Goal: Complete application form: Complete application form

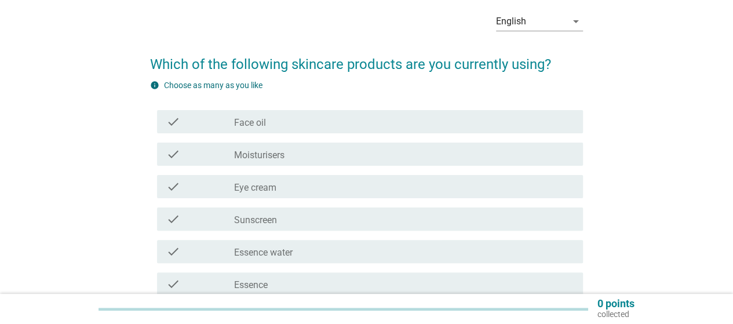
scroll to position [116, 0]
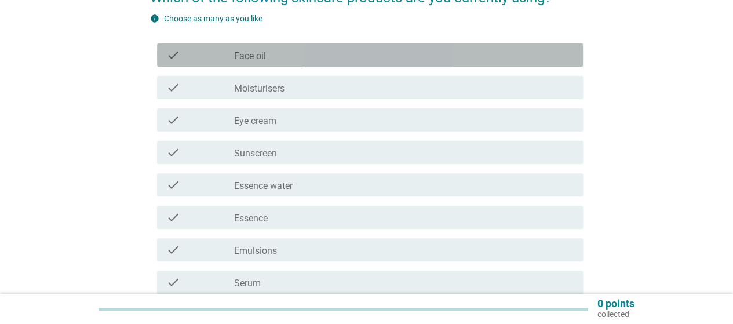
click at [345, 61] on div "check_box_outline_blank Face oil" at bounding box center [403, 55] width 339 height 14
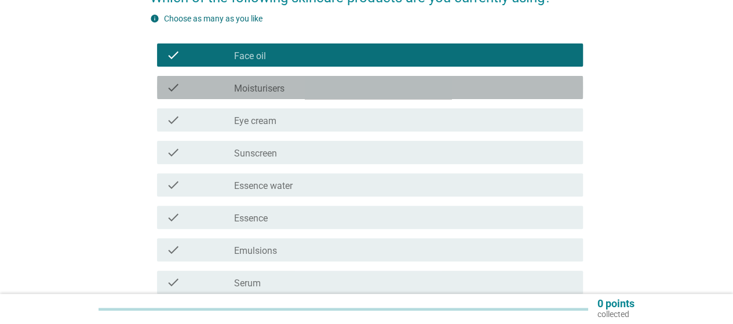
click at [345, 84] on div "check_box_outline_blank Moisturisers" at bounding box center [403, 87] width 339 height 14
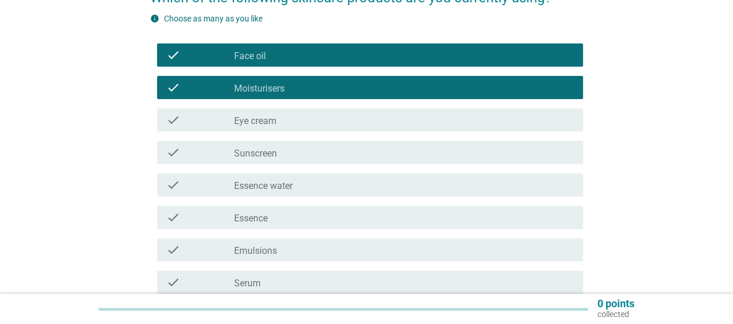
click at [336, 127] on div "check check_box_outline_blank Eye cream" at bounding box center [370, 119] width 426 height 23
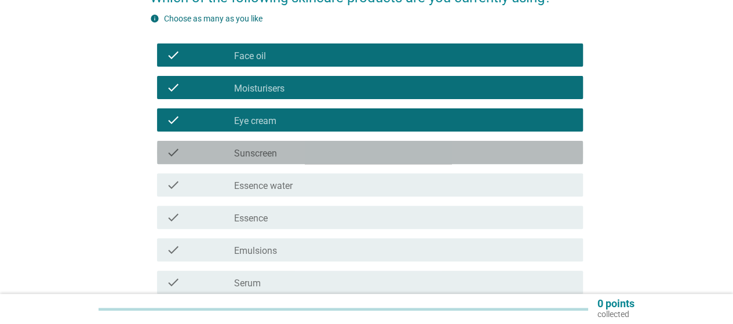
click at [338, 158] on div "check_box_outline_blank Sunscreen" at bounding box center [403, 152] width 339 height 14
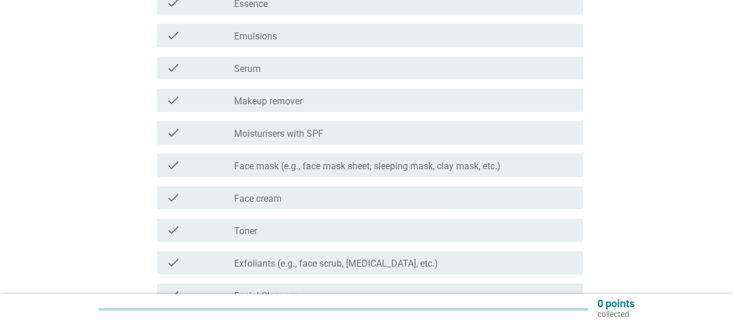
scroll to position [347, 0]
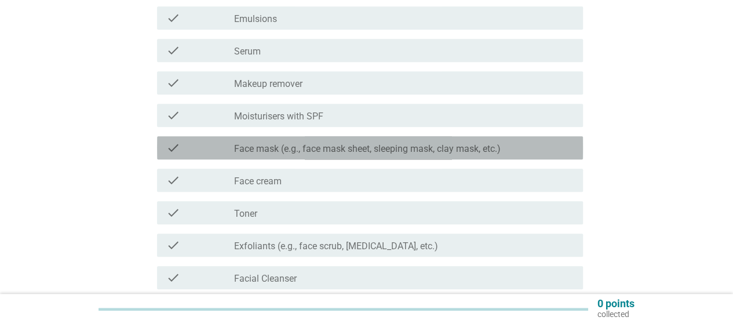
click at [335, 142] on div "check_box_outline_blank Face mask (e.g., face mask sheet, sleeping mask, clay m…" at bounding box center [403, 148] width 339 height 14
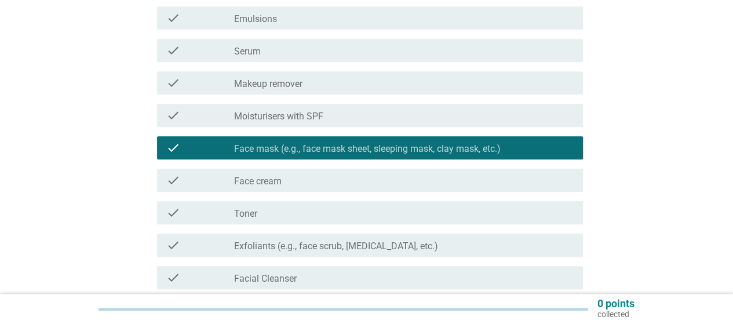
click at [457, 225] on div "check check_box_outline_blank Toner" at bounding box center [366, 212] width 433 height 32
click at [456, 224] on div "check check_box_outline_blank Toner" at bounding box center [366, 212] width 433 height 32
click at [456, 217] on div "check_box_outline_blank Toner" at bounding box center [403, 213] width 339 height 14
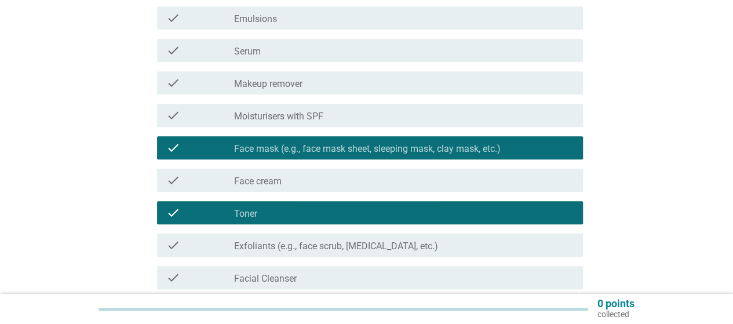
scroll to position [405, 0]
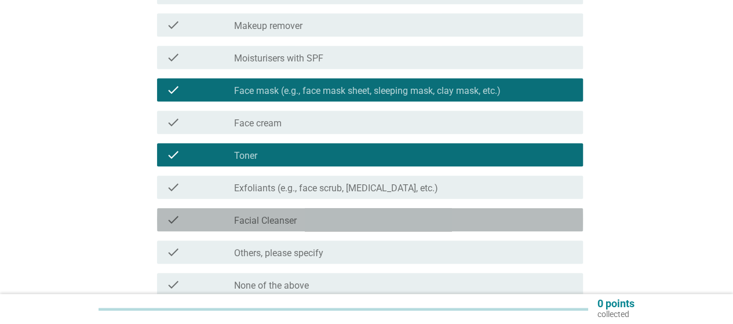
click at [457, 224] on div "check_box_outline_blank Facial Cleanser" at bounding box center [403, 220] width 339 height 14
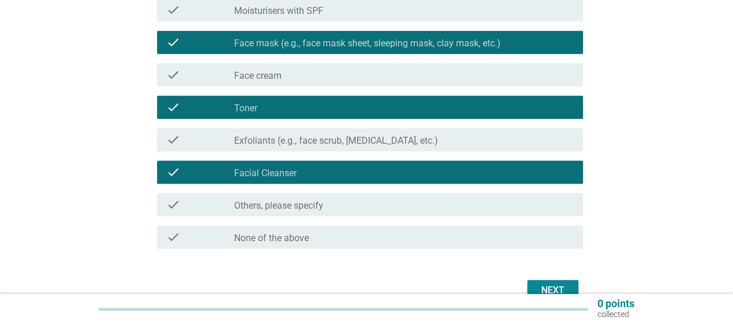
scroll to position [515, 0]
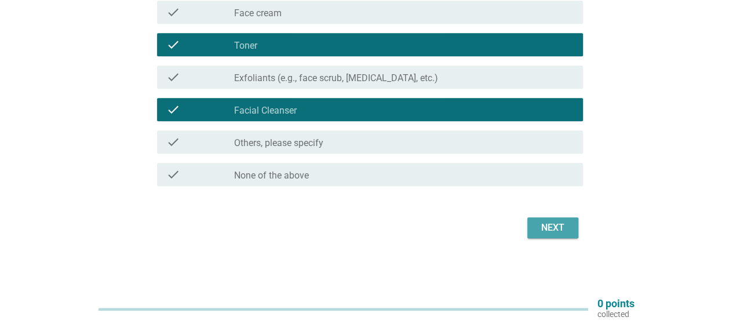
click at [537, 230] on div "Next" at bounding box center [552, 228] width 32 height 14
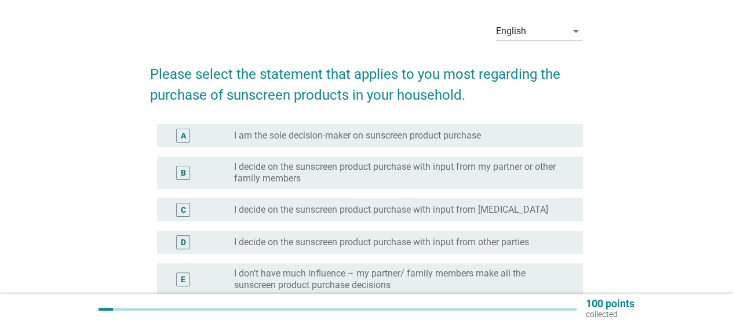
scroll to position [58, 0]
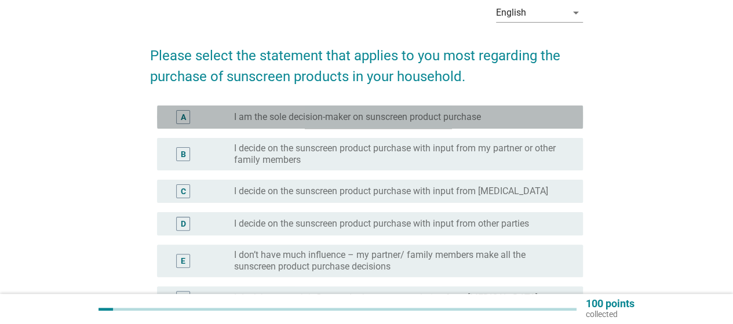
click at [452, 116] on label "I am the sole decision-maker on sunscreen product purchase" at bounding box center [357, 117] width 247 height 12
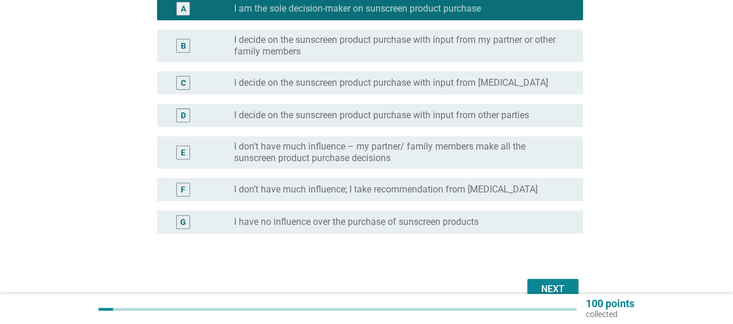
scroll to position [174, 0]
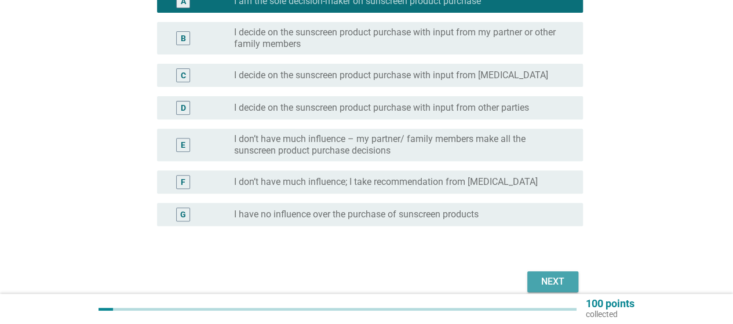
click at [550, 284] on div "Next" at bounding box center [552, 281] width 32 height 14
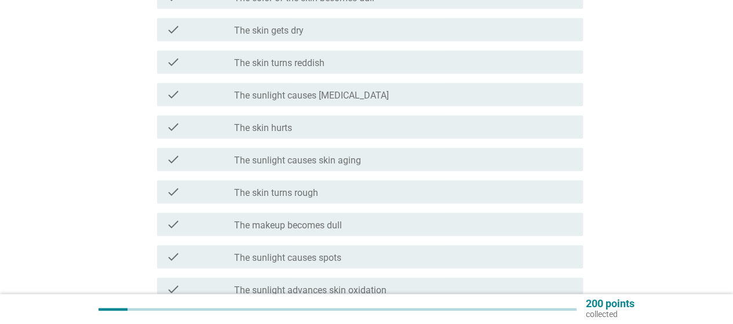
scroll to position [637, 0]
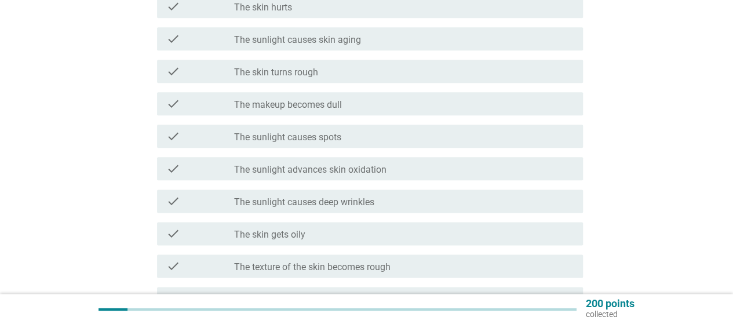
click at [468, 133] on div "check_box_outline_blank The sunlight causes spots" at bounding box center [403, 136] width 339 height 14
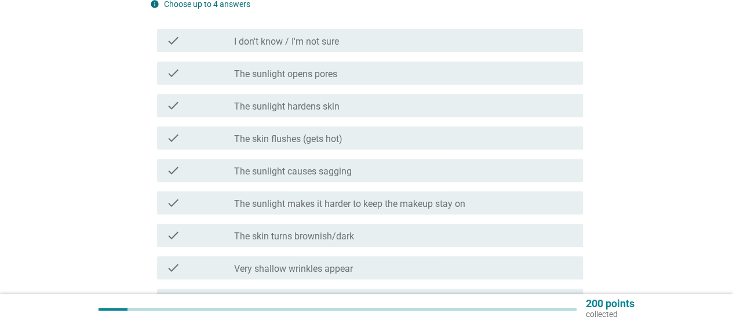
scroll to position [232, 0]
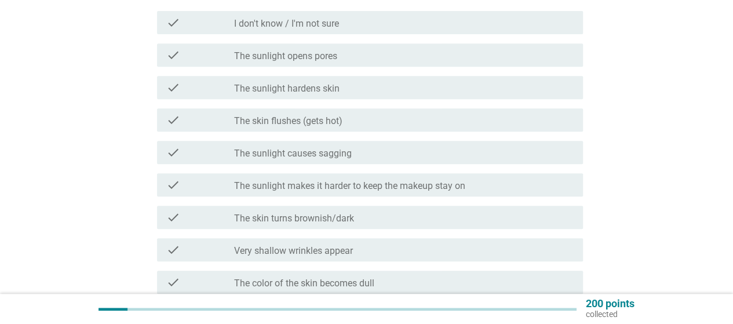
click at [468, 120] on div "check_box_outline_blank The skin flushes (gets hot)" at bounding box center [403, 120] width 339 height 14
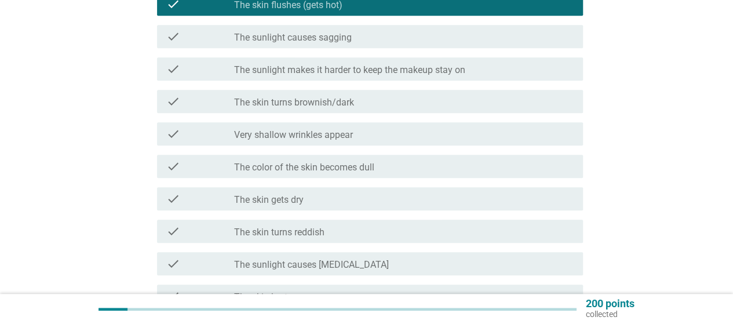
scroll to position [405, 0]
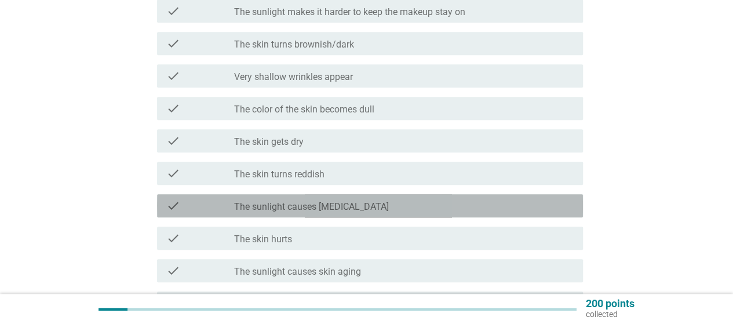
click at [437, 198] on div "check check_box_outline_blank The sunlight causes [MEDICAL_DATA]" at bounding box center [370, 205] width 426 height 23
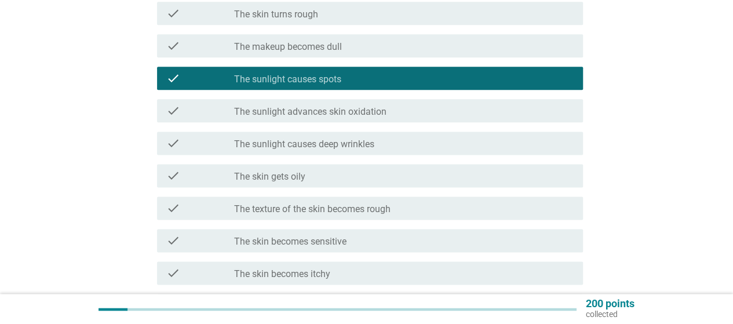
scroll to position [753, 0]
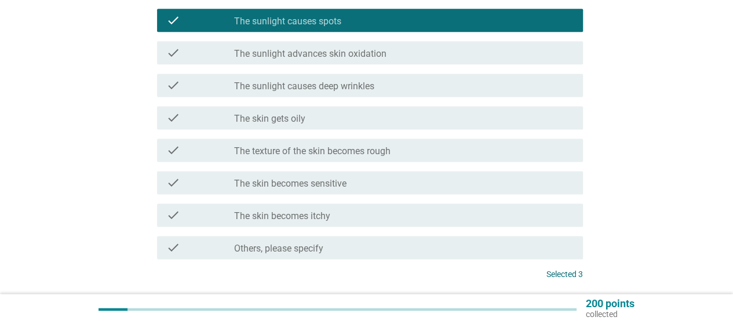
click at [441, 185] on div "check_box_outline_blank The skin becomes sensitive" at bounding box center [403, 182] width 339 height 14
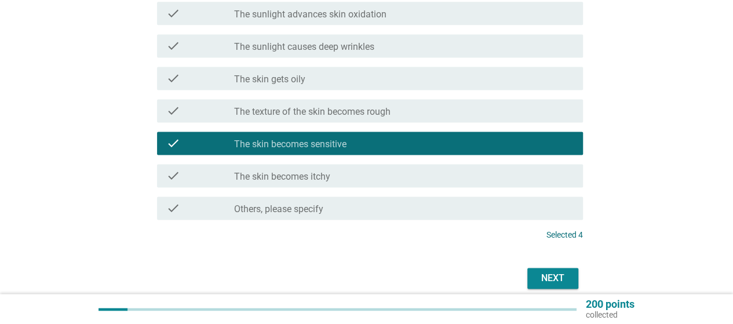
scroll to position [842, 0]
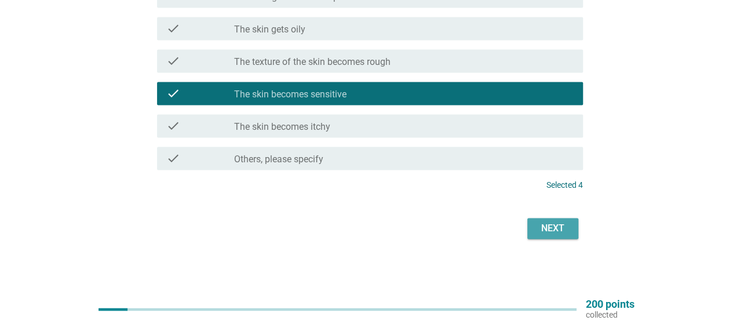
click at [572, 233] on button "Next" at bounding box center [552, 228] width 51 height 21
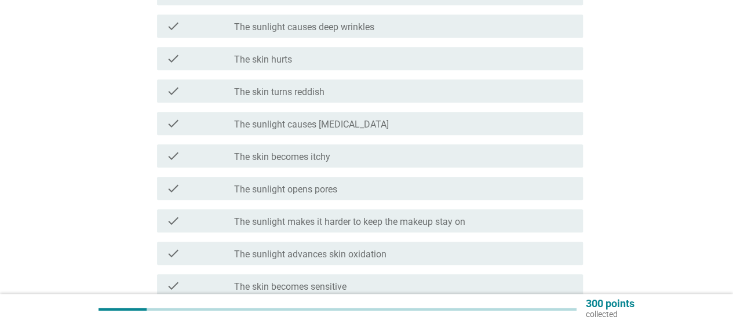
scroll to position [205, 0]
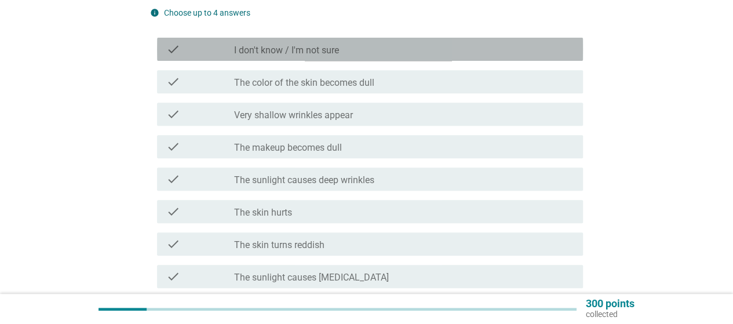
click at [378, 58] on div "check check_box_outline_blank I don't know / I'm not sure" at bounding box center [370, 49] width 426 height 23
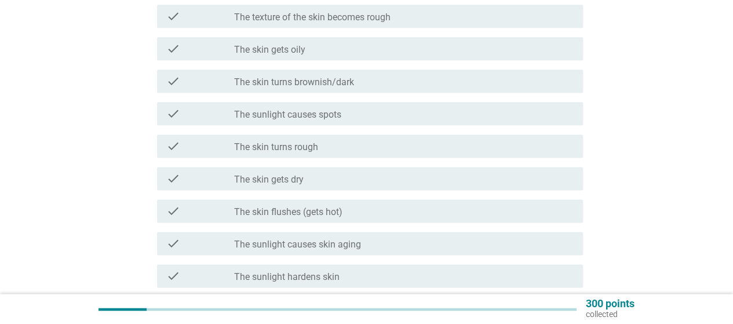
scroll to position [842, 0]
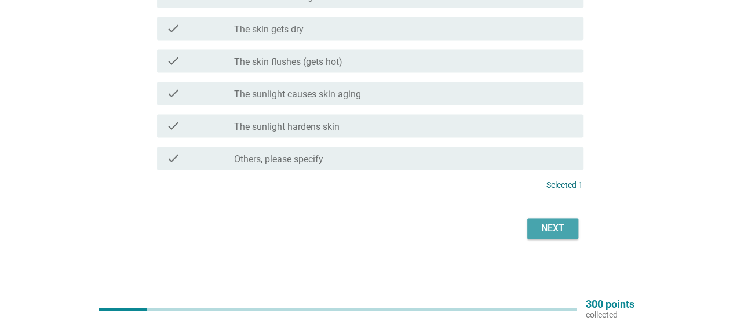
click at [546, 221] on div "Next" at bounding box center [552, 228] width 32 height 14
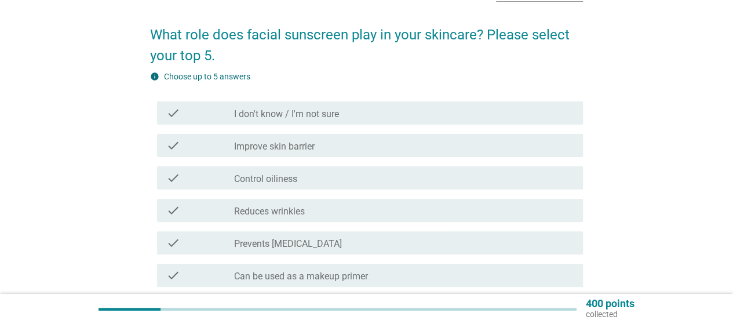
scroll to position [116, 0]
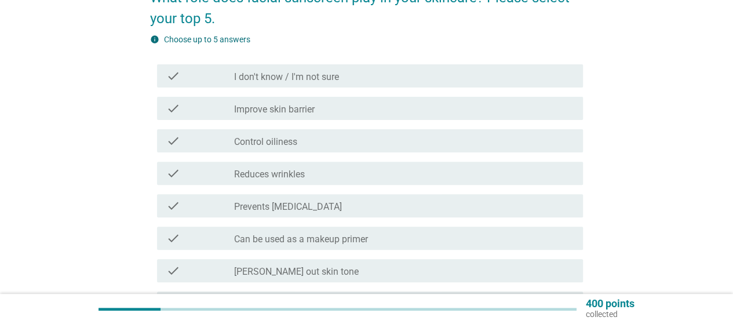
click at [326, 207] on div "check_box_outline_blank Prevents [MEDICAL_DATA]" at bounding box center [403, 206] width 339 height 14
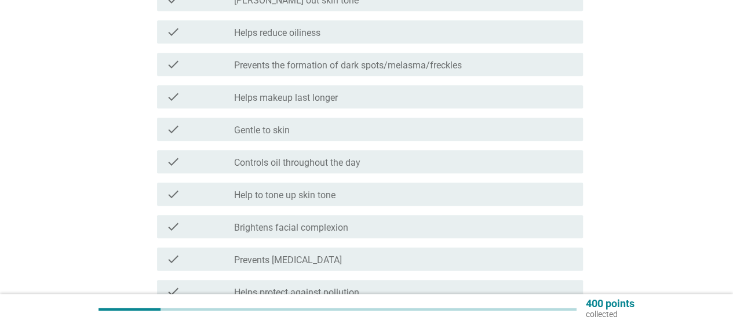
scroll to position [405, 0]
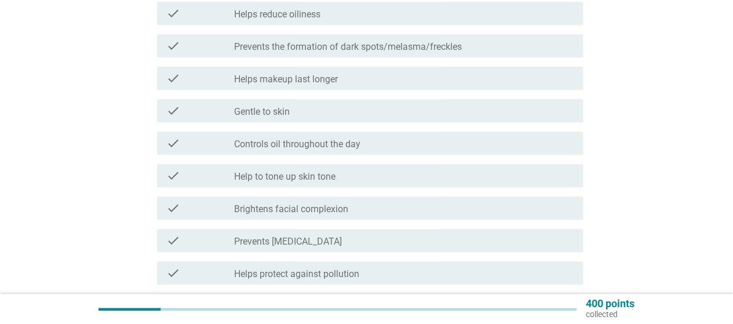
click at [338, 238] on label "Prevents [MEDICAL_DATA]" at bounding box center [288, 242] width 108 height 12
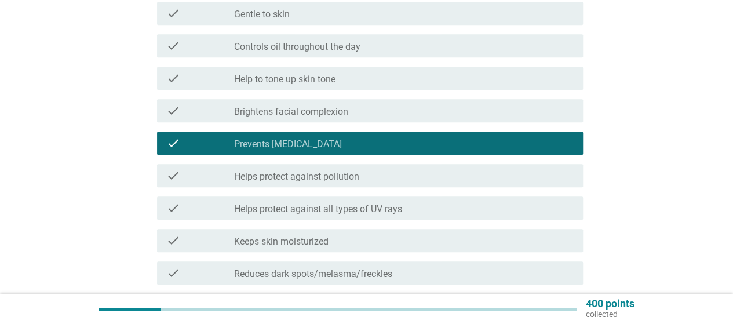
scroll to position [521, 0]
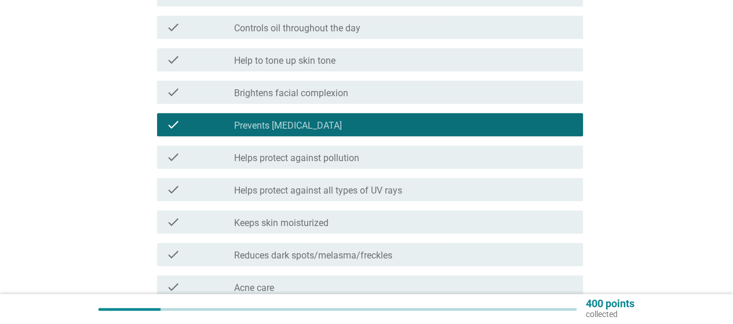
click at [402, 189] on label "Helps protect against all types of UV rays" at bounding box center [318, 191] width 168 height 12
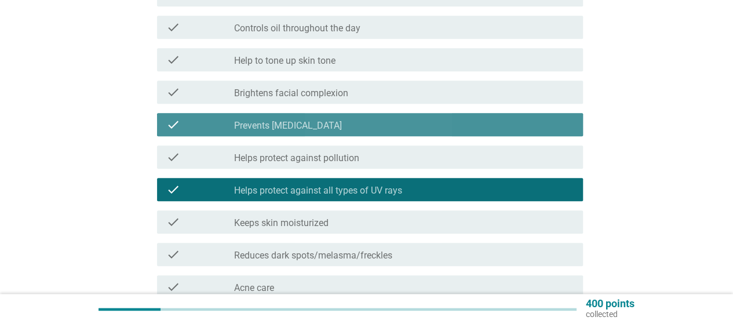
click at [419, 123] on div "check_box Prevents [MEDICAL_DATA]" at bounding box center [403, 125] width 339 height 14
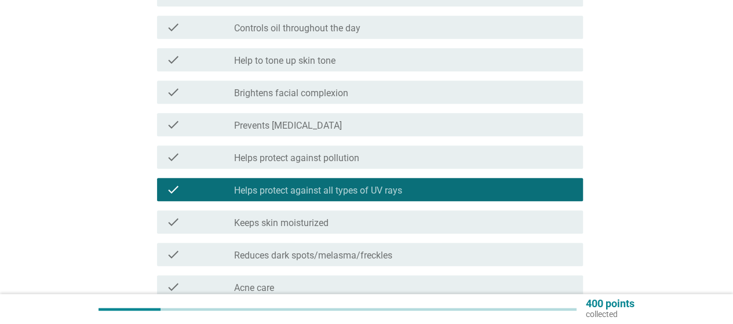
click at [418, 155] on div "check_box_outline_blank Helps protect against pollution" at bounding box center [403, 157] width 339 height 14
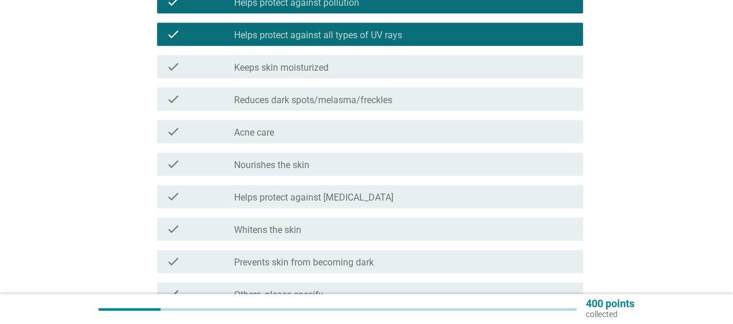
scroll to position [695, 0]
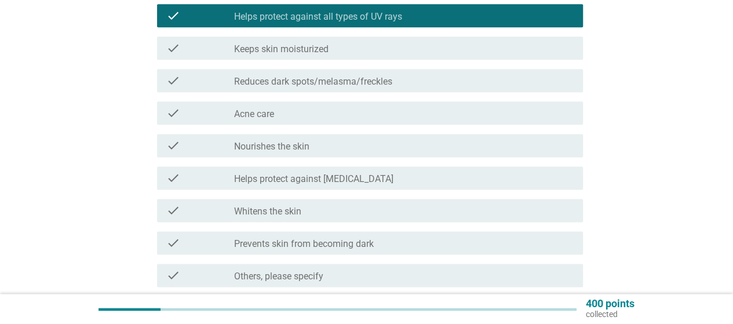
click at [430, 179] on div "check_box_outline_blank Helps protect against [MEDICAL_DATA]" at bounding box center [403, 178] width 339 height 14
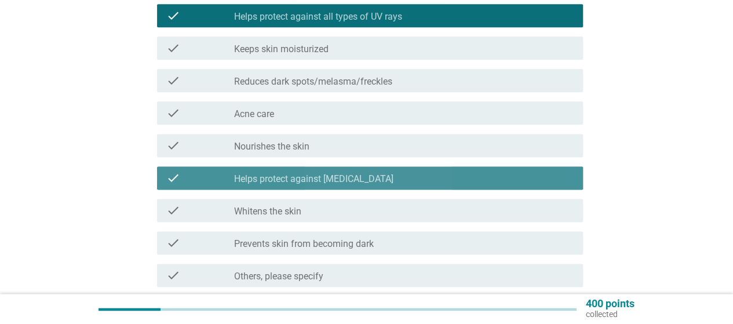
click at [430, 179] on div "check_box_outline_blank Helps protect against [MEDICAL_DATA]" at bounding box center [403, 178] width 339 height 14
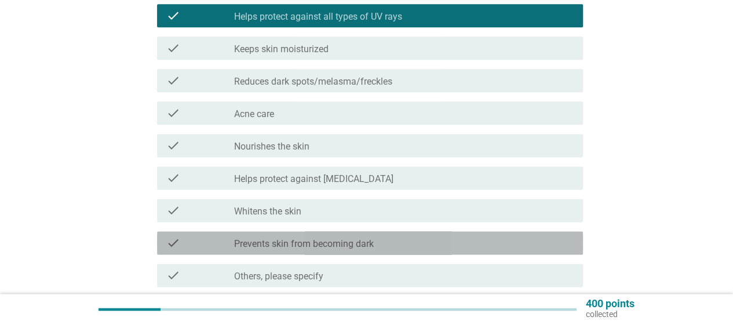
click at [418, 245] on div "check_box_outline_blank Prevents skin from becoming dark" at bounding box center [403, 243] width 339 height 14
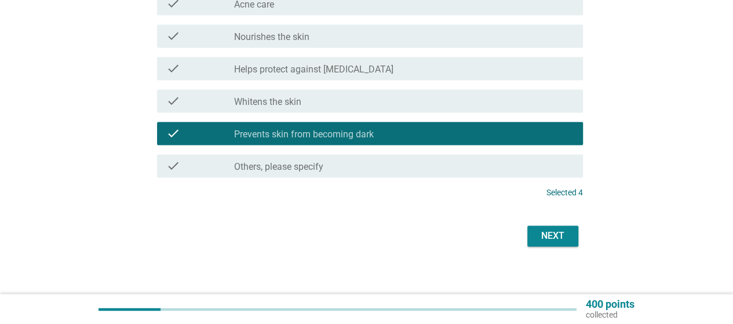
scroll to position [811, 0]
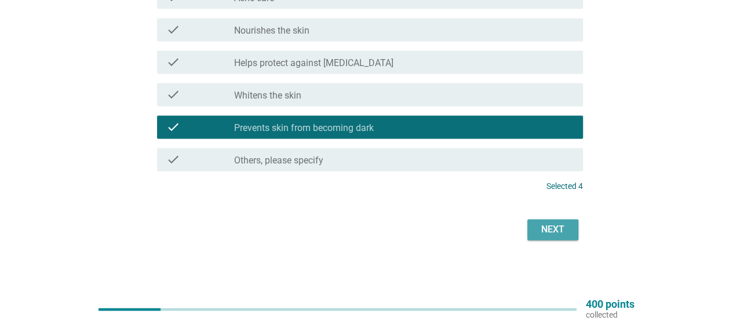
click at [545, 227] on div "Next" at bounding box center [552, 229] width 32 height 14
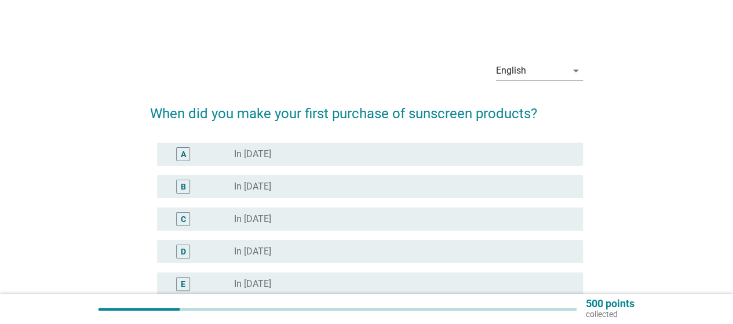
scroll to position [58, 0]
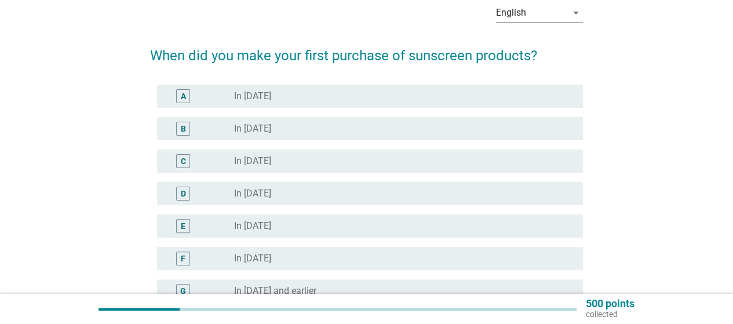
click at [273, 259] on div "radio_button_unchecked In [DATE]" at bounding box center [399, 258] width 330 height 12
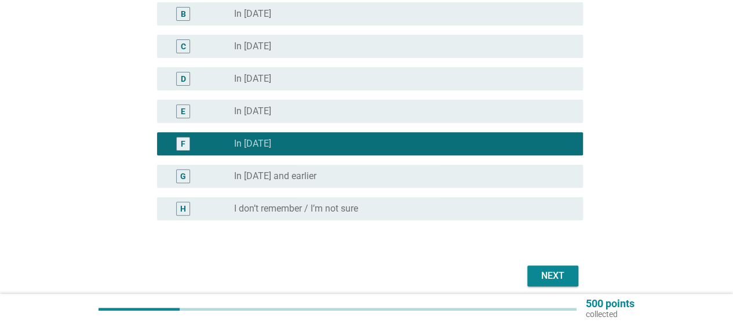
scroll to position [174, 0]
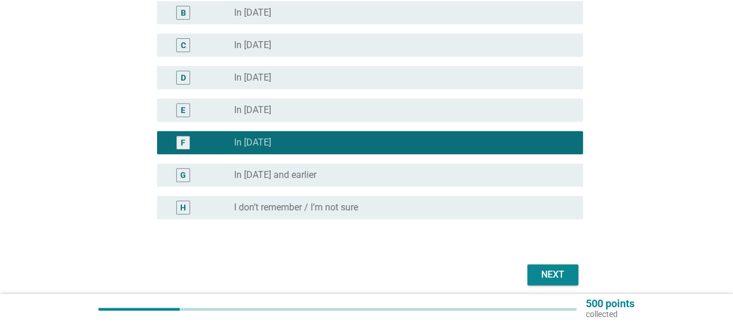
click at [561, 272] on div "Next" at bounding box center [552, 275] width 32 height 14
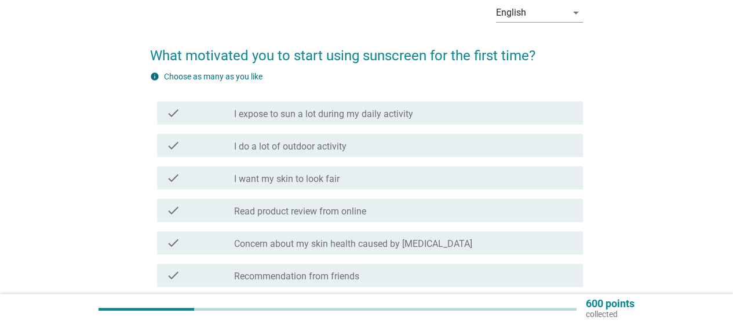
scroll to position [116, 0]
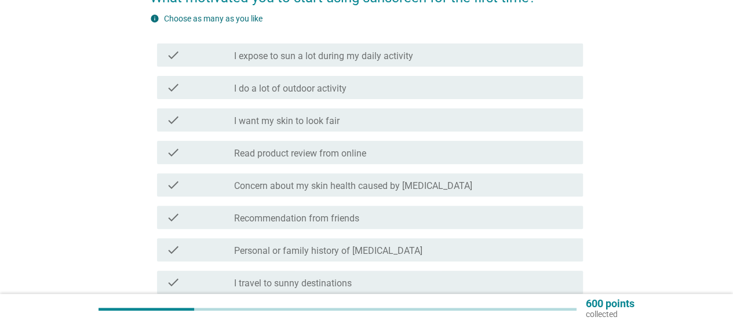
click at [499, 186] on div "check_box_outline_blank Concern about my skin health caused by [MEDICAL_DATA]" at bounding box center [403, 185] width 339 height 14
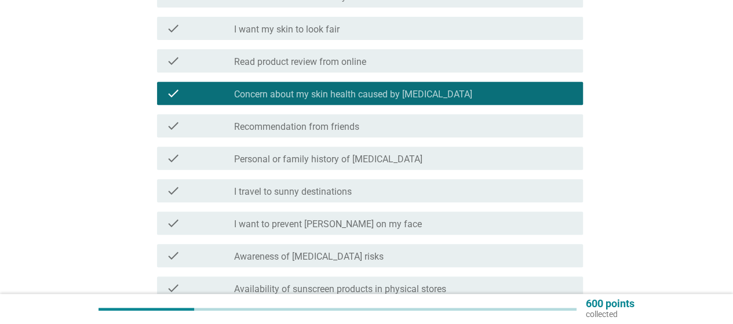
scroll to position [232, 0]
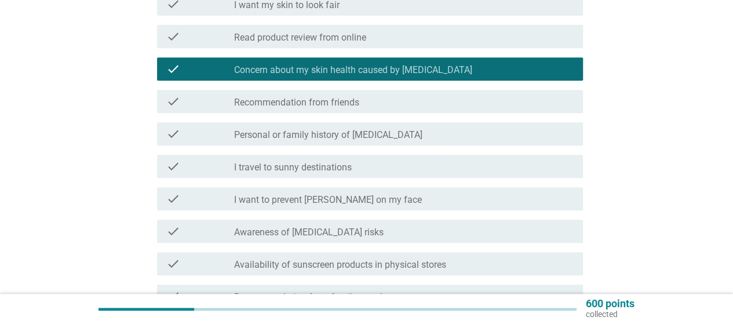
click at [482, 202] on div "check_box_outline_blank I want to prevent freckles on my face" at bounding box center [403, 199] width 339 height 14
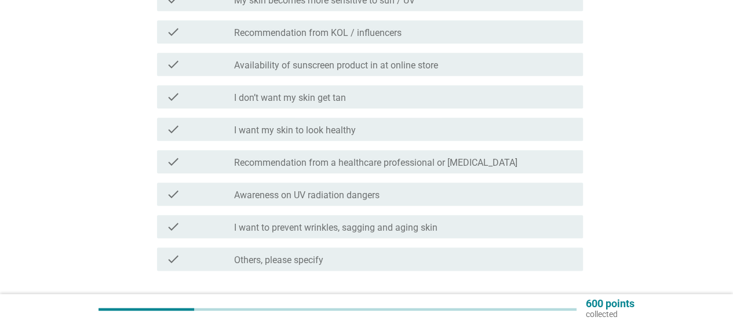
scroll to position [579, 0]
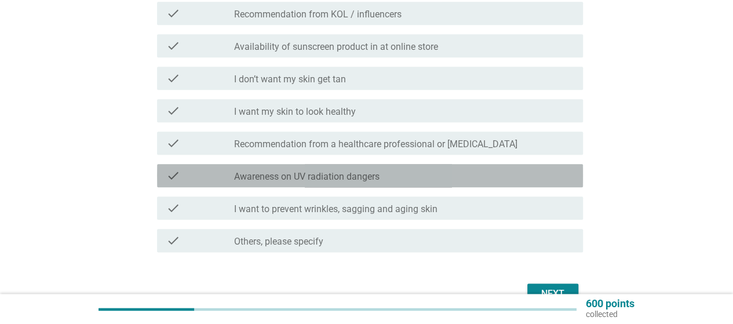
click at [482, 175] on div "check_box_outline_blank Awareness on UV radiation dangers" at bounding box center [403, 176] width 339 height 14
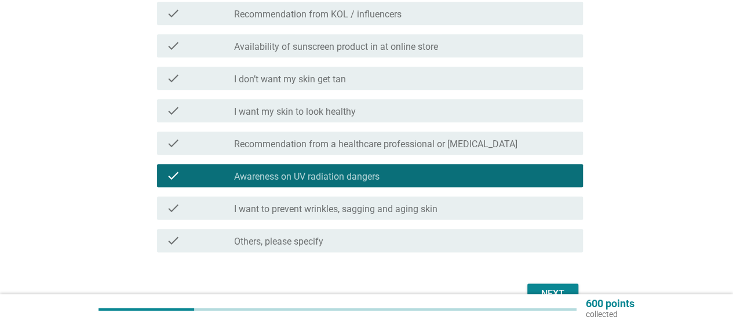
scroll to position [637, 0]
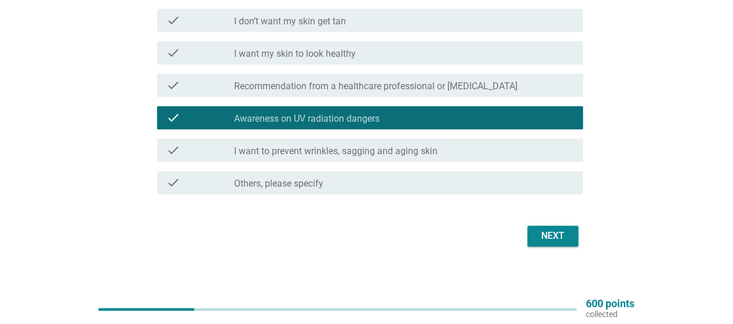
click at [565, 235] on div "Next" at bounding box center [552, 236] width 32 height 14
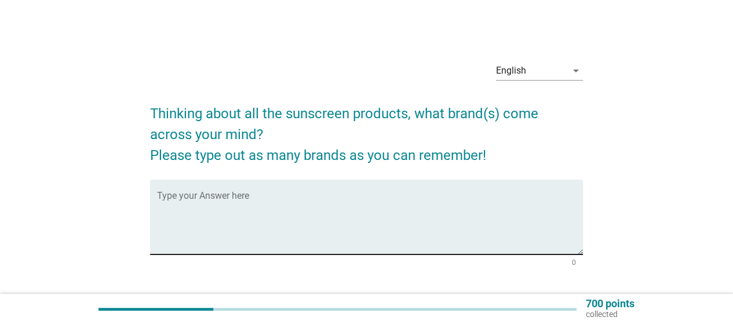
click at [391, 206] on textarea "Type your Answer here" at bounding box center [370, 223] width 426 height 61
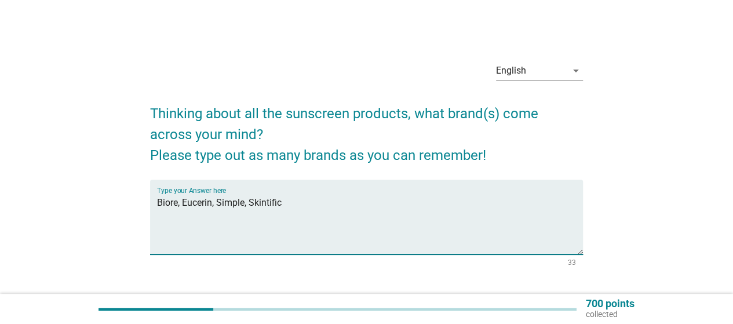
scroll to position [58, 0]
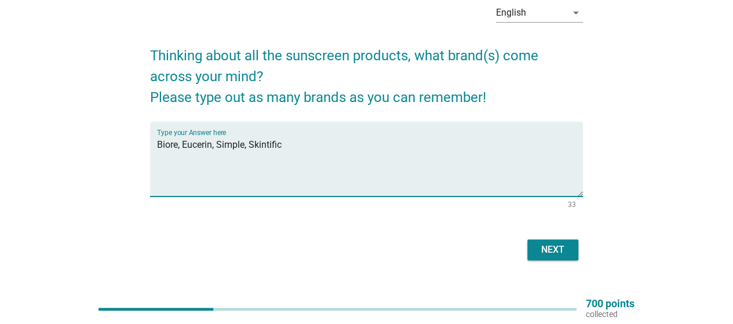
type textarea "Biore, Eucerin, Simple, Skintific"
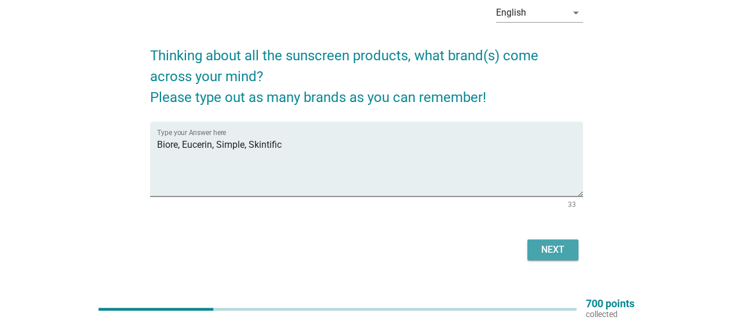
click at [551, 250] on div "Next" at bounding box center [552, 250] width 32 height 14
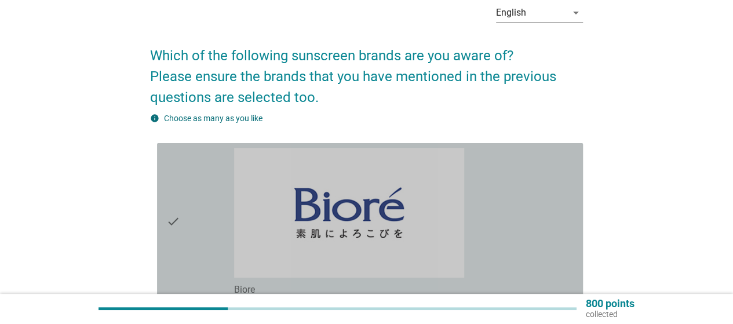
click at [212, 215] on div "check" at bounding box center [200, 222] width 68 height 148
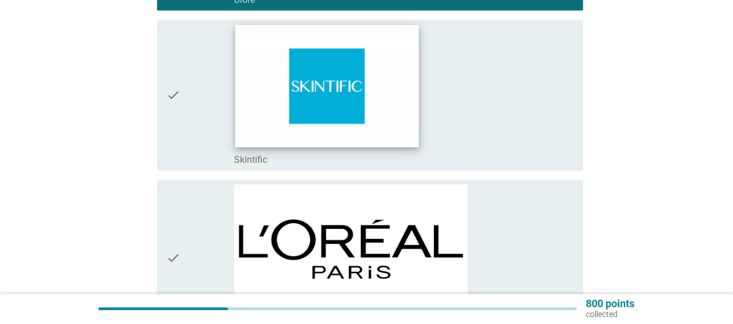
click at [250, 93] on img at bounding box center [327, 86] width 184 height 122
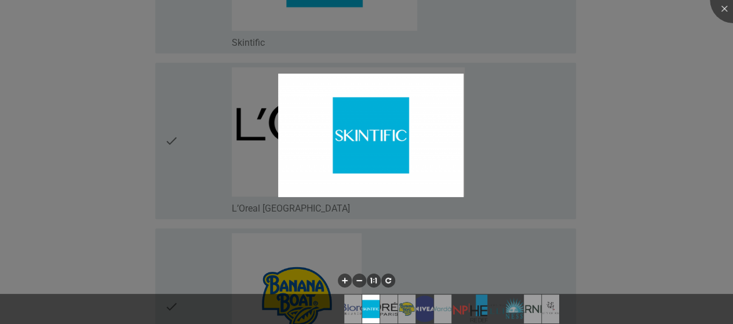
scroll to position [521, 0]
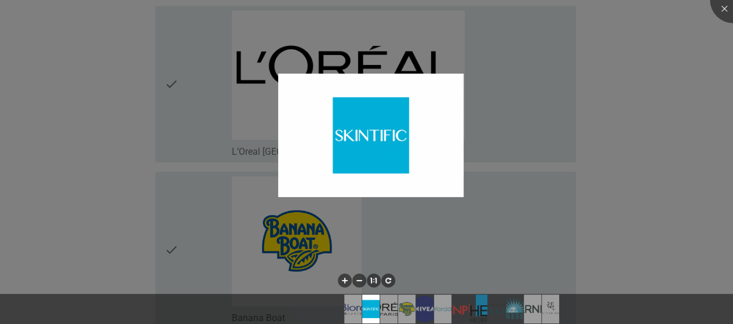
click at [617, 52] on div at bounding box center [366, 162] width 733 height 324
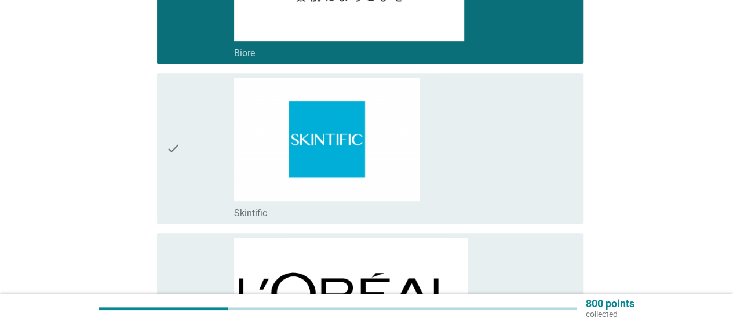
scroll to position [290, 0]
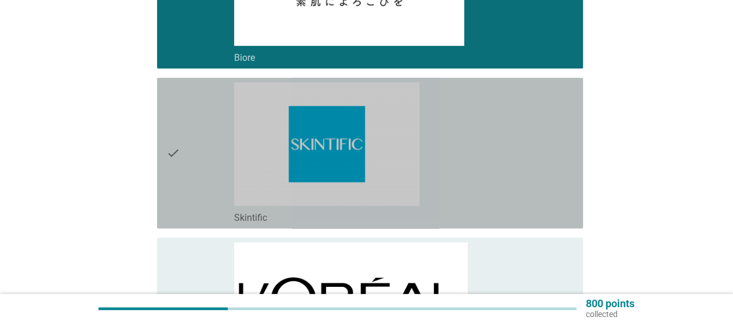
click at [178, 151] on icon "check" at bounding box center [173, 152] width 14 height 141
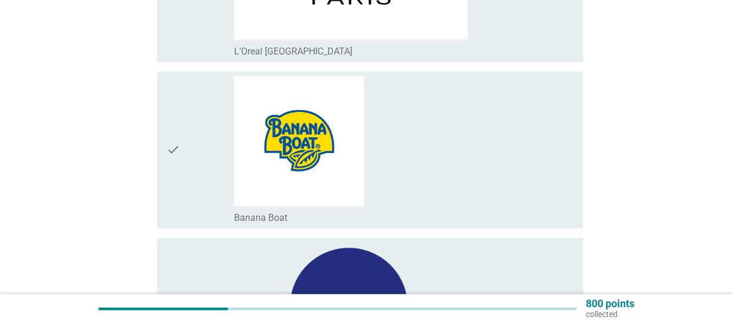
scroll to position [637, 0]
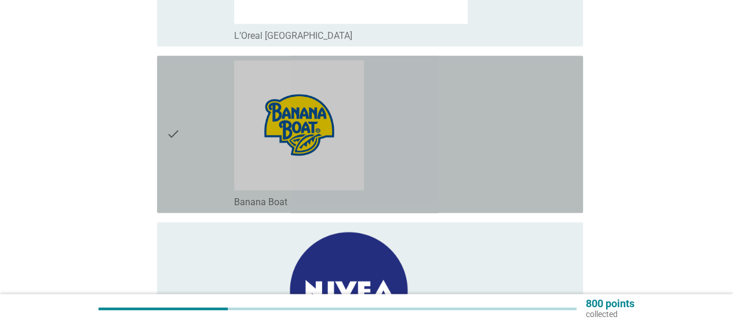
click at [173, 131] on icon "check" at bounding box center [173, 134] width 14 height 148
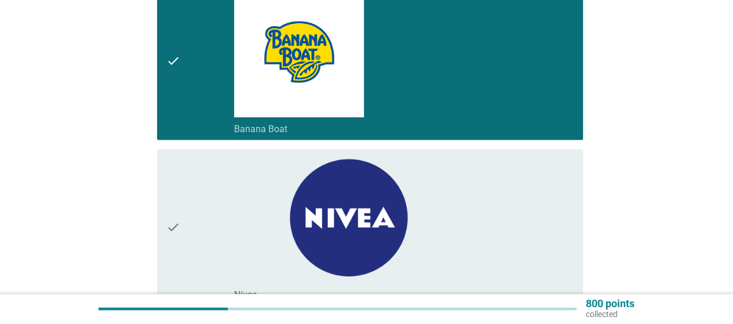
scroll to position [753, 0]
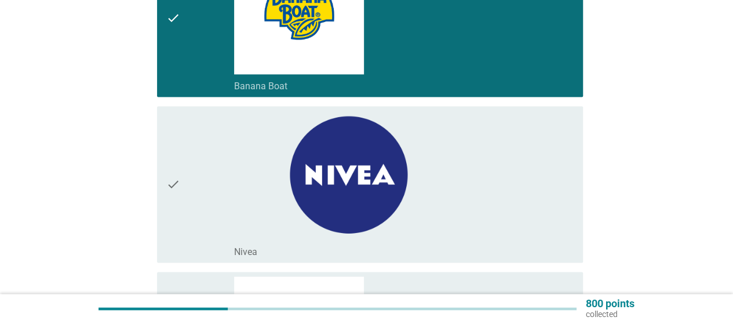
click at [174, 184] on icon "check" at bounding box center [173, 185] width 14 height 148
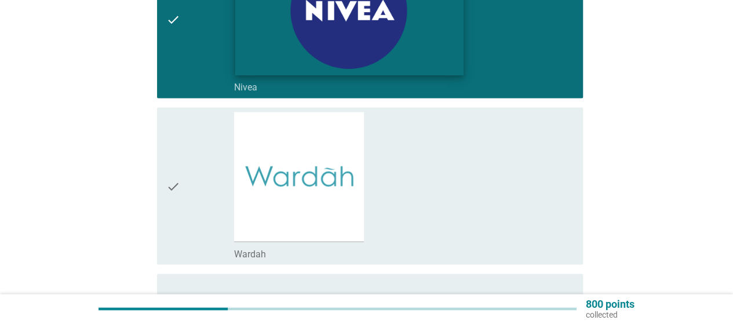
scroll to position [927, 0]
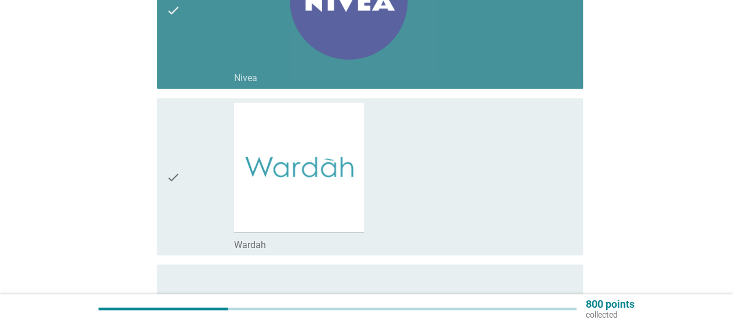
click at [178, 12] on icon "check" at bounding box center [173, 11] width 14 height 148
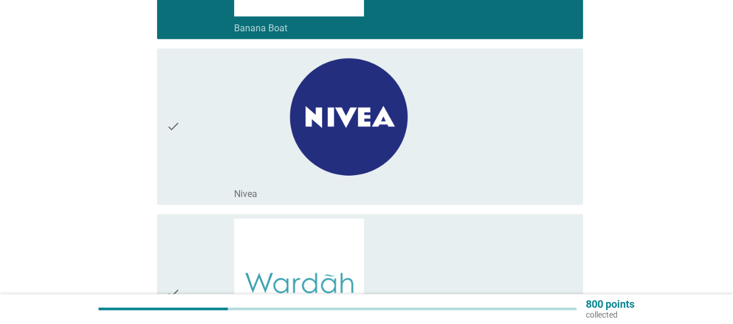
click at [176, 121] on icon "check" at bounding box center [173, 127] width 14 height 148
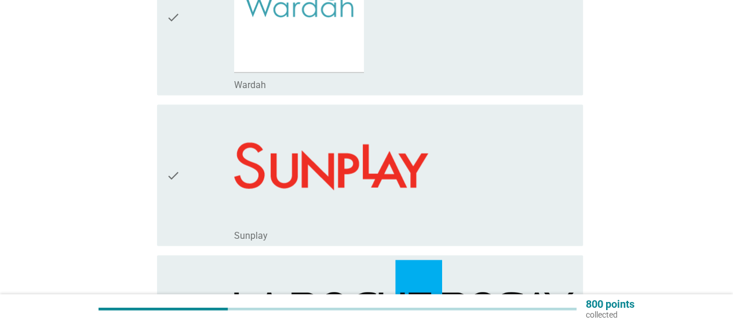
scroll to position [1216, 0]
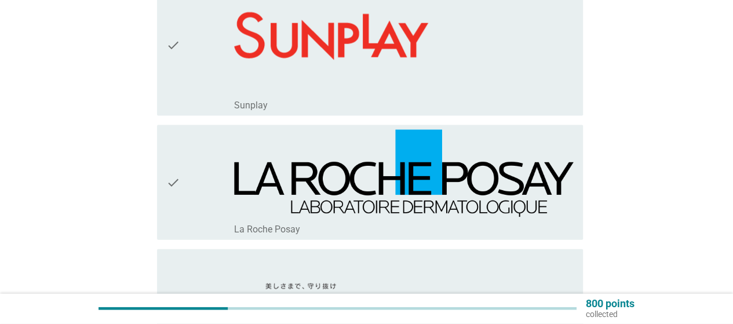
drag, startPoint x: 181, startPoint y: 39, endPoint x: 172, endPoint y: 56, distance: 18.9
click at [181, 39] on div "check" at bounding box center [200, 45] width 68 height 132
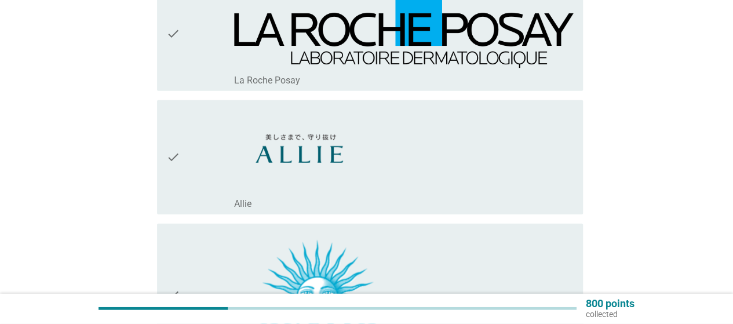
scroll to position [1390, 0]
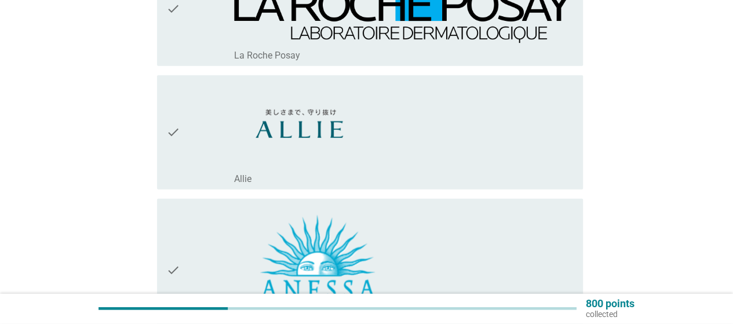
click at [182, 120] on div "check" at bounding box center [200, 132] width 68 height 105
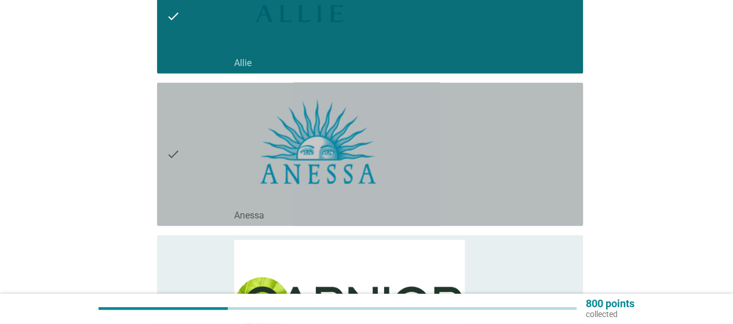
click at [171, 149] on icon "check" at bounding box center [173, 154] width 14 height 134
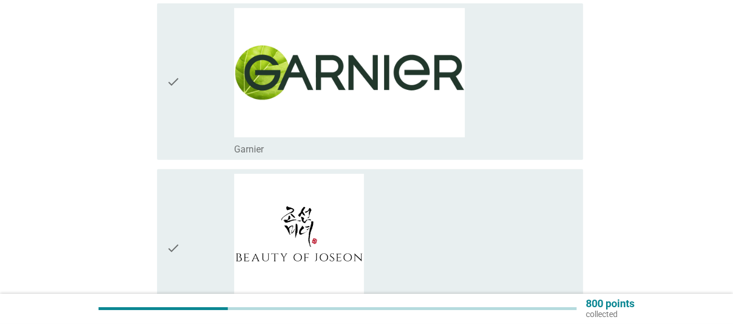
click at [166, 93] on icon "check" at bounding box center [173, 82] width 14 height 148
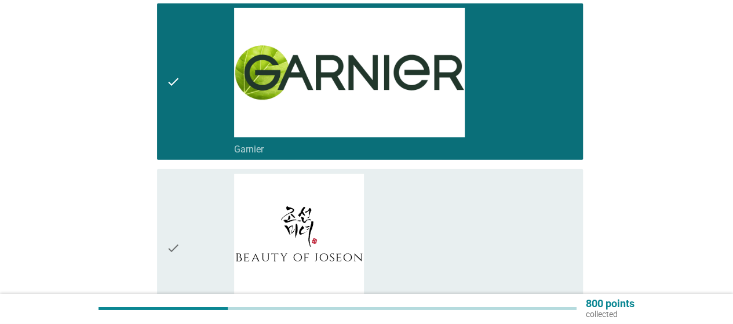
scroll to position [1907, 0]
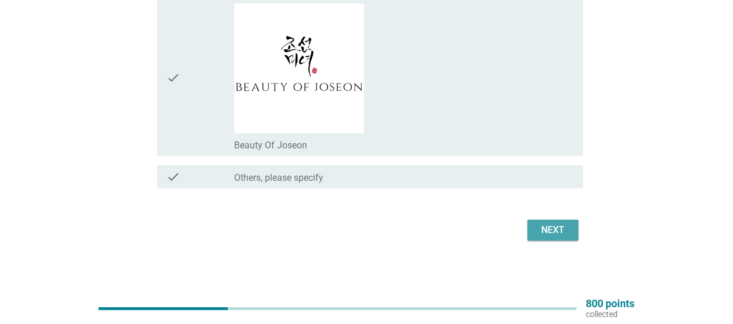
click at [554, 237] on button "Next" at bounding box center [552, 229] width 51 height 21
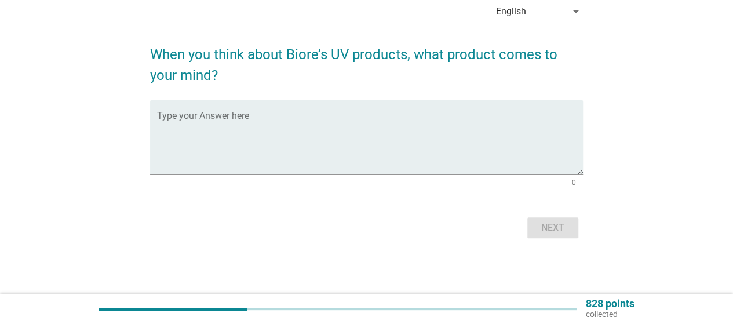
scroll to position [0, 0]
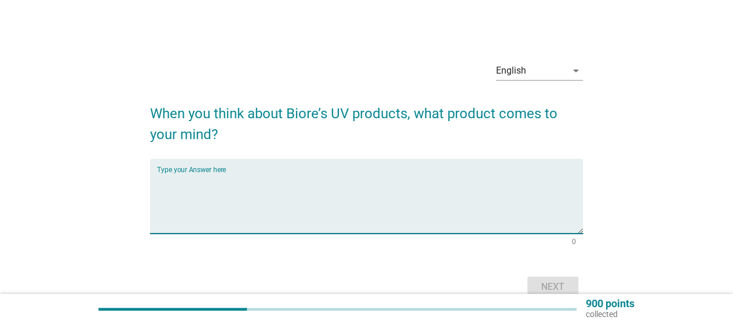
click at [244, 181] on textarea "Type your Answer here" at bounding box center [370, 203] width 426 height 61
type textarea "P"
type textarea "Sunscreen"
click at [543, 288] on div "Next" at bounding box center [552, 287] width 32 height 14
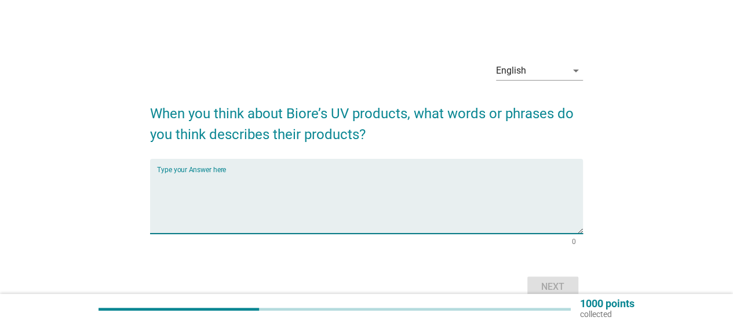
click at [486, 195] on textarea "Type your Answer here" at bounding box center [370, 203] width 426 height 61
type textarea "Light"
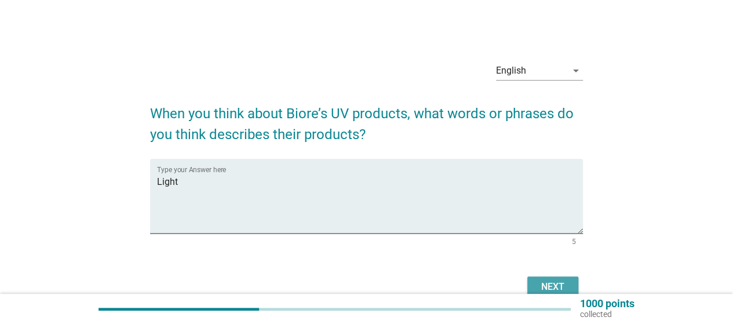
click at [559, 283] on div "Next" at bounding box center [552, 287] width 32 height 14
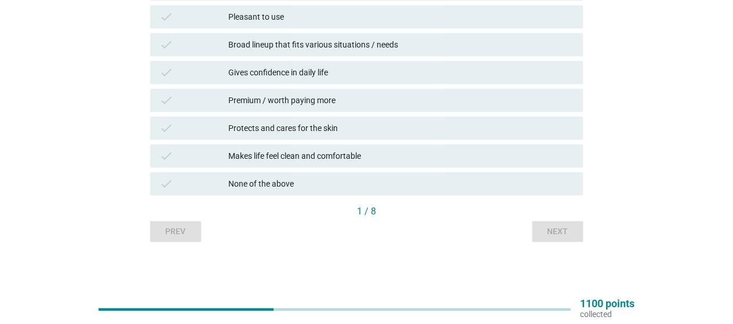
scroll to position [570, 0]
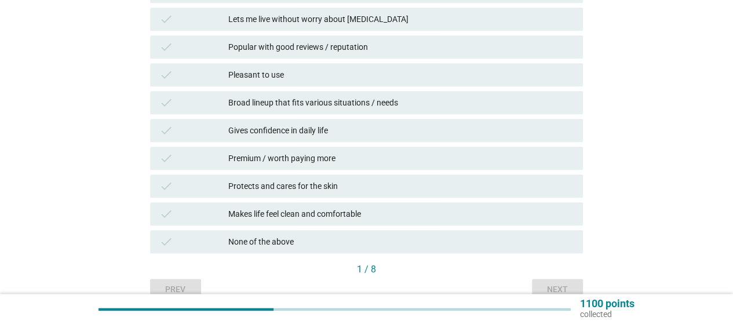
click at [470, 105] on div "Broad lineup that fits various situations / needs" at bounding box center [400, 103] width 345 height 14
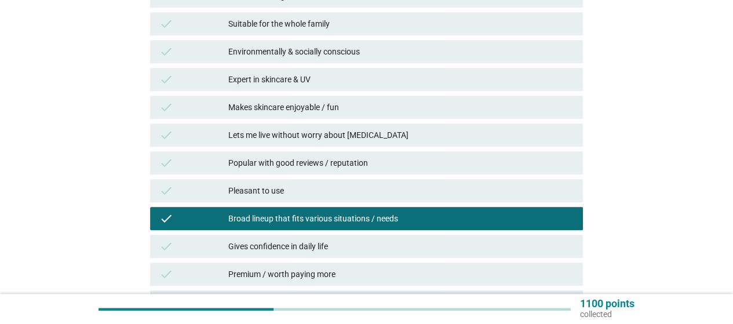
scroll to position [454, 0]
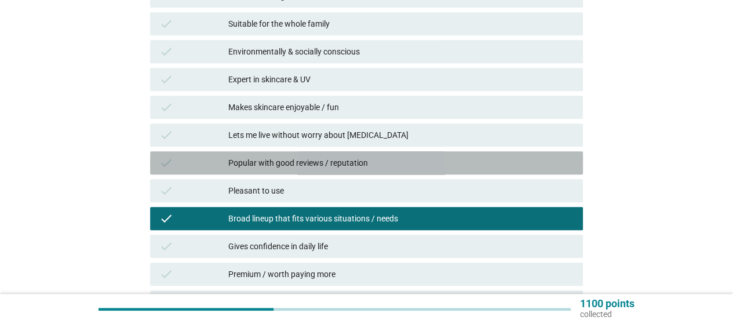
click at [428, 165] on div "Popular with good reviews / reputation" at bounding box center [400, 163] width 345 height 14
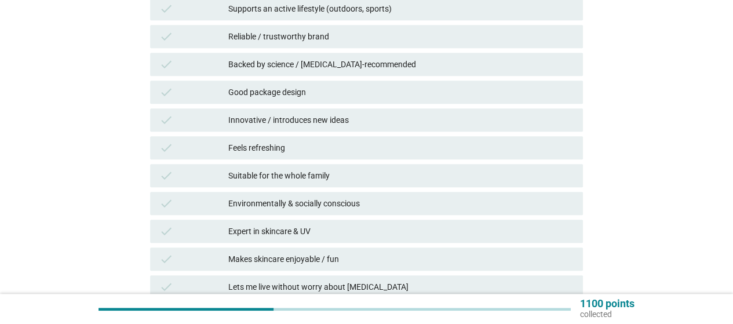
scroll to position [280, 0]
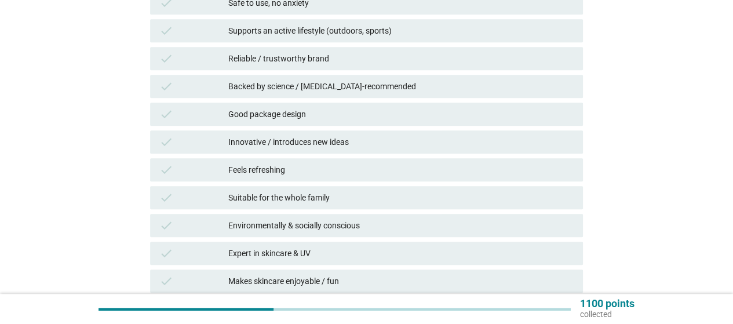
click at [423, 106] on div "check Good package design" at bounding box center [366, 113] width 433 height 23
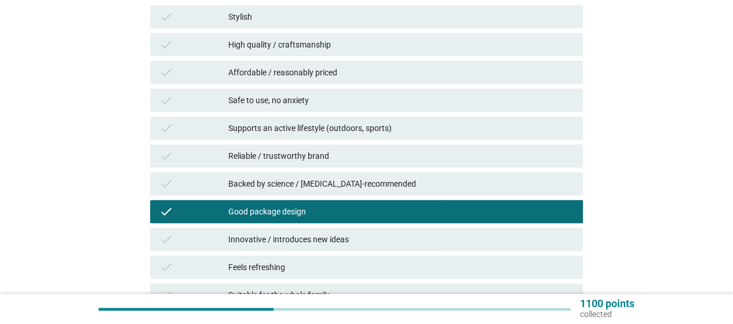
scroll to position [164, 0]
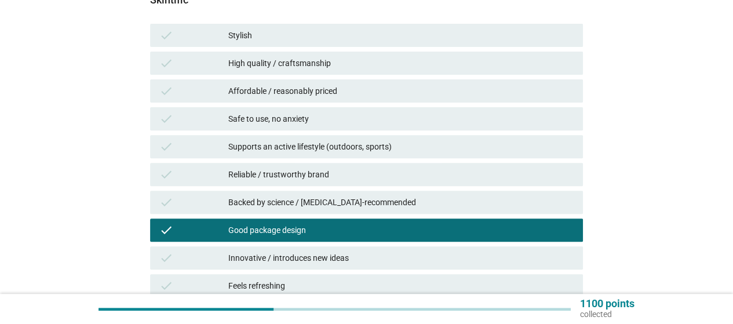
click at [459, 89] on div "Affordable / reasonably priced" at bounding box center [400, 91] width 345 height 14
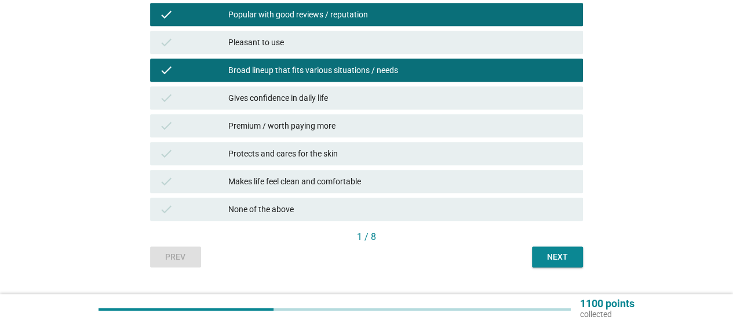
scroll to position [628, 0]
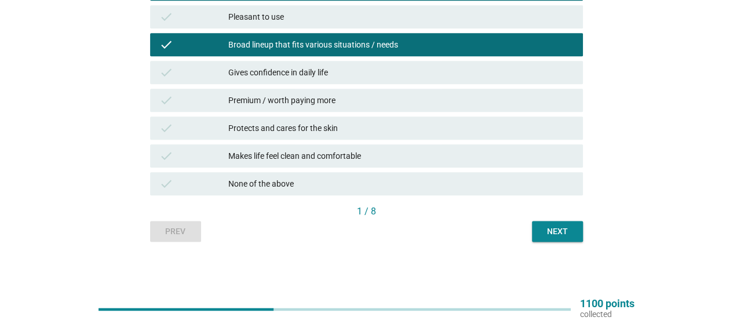
click at [581, 233] on button "Next" at bounding box center [557, 231] width 51 height 21
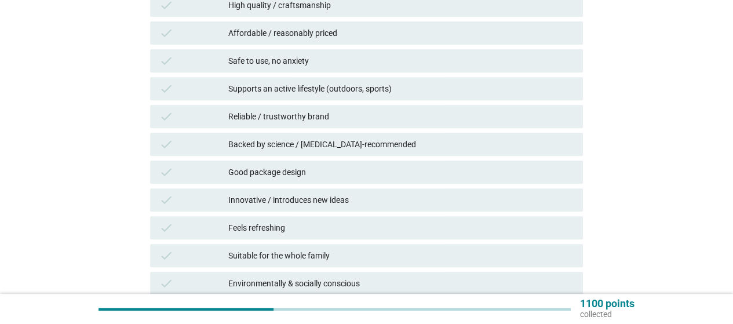
scroll to position [164, 0]
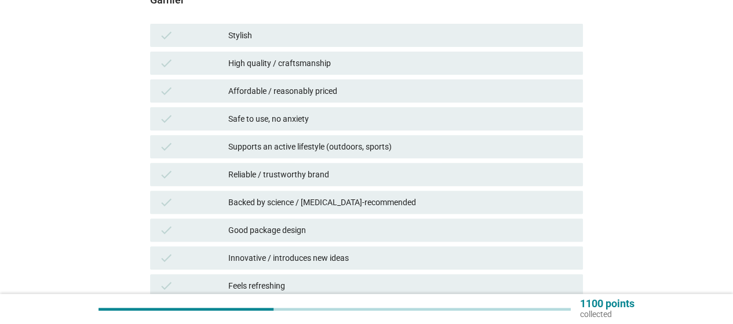
click at [407, 89] on div "Affordable / reasonably priced" at bounding box center [400, 91] width 345 height 14
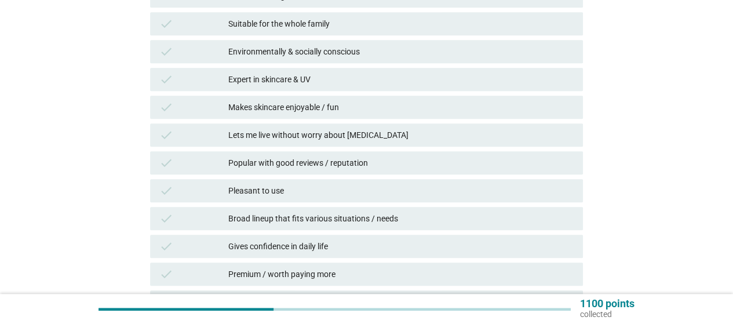
scroll to position [628, 0]
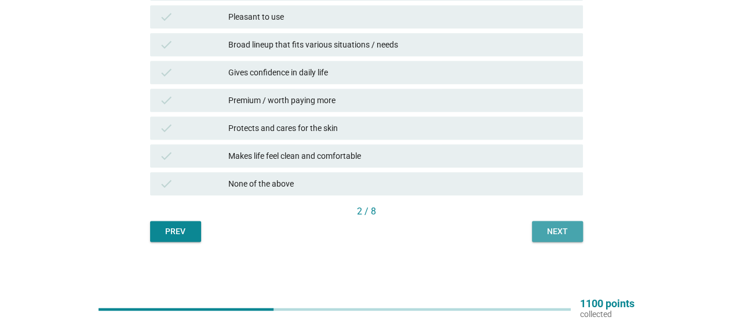
click at [579, 239] on button "Next" at bounding box center [557, 231] width 51 height 21
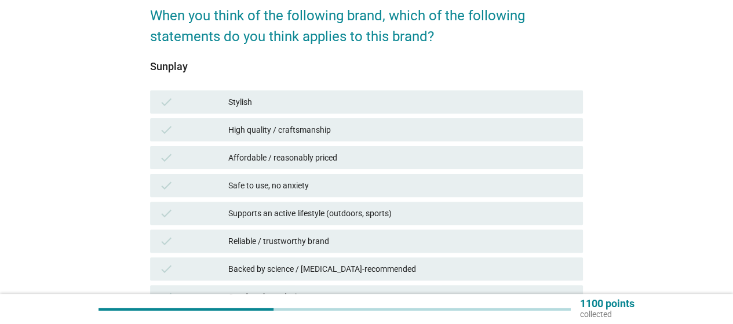
scroll to position [116, 0]
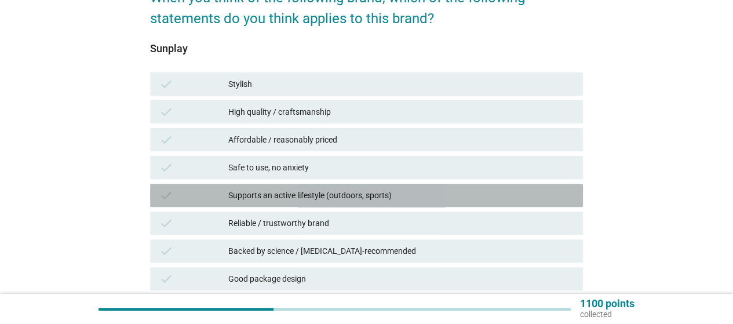
click at [383, 200] on div "Supports an active lifestyle (outdoors, sports)" at bounding box center [400, 195] width 345 height 14
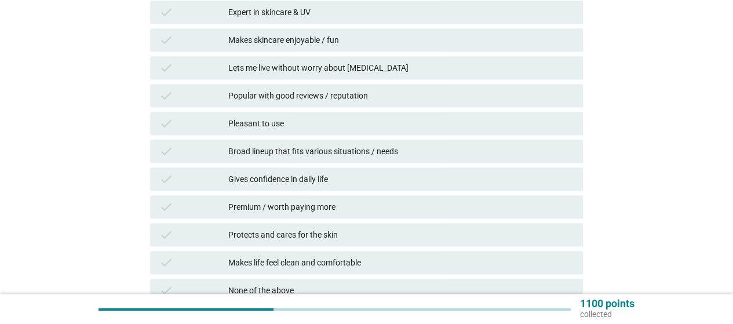
scroll to position [579, 0]
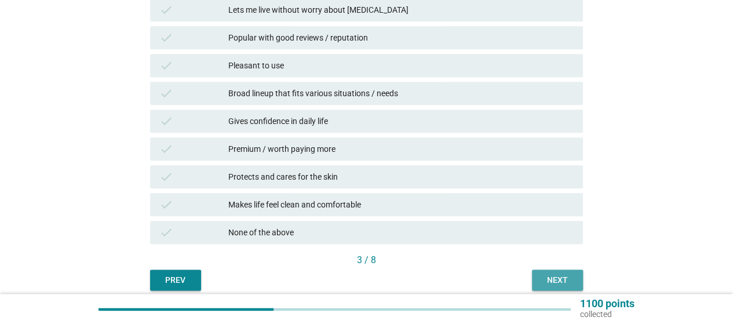
click at [554, 287] on button "Next" at bounding box center [557, 279] width 51 height 21
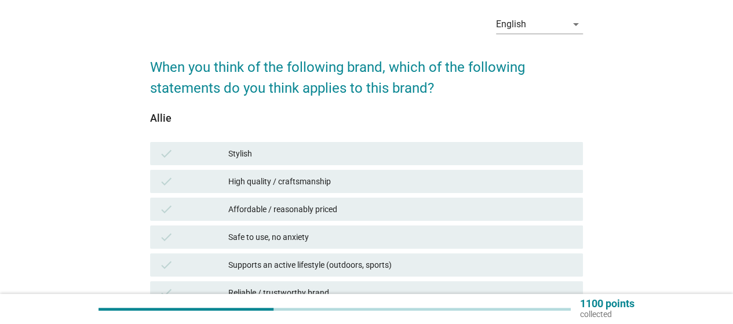
scroll to position [174, 0]
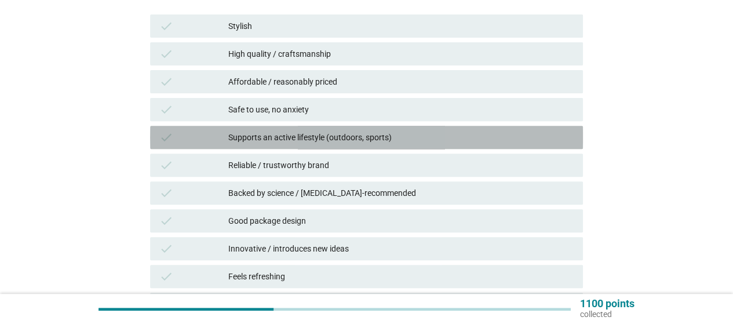
click at [454, 142] on div "Supports an active lifestyle (outdoors, sports)" at bounding box center [400, 137] width 345 height 14
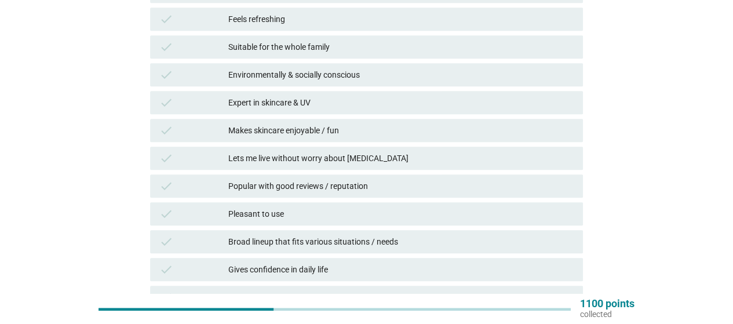
scroll to position [396, 0]
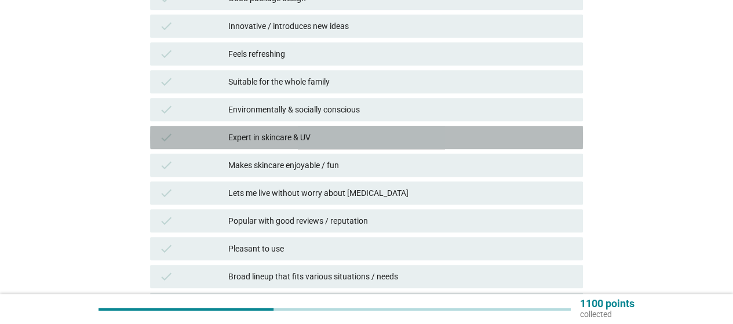
click at [415, 147] on div "check Expert in skincare & UV" at bounding box center [366, 137] width 433 height 23
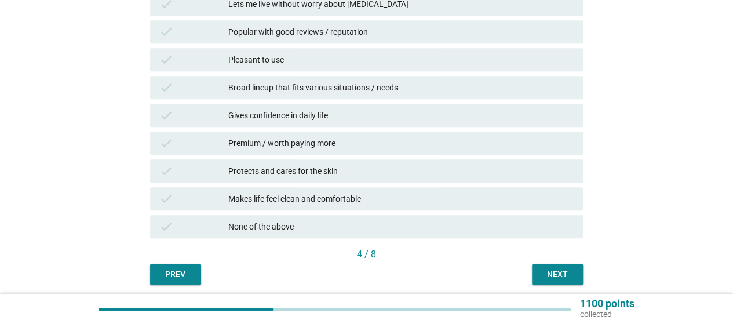
scroll to position [628, 0]
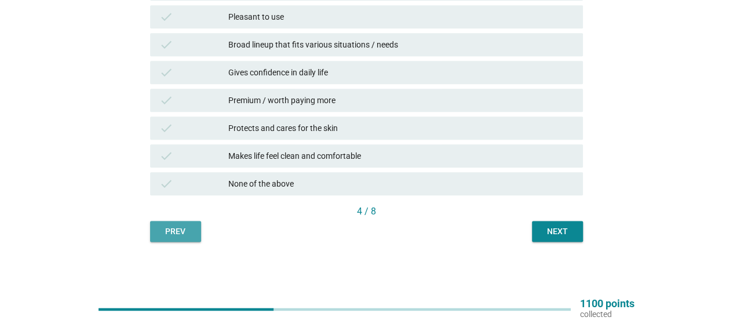
click at [188, 239] on button "Prev" at bounding box center [175, 231] width 51 height 21
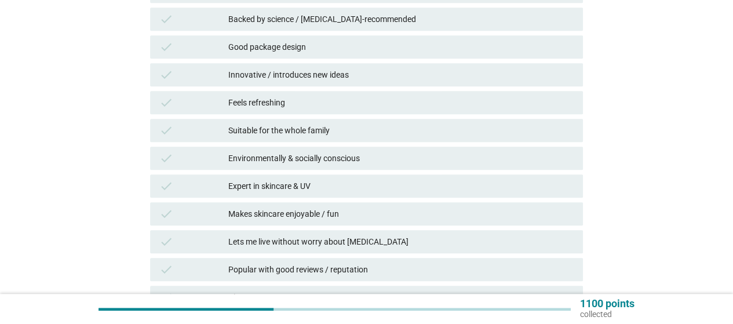
click at [379, 189] on div "Expert in skincare & UV" at bounding box center [400, 186] width 345 height 14
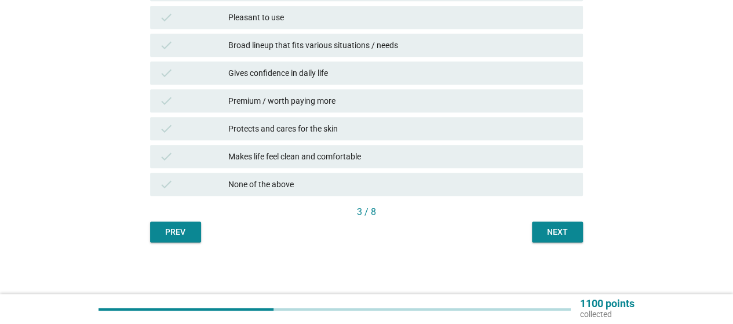
scroll to position [628, 0]
click at [547, 234] on div "Next" at bounding box center [557, 231] width 32 height 12
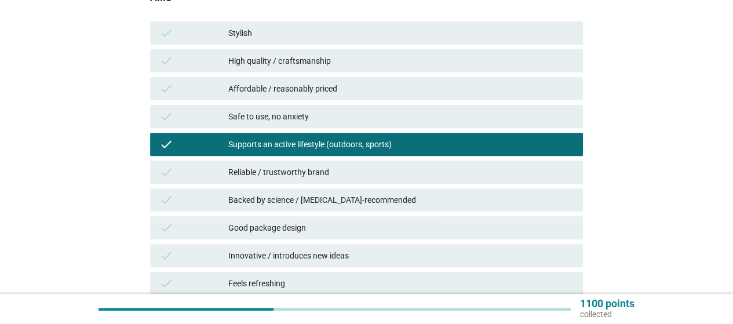
scroll to position [174, 0]
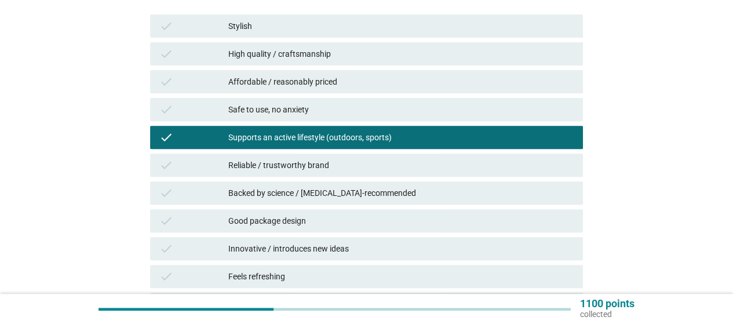
click at [357, 134] on div "Supports an active lifestyle (outdoors, sports)" at bounding box center [400, 137] width 345 height 14
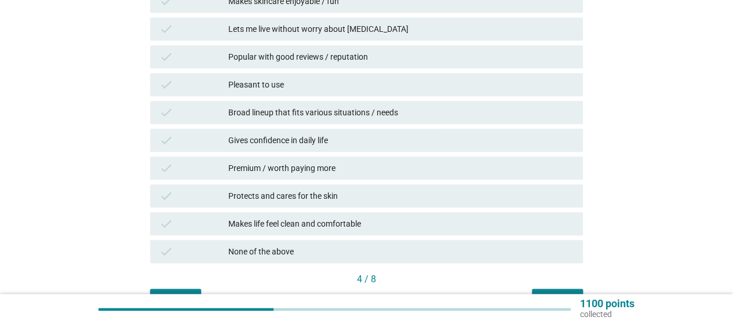
scroll to position [628, 0]
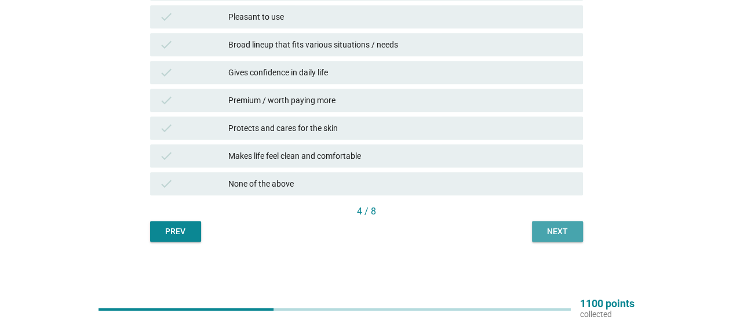
click at [559, 236] on div "Next" at bounding box center [557, 231] width 32 height 12
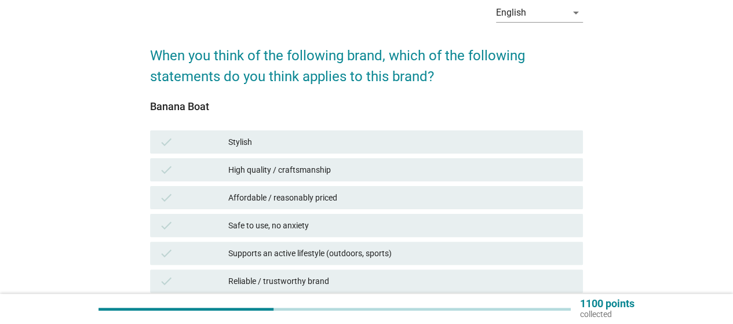
click at [409, 251] on div "Supports an active lifestyle (outdoors, sports)" at bounding box center [400, 253] width 345 height 14
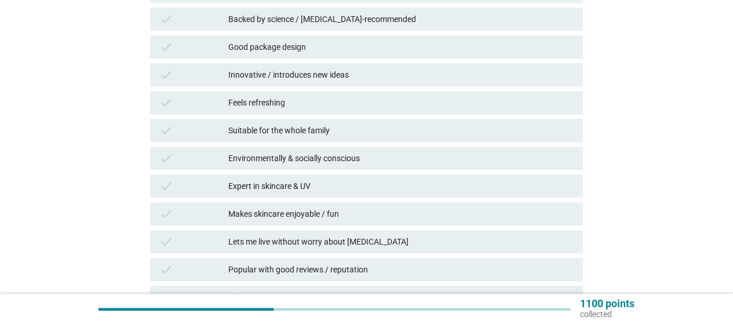
click at [344, 192] on div "Expert in skincare & UV" at bounding box center [400, 186] width 345 height 14
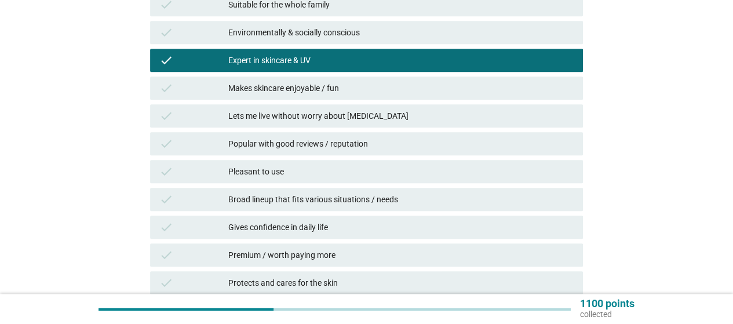
scroll to position [579, 0]
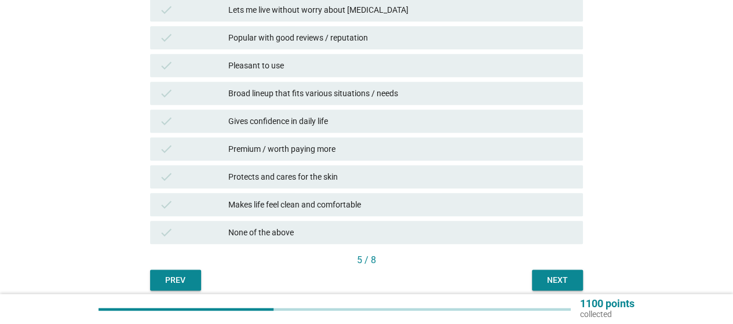
click at [551, 274] on div "Next" at bounding box center [557, 280] width 32 height 12
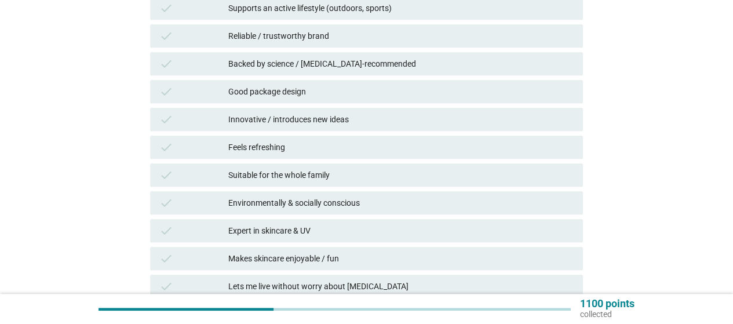
scroll to position [347, 0]
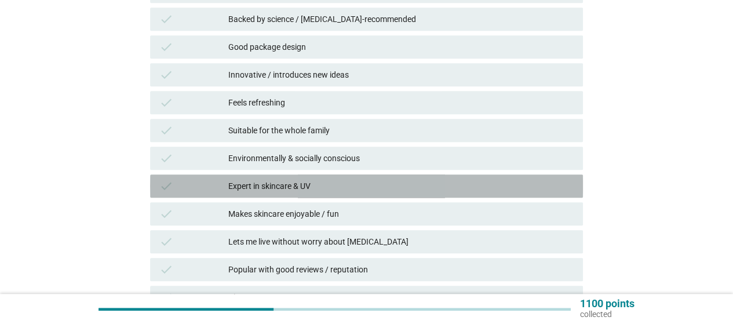
click at [340, 188] on div "Expert in skincare & UV" at bounding box center [400, 186] width 345 height 14
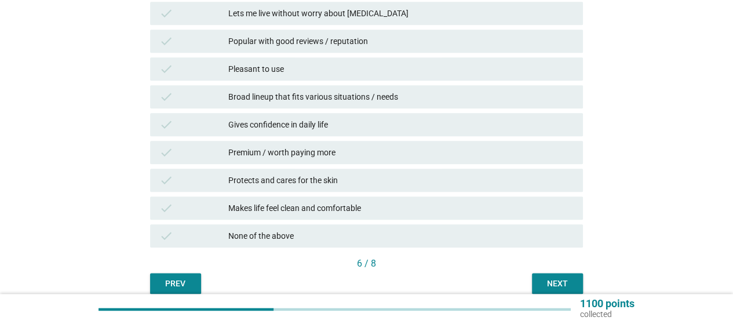
scroll to position [579, 0]
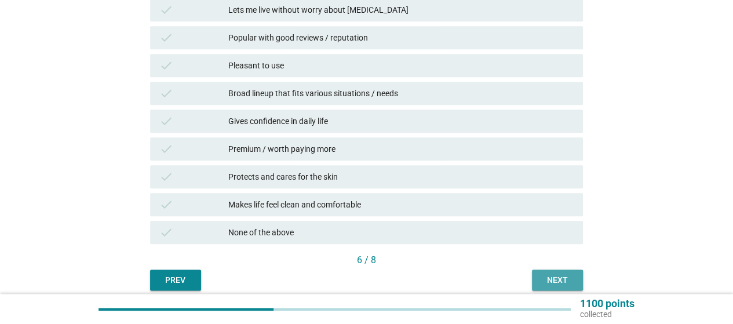
click at [570, 279] on div "Next" at bounding box center [557, 280] width 32 height 12
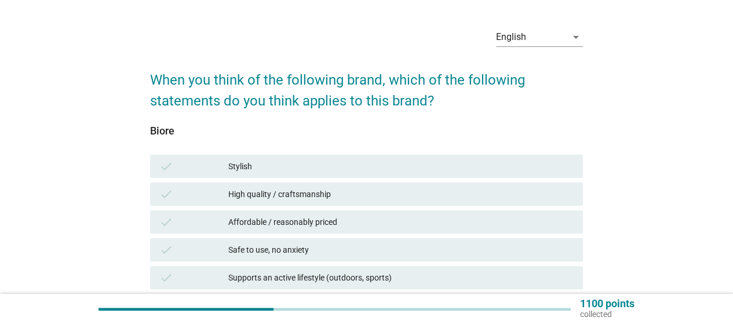
scroll to position [58, 0]
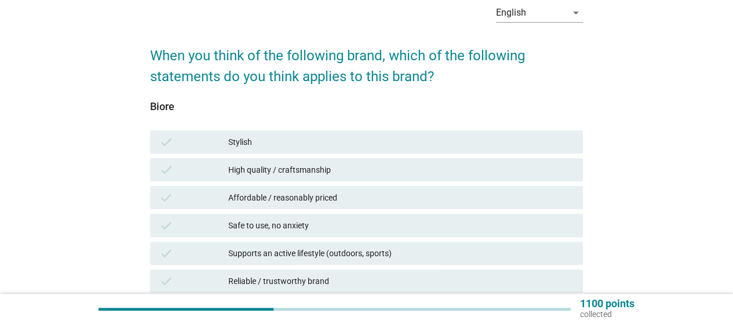
click at [278, 202] on div "Affordable / reasonably priced" at bounding box center [400, 198] width 345 height 14
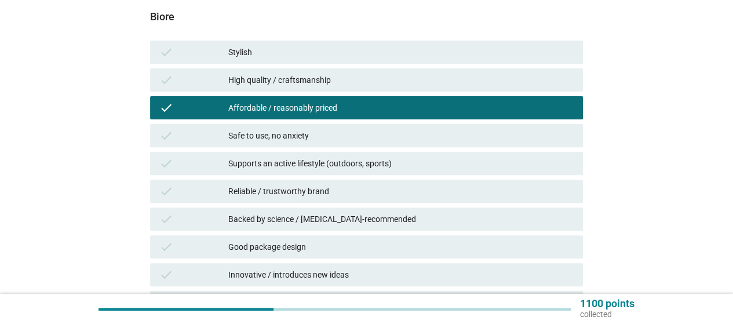
scroll to position [174, 0]
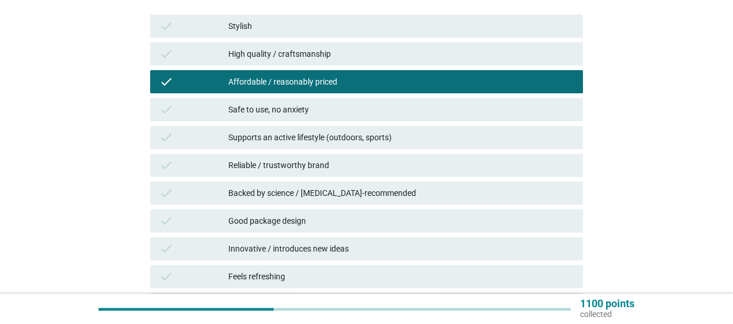
click at [427, 174] on div "check Reliable / trustworthy brand" at bounding box center [366, 164] width 433 height 23
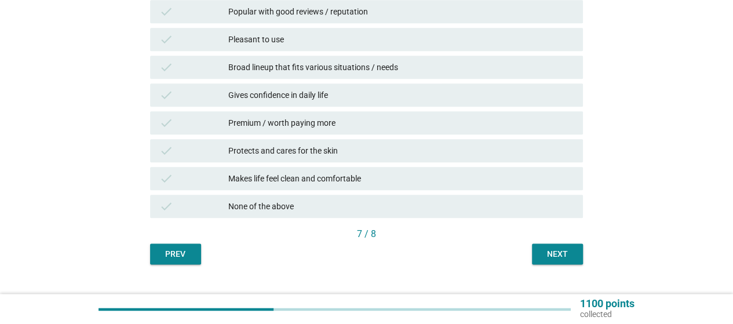
scroll to position [628, 0]
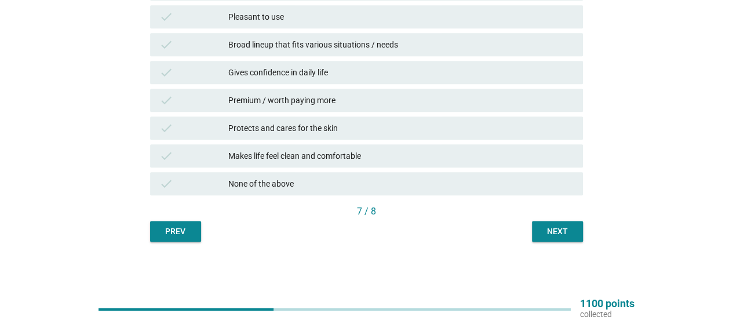
click at [548, 233] on div "Next" at bounding box center [557, 231] width 32 height 12
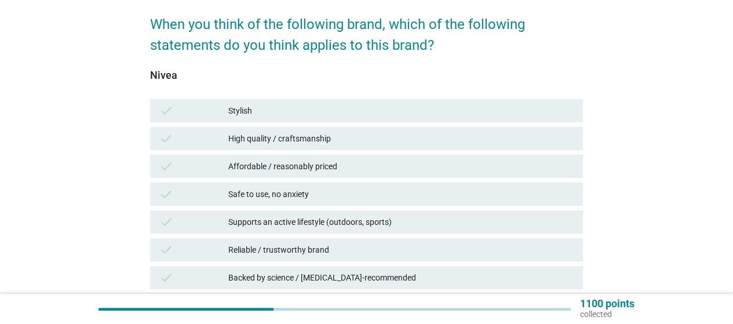
scroll to position [116, 0]
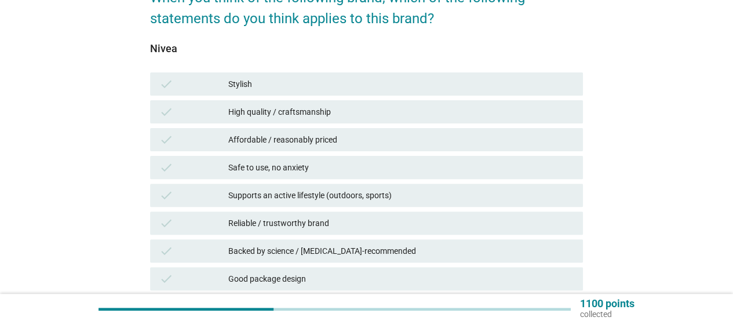
click at [346, 230] on div "check Reliable / trustworthy brand" at bounding box center [366, 222] width 433 height 23
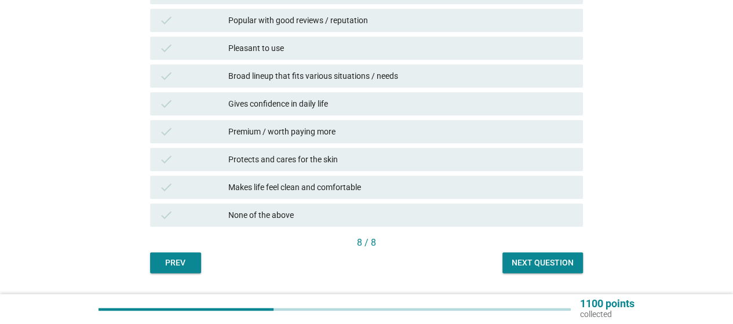
scroll to position [628, 0]
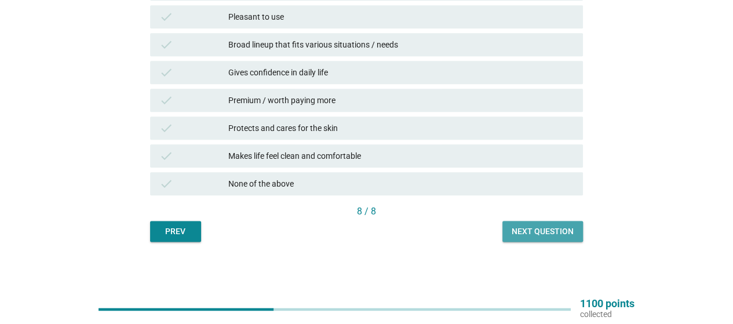
click at [563, 232] on div "Next question" at bounding box center [542, 231] width 62 height 12
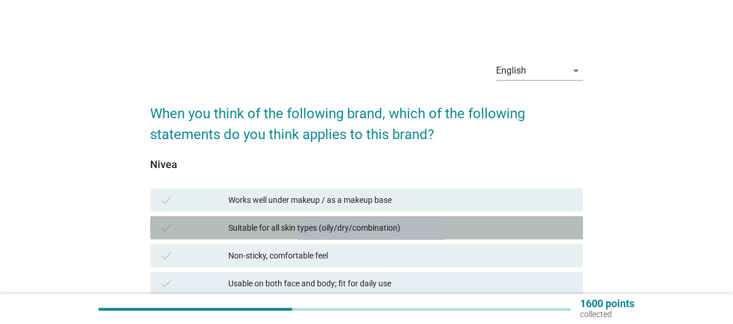
click at [420, 230] on div "Suitable for all skin types (oily/dry/combination)" at bounding box center [400, 228] width 345 height 14
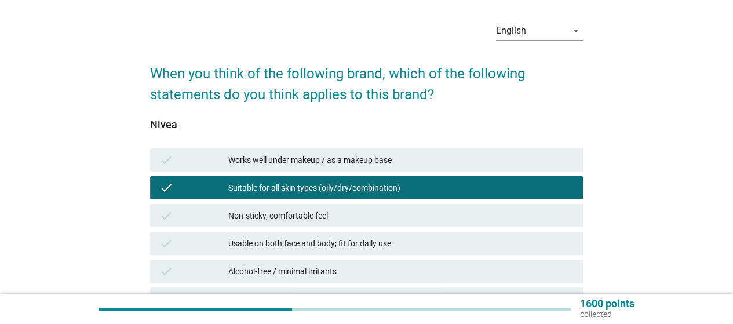
scroll to position [58, 0]
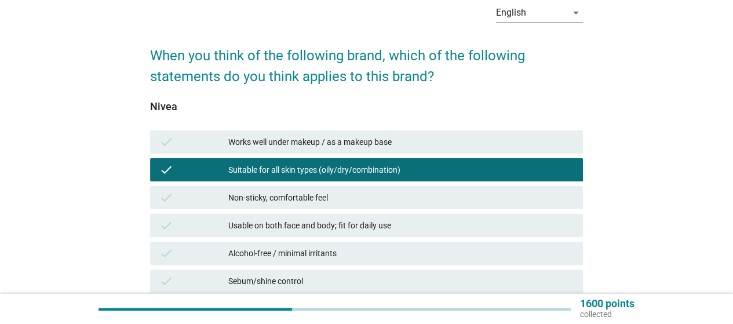
click at [420, 230] on div "Usable on both face and body; fit for daily use" at bounding box center [400, 225] width 345 height 14
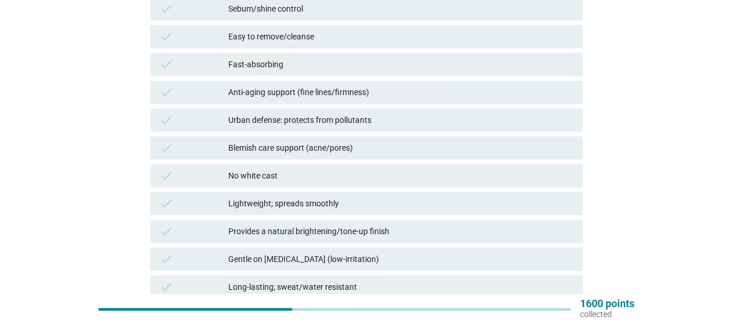
scroll to position [169, 0]
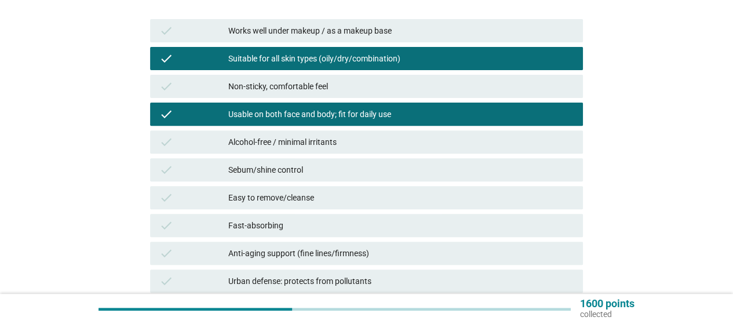
click at [364, 61] on div "Suitable for all skin types (oily/dry/combination)" at bounding box center [400, 59] width 345 height 14
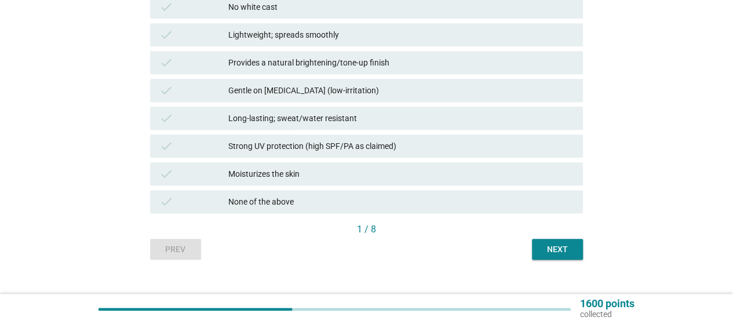
scroll to position [517, 0]
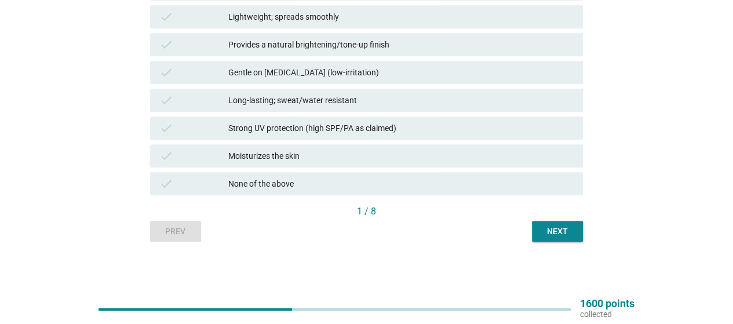
click at [558, 226] on div "Next" at bounding box center [557, 231] width 32 height 12
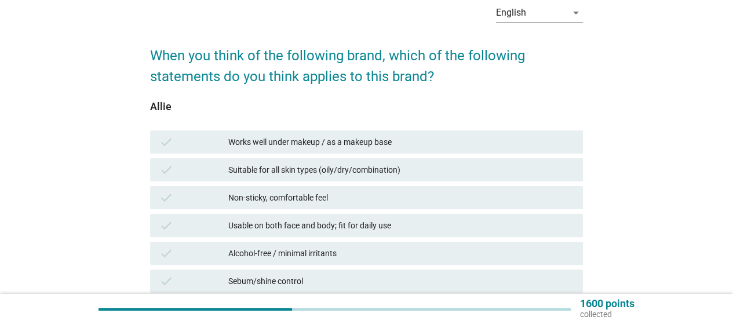
scroll to position [463, 0]
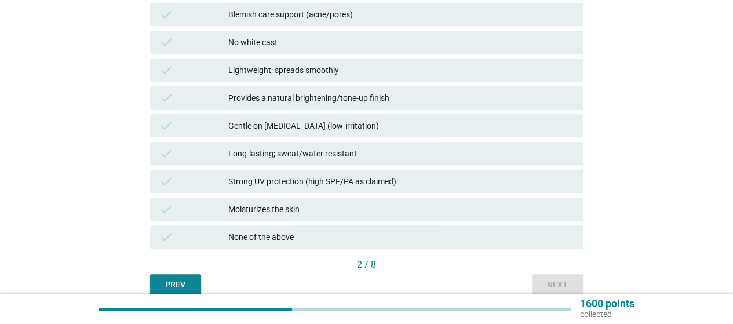
click at [411, 239] on div "None of the above" at bounding box center [400, 237] width 345 height 14
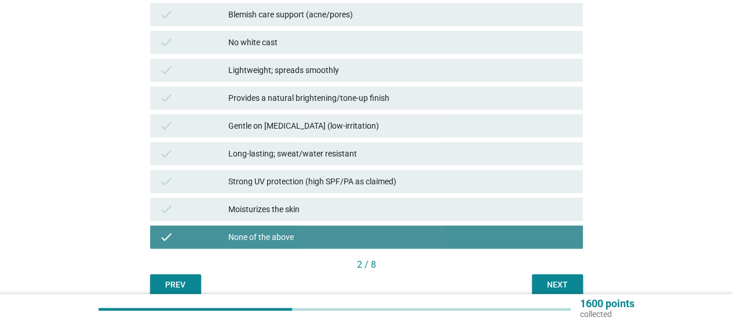
click at [452, 238] on div "None of the above" at bounding box center [400, 237] width 345 height 14
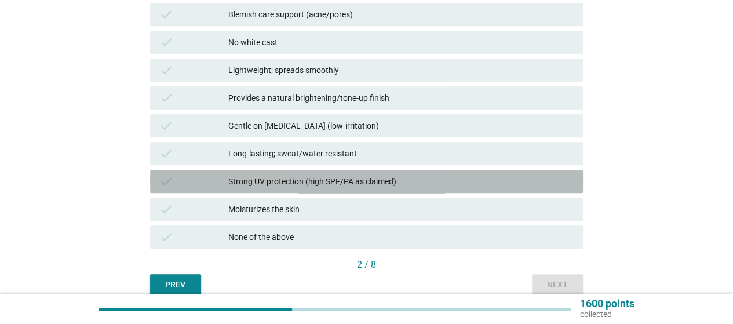
drag, startPoint x: 434, startPoint y: 180, endPoint x: 452, endPoint y: 217, distance: 41.2
click at [435, 180] on div "Strong UV protection (high SPF/PA as claimed)" at bounding box center [400, 181] width 345 height 14
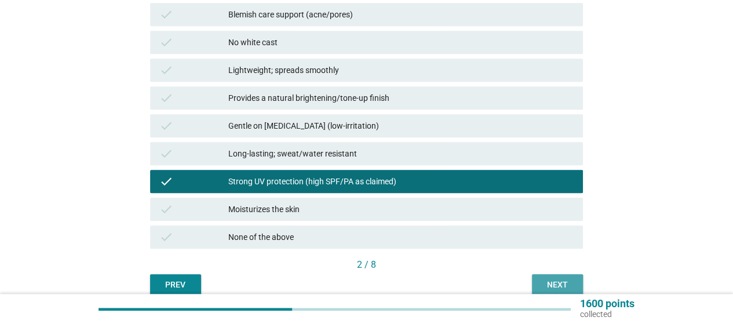
click at [543, 285] on div "Next" at bounding box center [557, 285] width 32 height 12
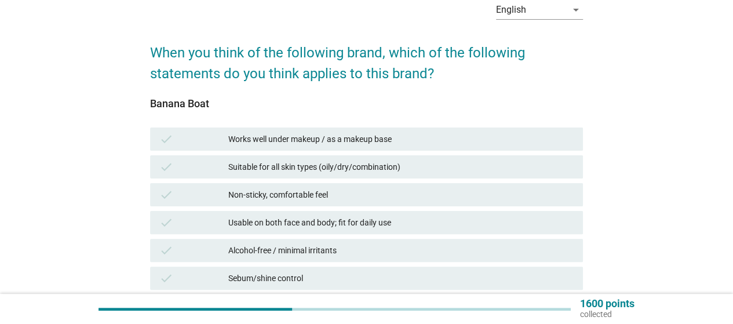
scroll to position [174, 0]
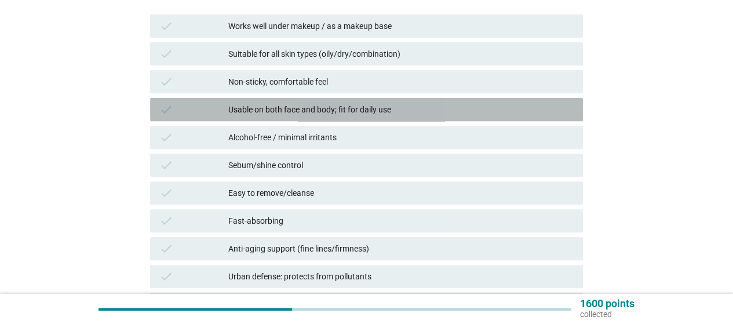
click at [376, 120] on div "check Usable on both face and body; fit for daily use" at bounding box center [366, 109] width 433 height 23
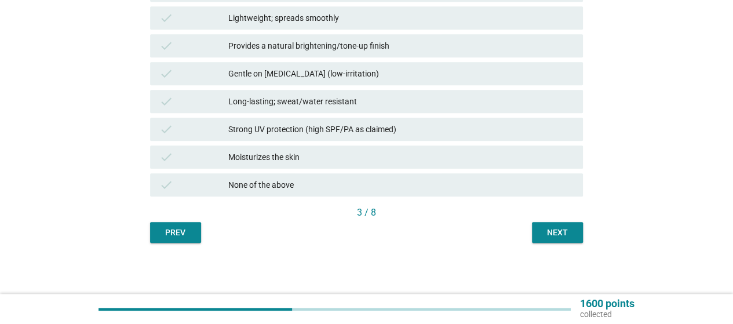
scroll to position [517, 0]
click at [547, 229] on div "Next" at bounding box center [557, 231] width 32 height 12
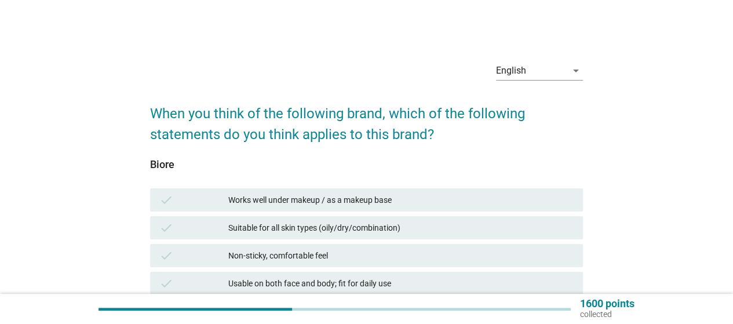
scroll to position [58, 0]
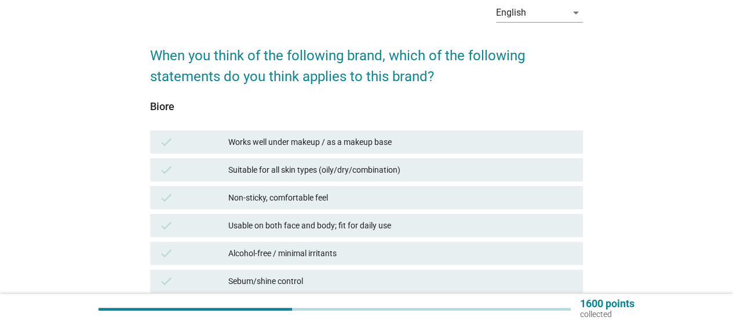
click at [285, 199] on div "Non-sticky, comfortable feel" at bounding box center [400, 198] width 345 height 14
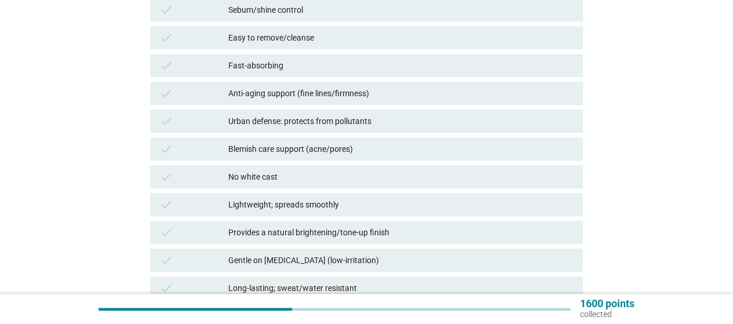
scroll to position [347, 0]
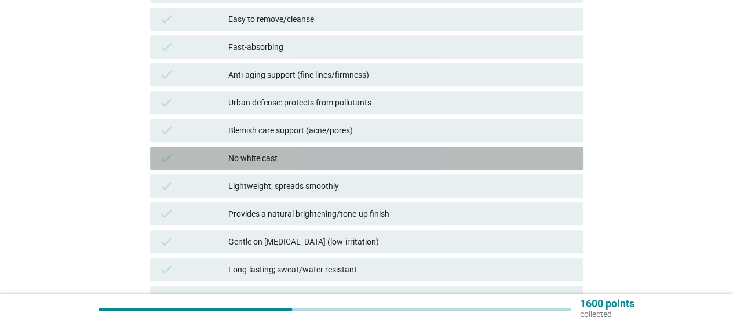
click at [303, 161] on div "No white cast" at bounding box center [400, 158] width 345 height 14
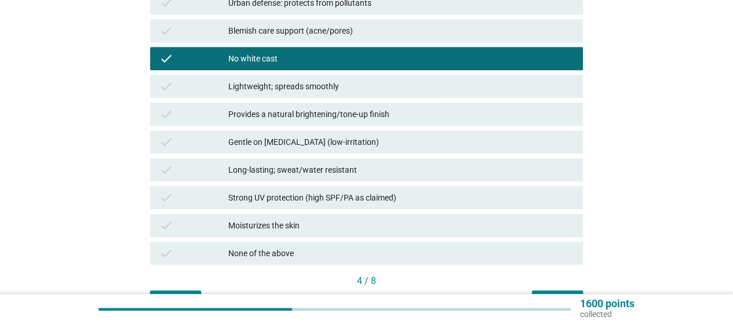
scroll to position [517, 0]
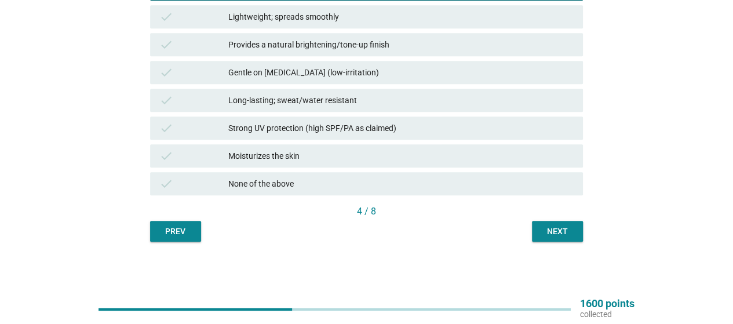
click at [558, 225] on div "Next" at bounding box center [557, 231] width 32 height 12
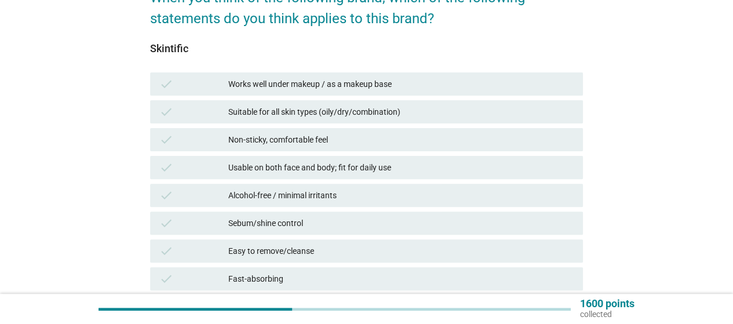
scroll to position [463, 0]
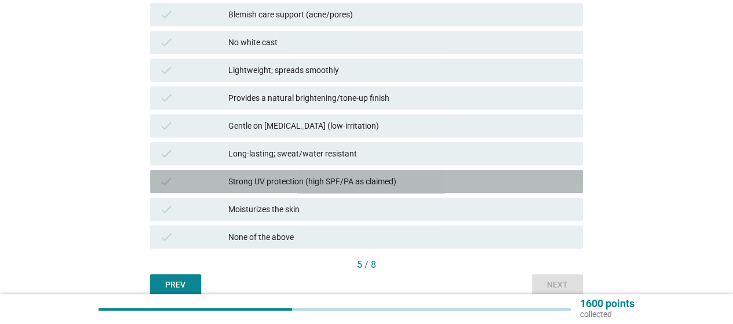
click at [437, 188] on div "check Strong UV protection (high SPF/PA as claimed)" at bounding box center [366, 181] width 433 height 23
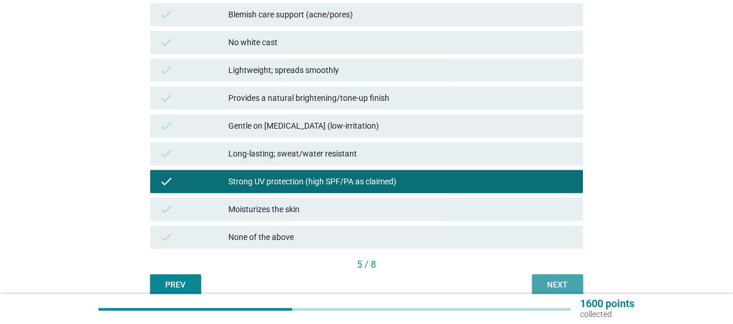
click at [538, 279] on button "Next" at bounding box center [557, 284] width 51 height 21
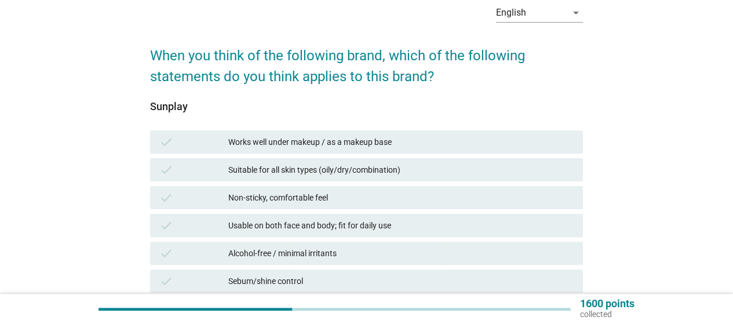
click at [456, 229] on div "Usable on both face and body; fit for daily use" at bounding box center [400, 225] width 345 height 14
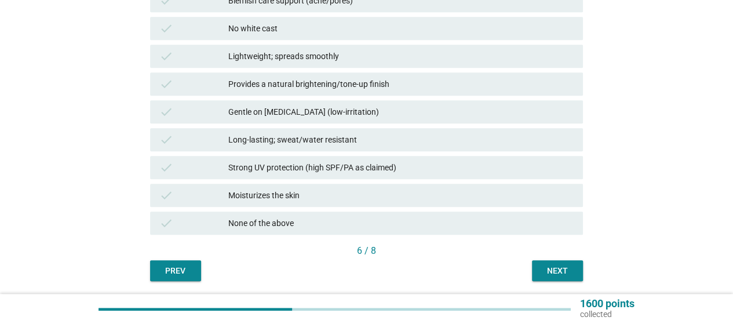
scroll to position [517, 0]
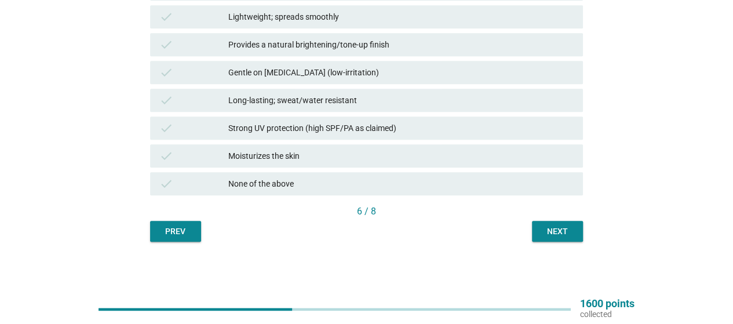
click at [556, 229] on div "Next" at bounding box center [557, 231] width 32 height 12
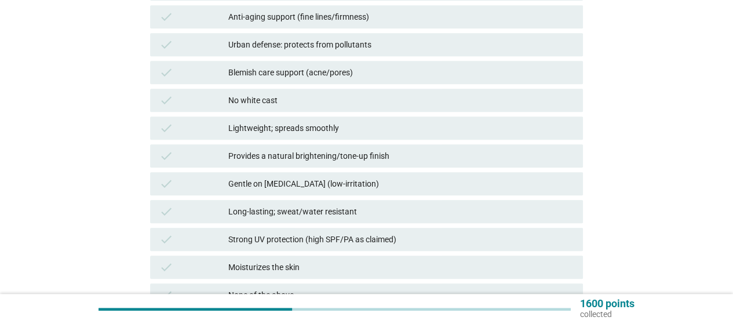
scroll to position [463, 0]
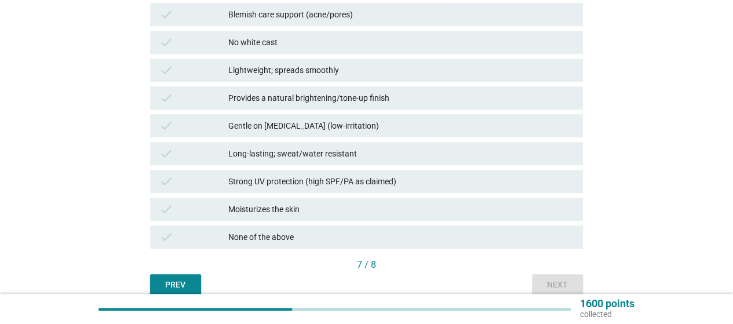
click at [396, 187] on div "Strong UV protection (high SPF/PA as claimed)" at bounding box center [400, 181] width 345 height 14
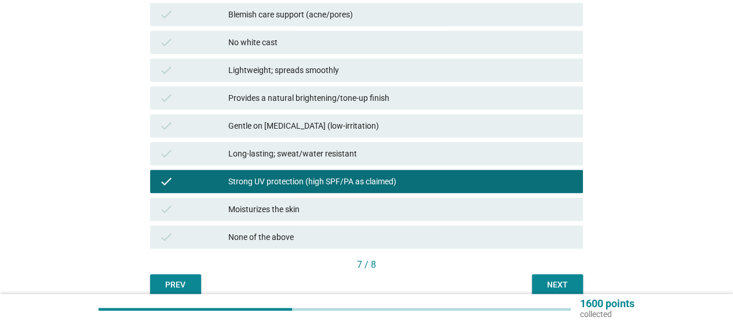
click at [548, 284] on div "Next" at bounding box center [557, 285] width 32 height 12
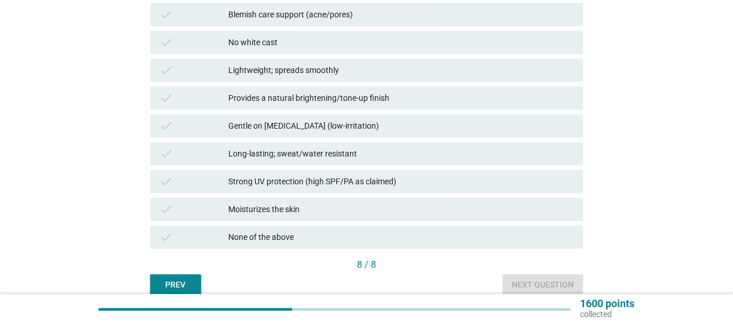
click at [368, 240] on div "None of the above" at bounding box center [400, 237] width 345 height 14
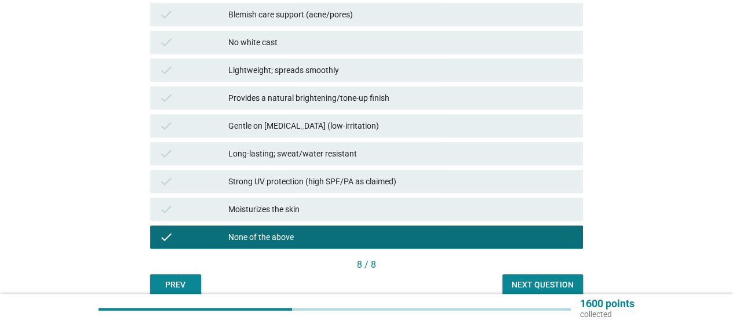
click at [513, 289] on div "Next question" at bounding box center [542, 285] width 62 height 12
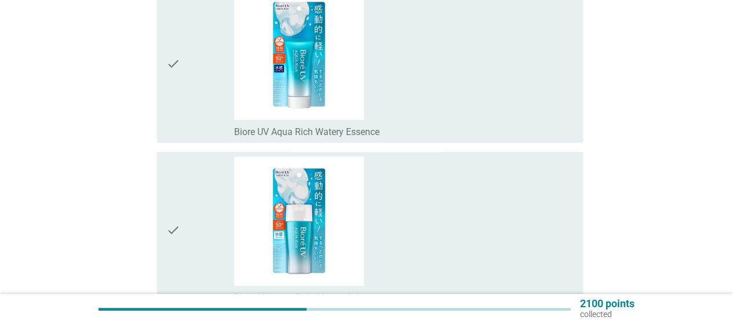
scroll to position [116, 0]
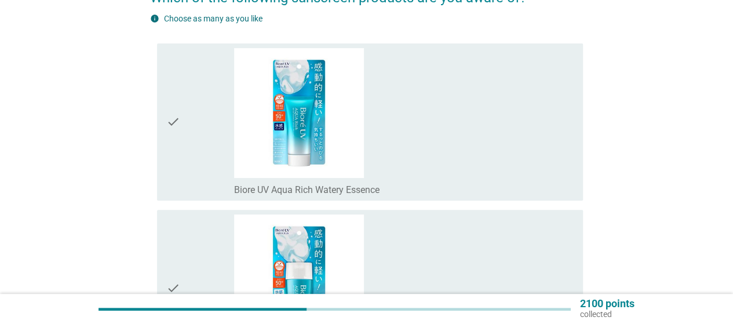
click at [173, 127] on icon "check" at bounding box center [173, 122] width 14 height 148
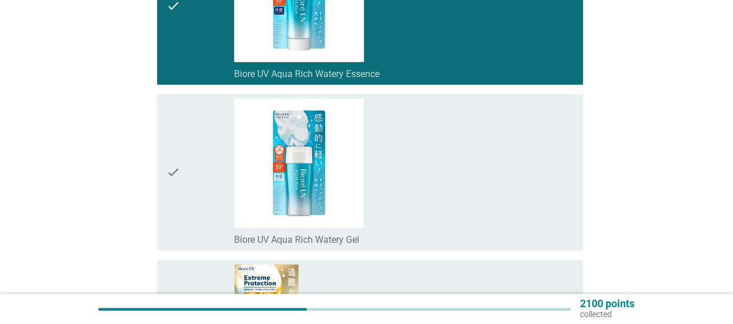
click at [166, 166] on icon "check" at bounding box center [173, 172] width 14 height 148
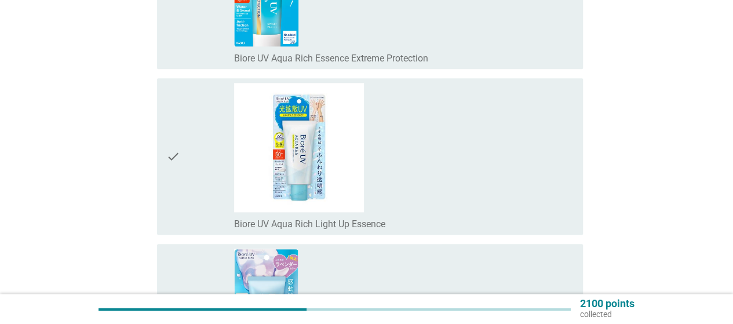
scroll to position [695, 0]
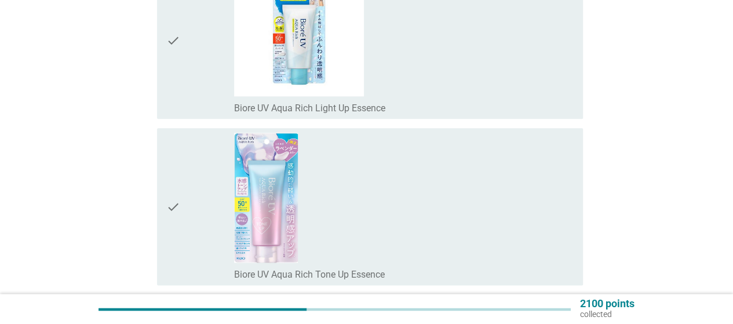
click at [192, 204] on div "check" at bounding box center [200, 207] width 68 height 148
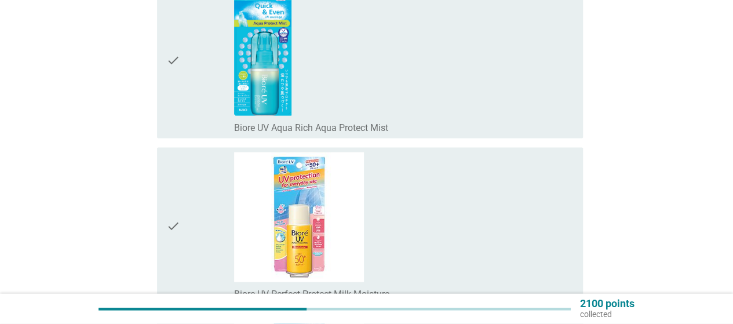
scroll to position [1274, 0]
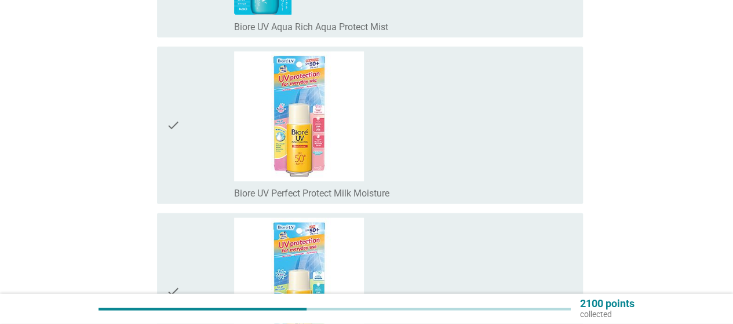
click at [173, 151] on icon "check" at bounding box center [173, 126] width 14 height 148
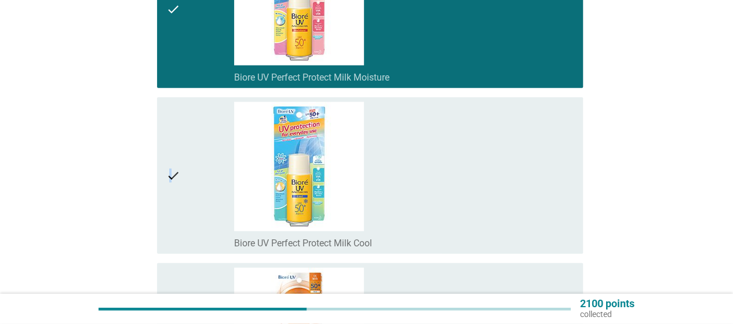
click at [170, 186] on icon "check" at bounding box center [173, 176] width 14 height 148
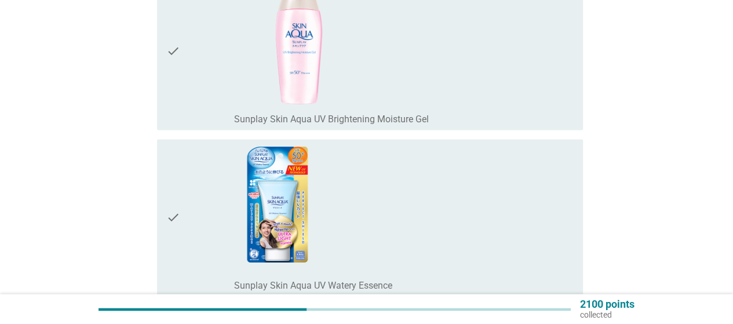
scroll to position [3011, 0]
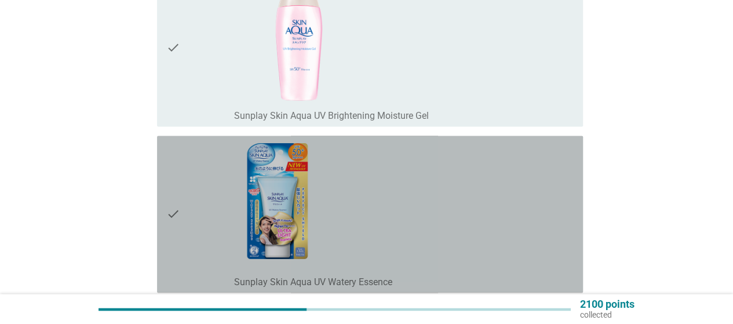
click at [170, 186] on icon "check" at bounding box center [173, 214] width 14 height 148
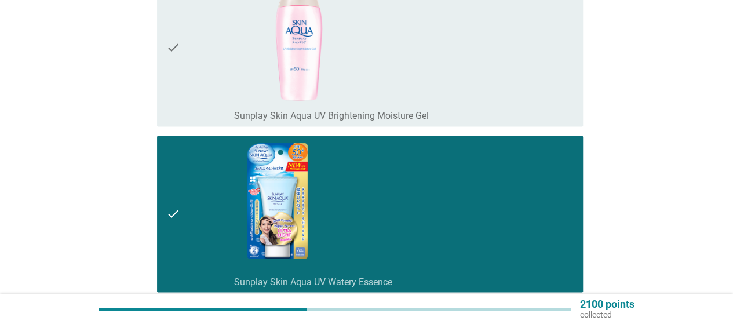
scroll to position [3185, 0]
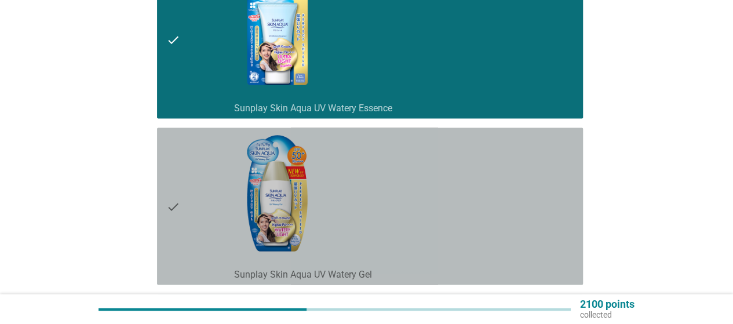
click at [170, 186] on icon "check" at bounding box center [173, 206] width 14 height 148
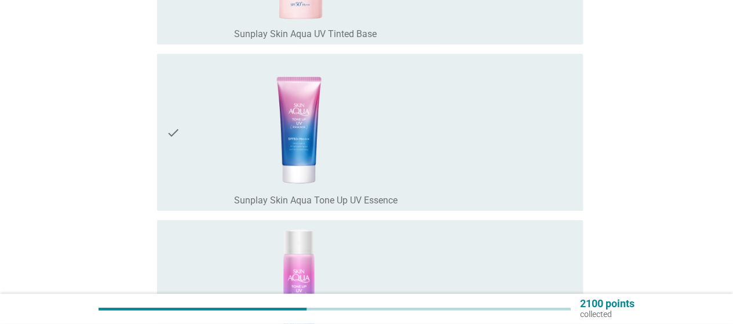
click at [168, 149] on icon "check" at bounding box center [173, 132] width 14 height 148
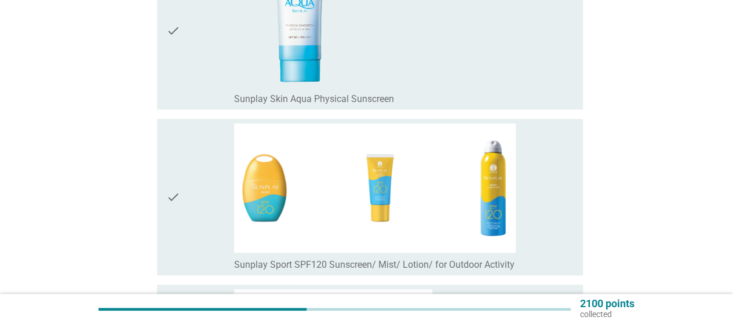
scroll to position [4748, 0]
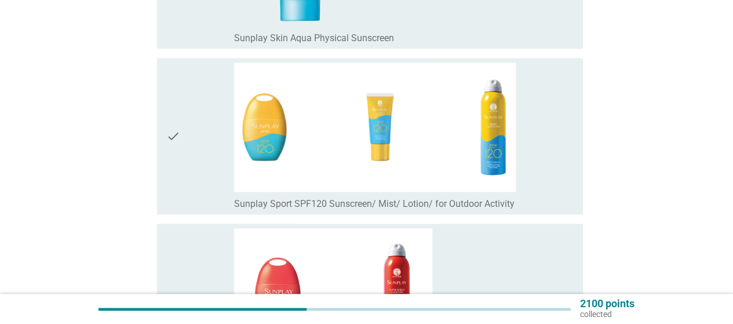
click at [169, 142] on icon "check" at bounding box center [173, 137] width 14 height 148
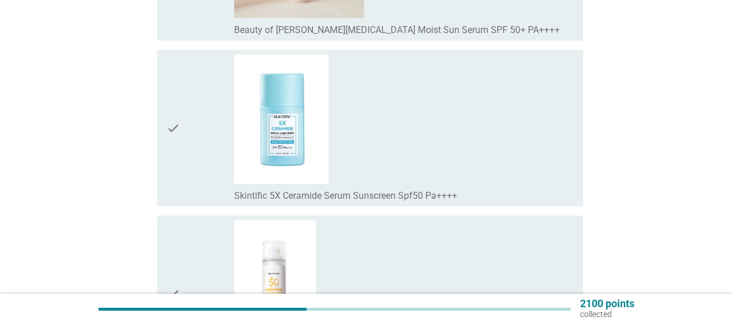
click at [167, 121] on icon "check" at bounding box center [173, 128] width 14 height 148
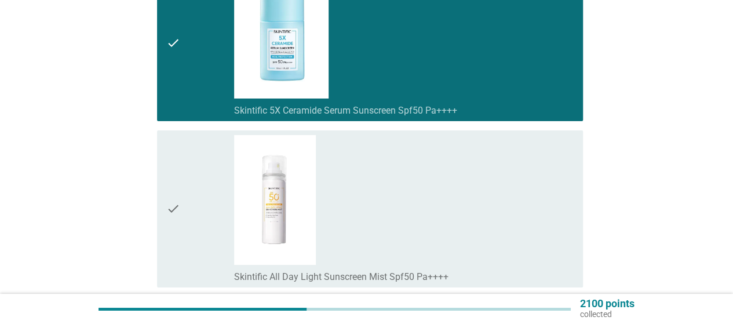
scroll to position [6370, 0]
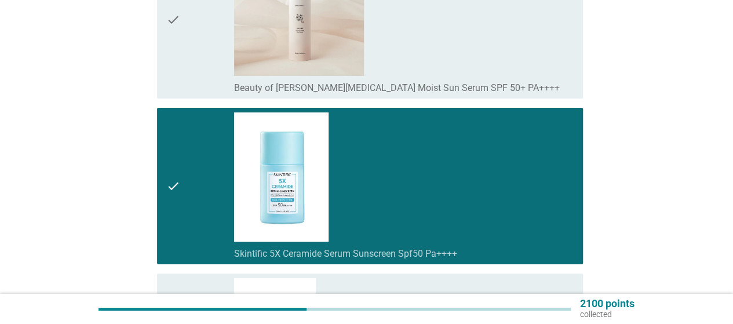
click at [166, 169] on icon "check" at bounding box center [173, 186] width 14 height 148
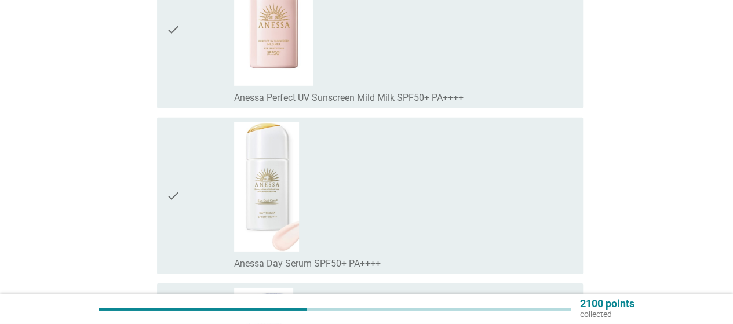
scroll to position [8165, 0]
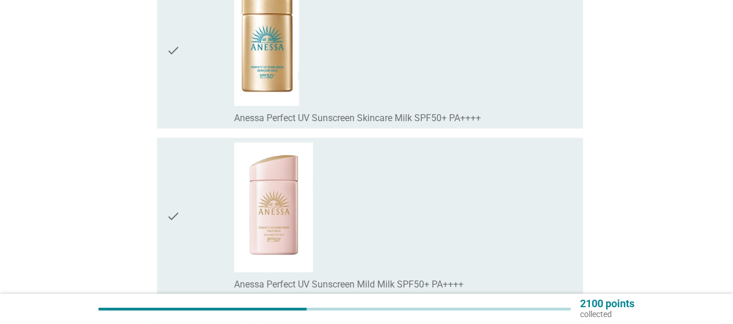
click at [182, 32] on div "check" at bounding box center [200, 51] width 68 height 148
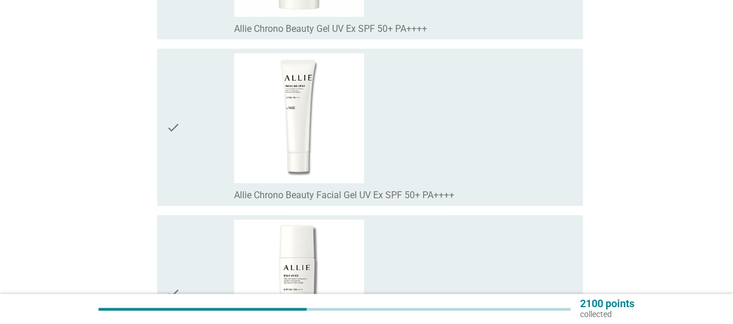
click at [178, 90] on icon "check" at bounding box center [173, 127] width 14 height 148
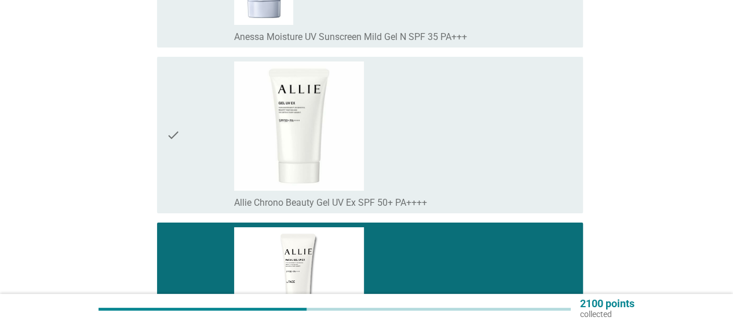
click at [174, 110] on icon "check" at bounding box center [173, 135] width 14 height 148
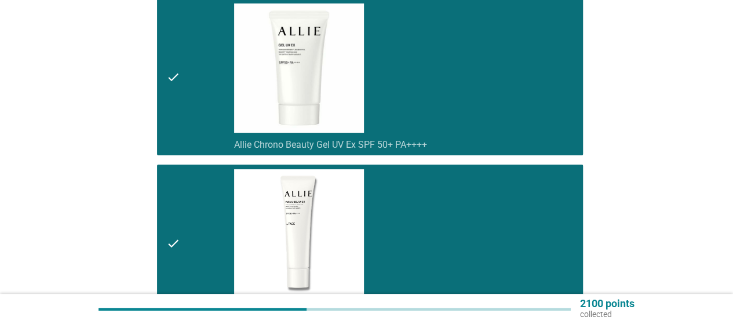
click at [177, 219] on icon "check" at bounding box center [173, 243] width 14 height 148
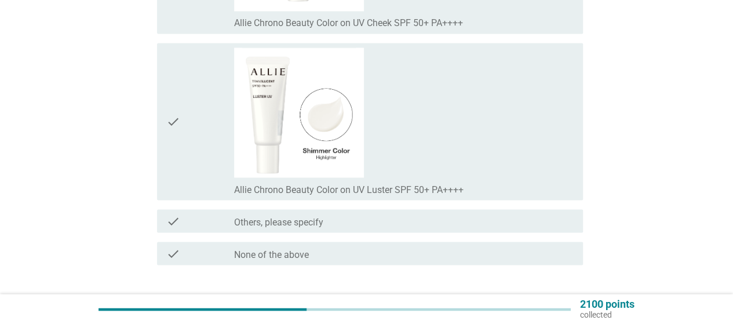
scroll to position [9813, 0]
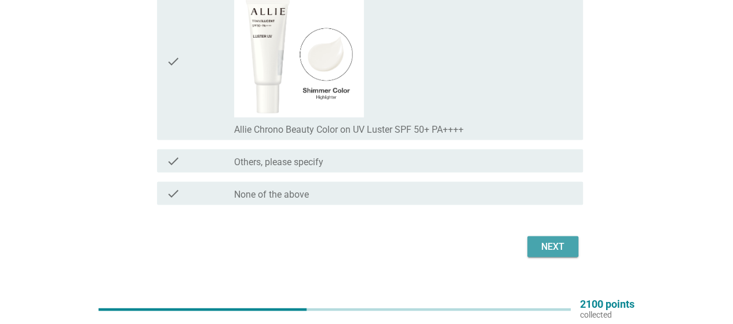
click at [566, 239] on div "Next" at bounding box center [552, 246] width 32 height 14
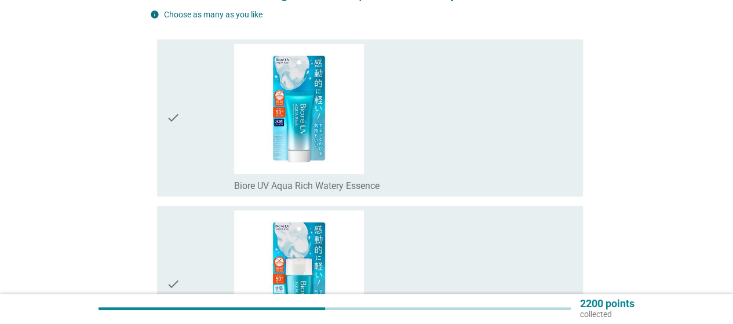
scroll to position [174, 0]
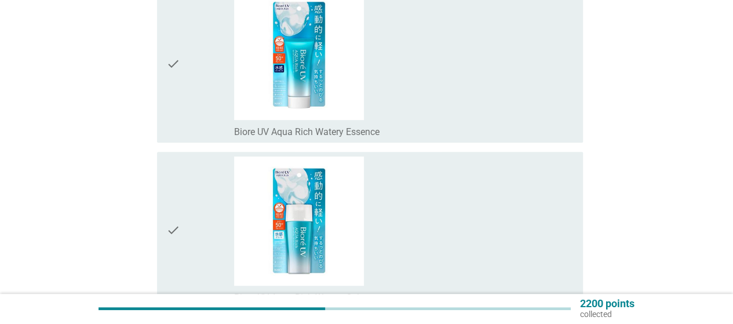
click at [488, 101] on div "check_box_outline_blank Biore UV Aqua Rich Watery Essence" at bounding box center [403, 64] width 339 height 148
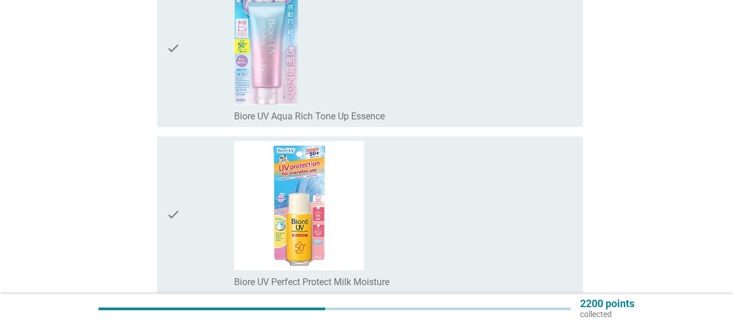
scroll to position [637, 0]
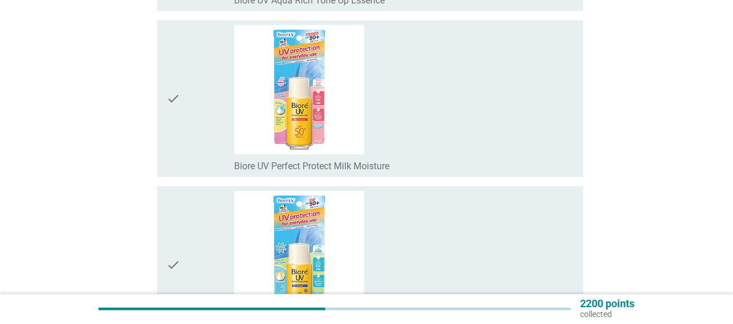
click at [464, 120] on div "check_box_outline_blank Biore UV Perfect Protect Milk Moisture" at bounding box center [403, 99] width 339 height 148
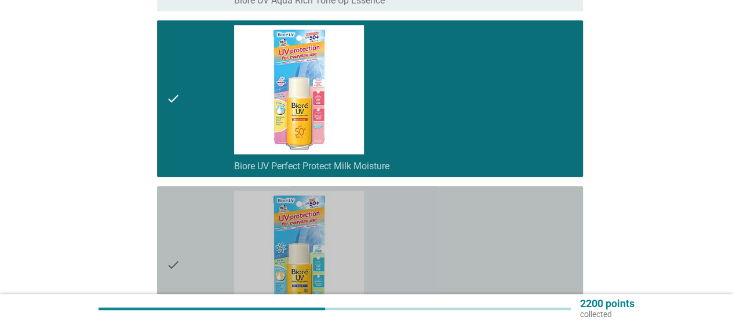
click at [454, 204] on div "check_box_outline_blank Biore UV Perfect Protect Milk Cool" at bounding box center [403, 265] width 339 height 148
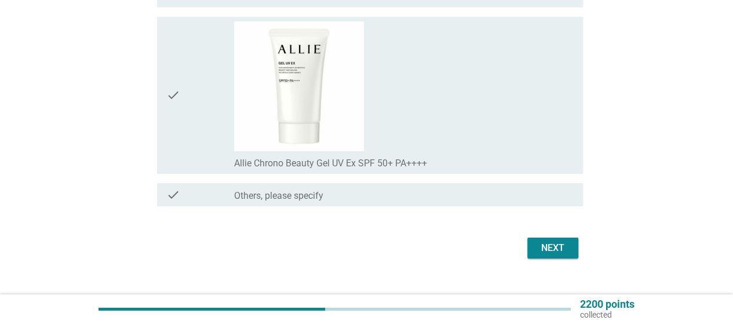
scroll to position [1821, 0]
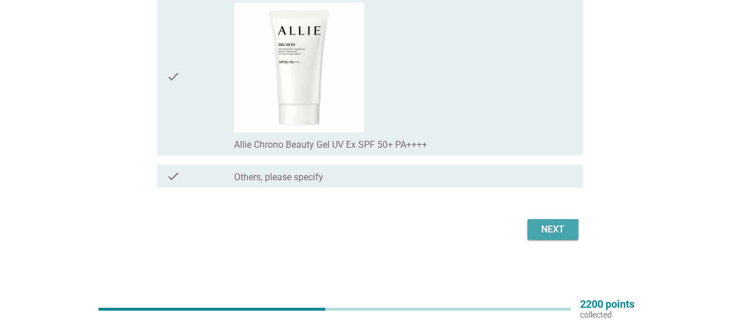
click at [562, 232] on div "Next" at bounding box center [552, 229] width 32 height 14
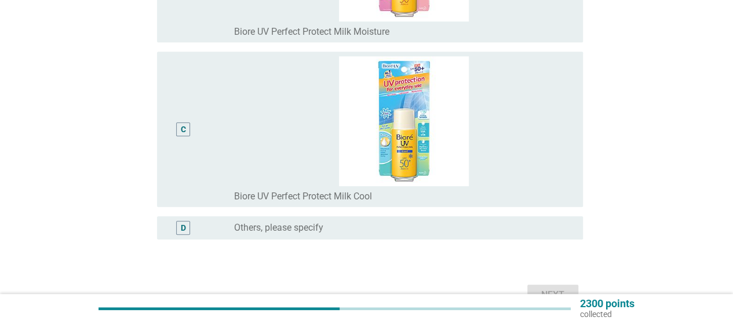
scroll to position [463, 0]
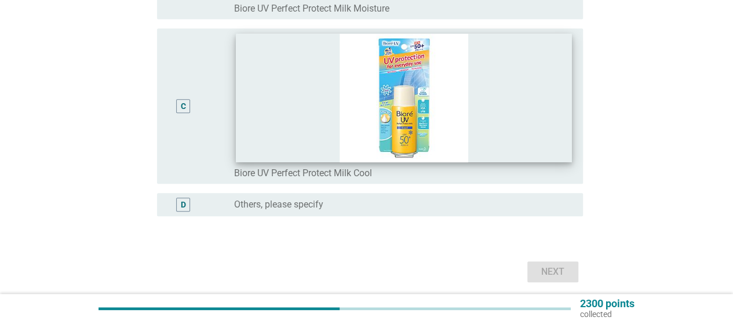
click at [499, 148] on img at bounding box center [404, 98] width 336 height 128
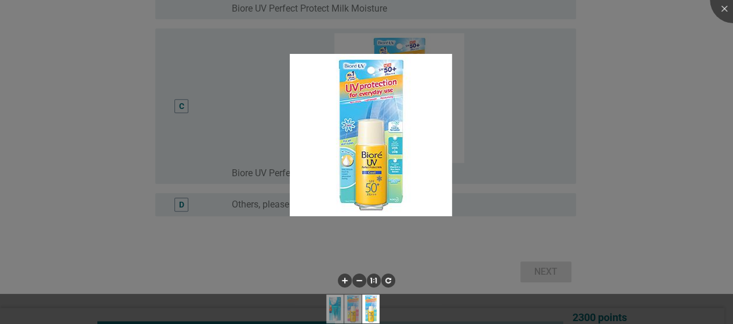
click at [246, 251] on div at bounding box center [366, 162] width 733 height 324
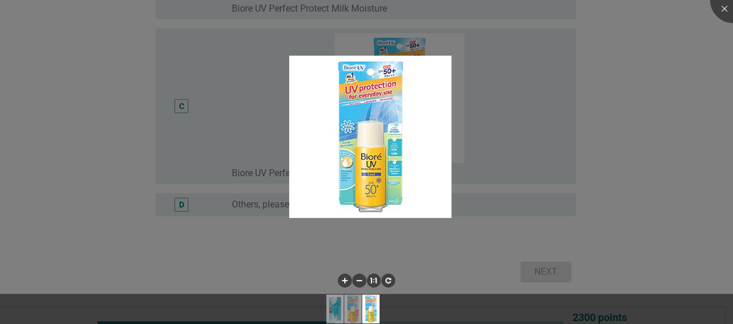
click at [687, 130] on div at bounding box center [366, 162] width 733 height 324
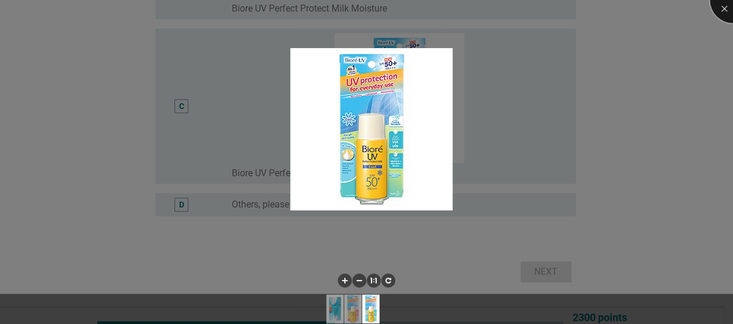
click at [725, 11] on div at bounding box center [732, 0] width 46 height 46
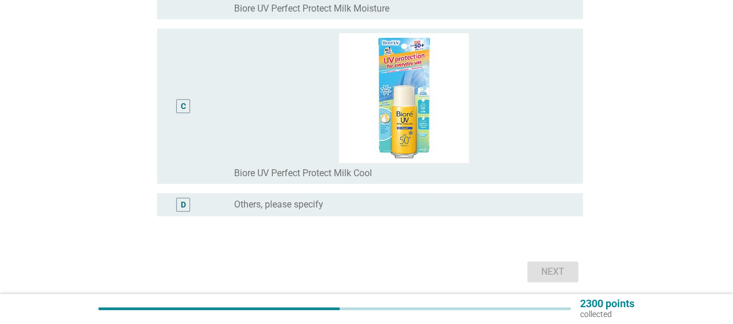
click at [176, 104] on div "C" at bounding box center [183, 106] width 34 height 146
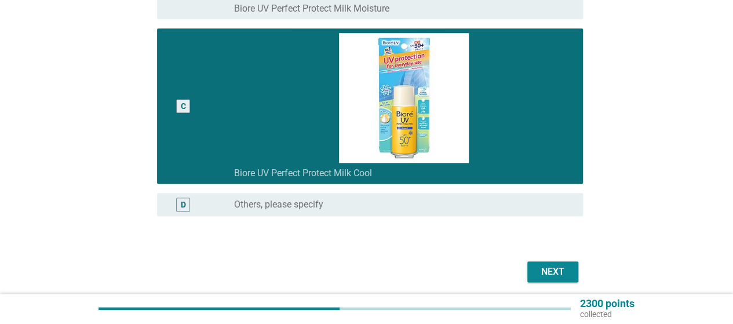
click at [563, 272] on div "Next" at bounding box center [552, 272] width 32 height 14
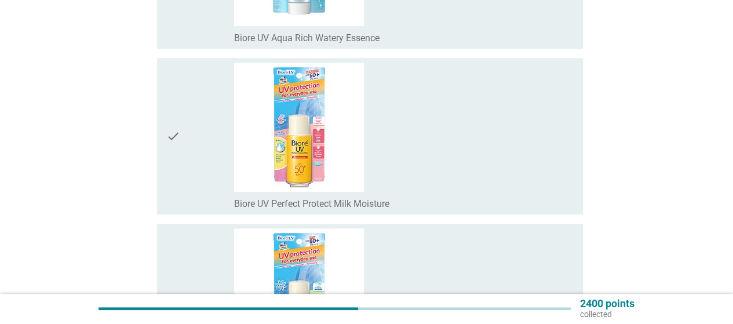
scroll to position [290, 0]
click at [173, 139] on icon "check" at bounding box center [173, 135] width 14 height 148
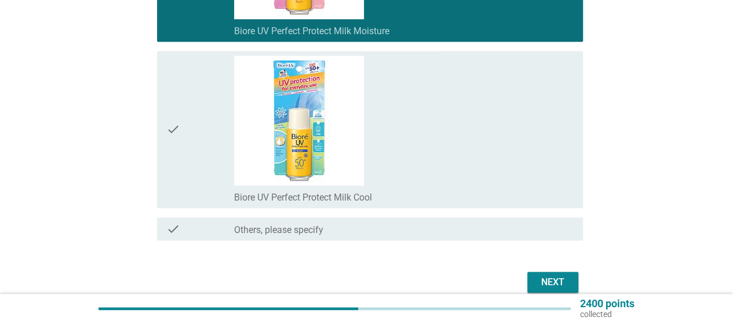
scroll to position [463, 0]
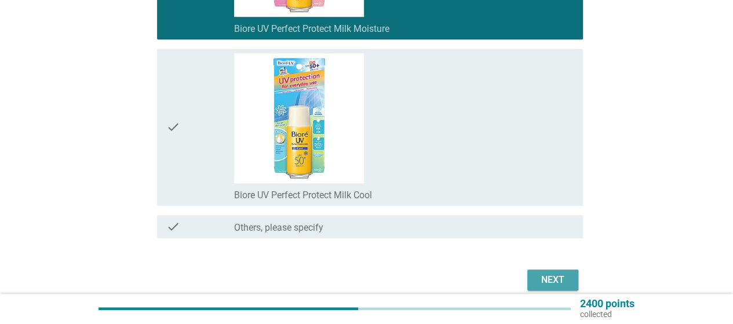
click at [573, 285] on button "Next" at bounding box center [552, 279] width 51 height 21
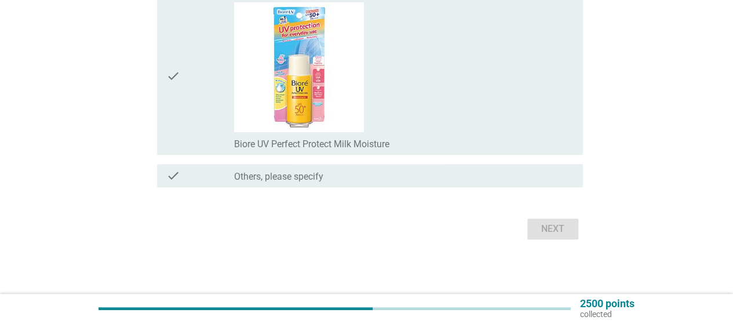
scroll to position [183, 0]
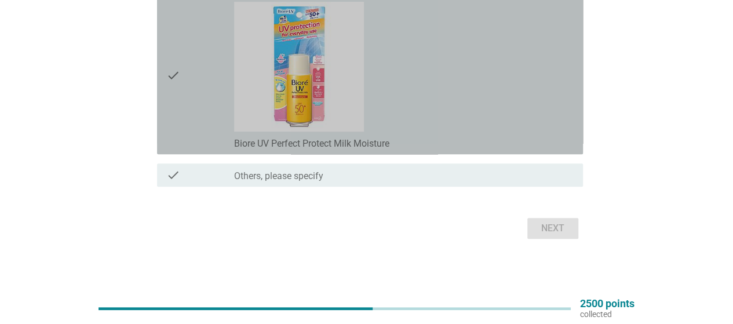
drag, startPoint x: 181, startPoint y: 76, endPoint x: 285, endPoint y: 135, distance: 119.8
click at [181, 75] on div "check" at bounding box center [200, 76] width 68 height 148
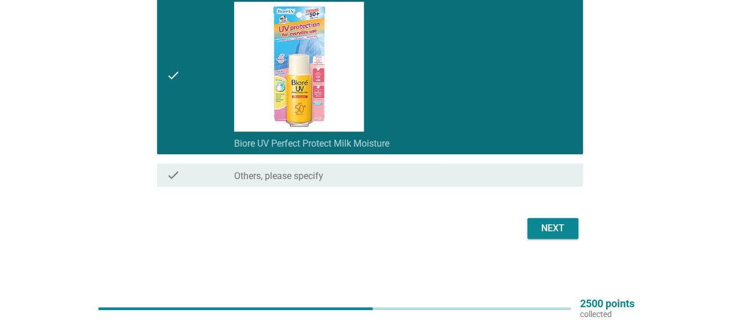
click at [567, 238] on button "Next" at bounding box center [552, 228] width 51 height 21
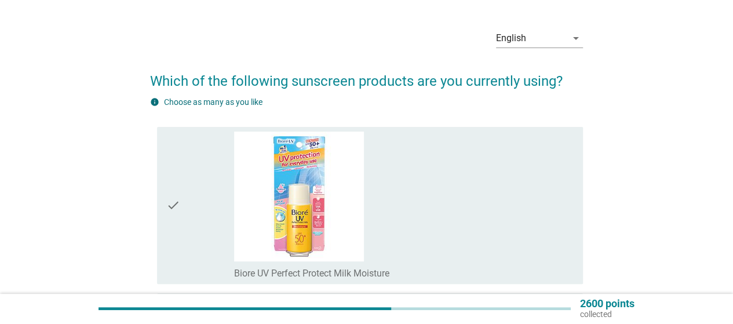
scroll to position [58, 0]
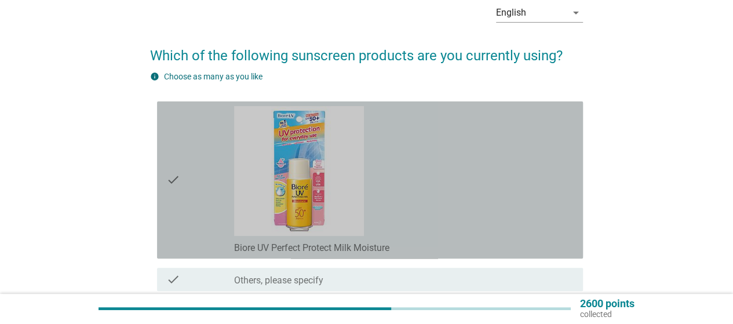
click at [197, 178] on div "check" at bounding box center [200, 180] width 68 height 148
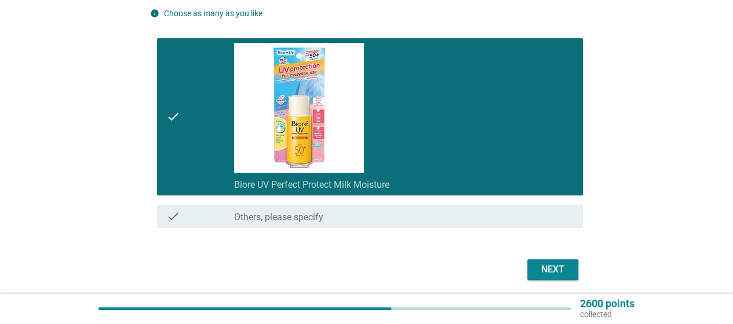
scroll to position [162, 0]
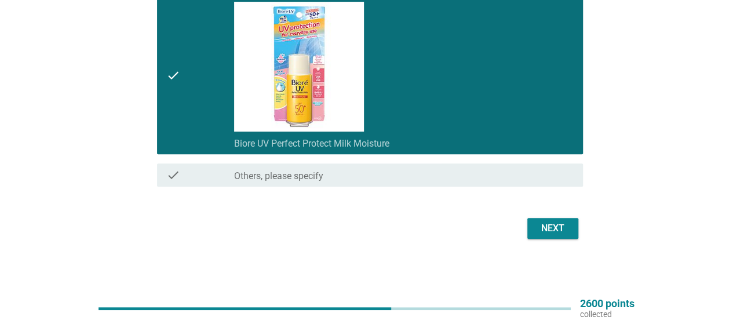
click at [564, 229] on div "Next" at bounding box center [552, 228] width 32 height 14
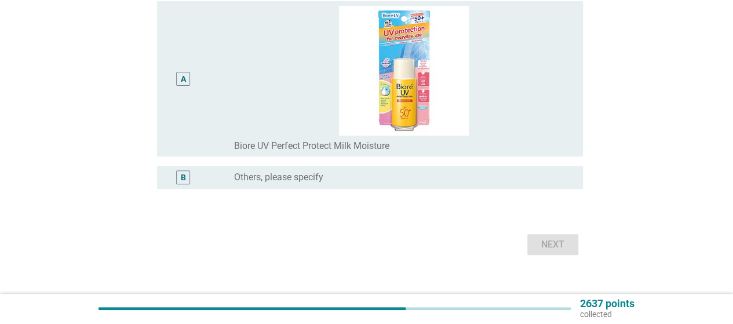
scroll to position [0, 0]
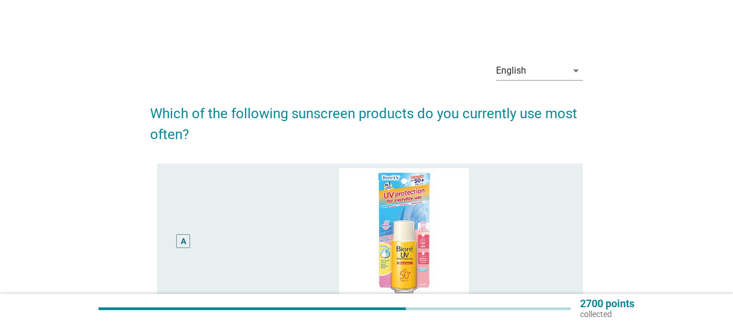
click at [181, 240] on div "A" at bounding box center [183, 241] width 5 height 12
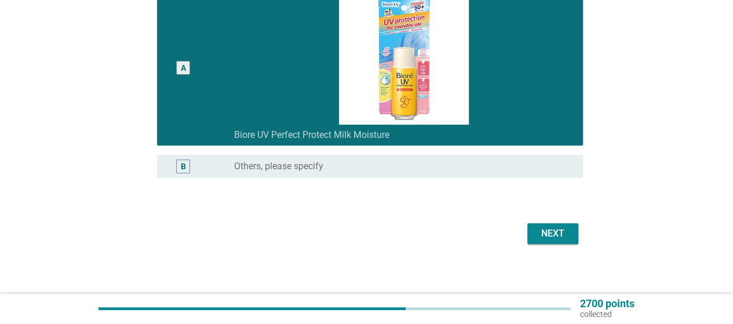
scroll to position [174, 0]
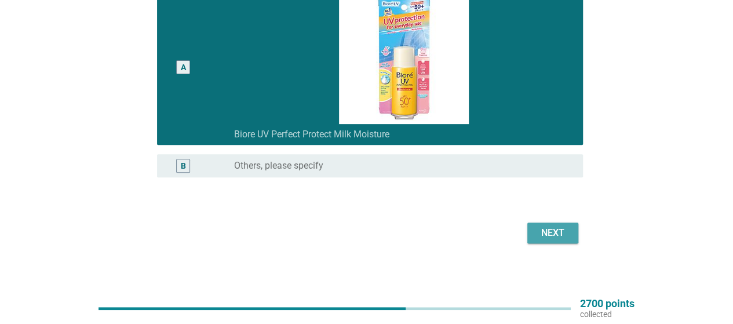
click at [574, 231] on button "Next" at bounding box center [552, 232] width 51 height 21
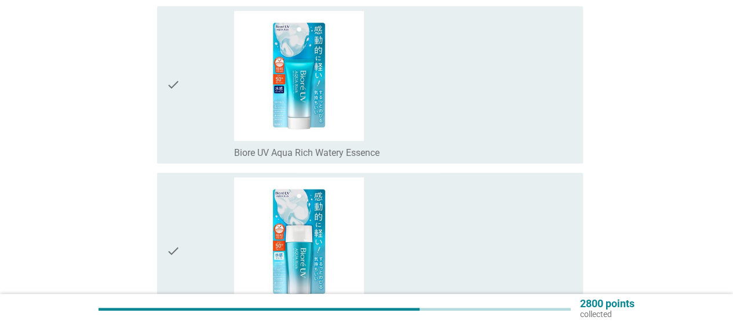
click at [173, 87] on icon "check" at bounding box center [173, 85] width 14 height 148
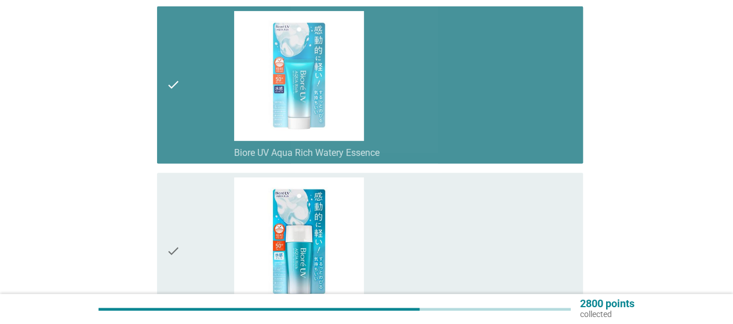
click at [173, 87] on icon "check" at bounding box center [173, 85] width 14 height 148
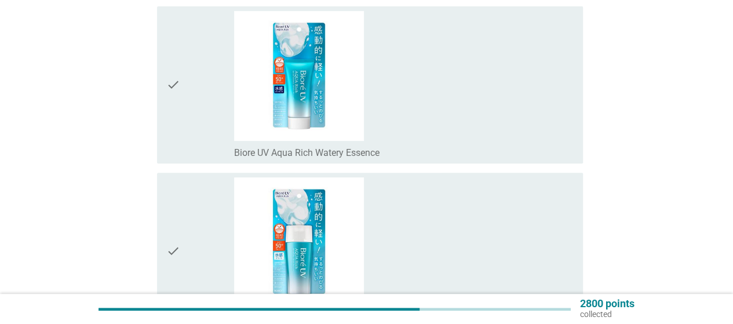
click at [177, 82] on icon "check" at bounding box center [173, 85] width 14 height 148
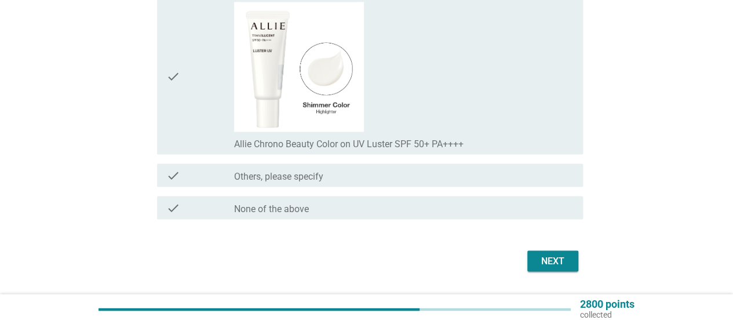
scroll to position [9834, 0]
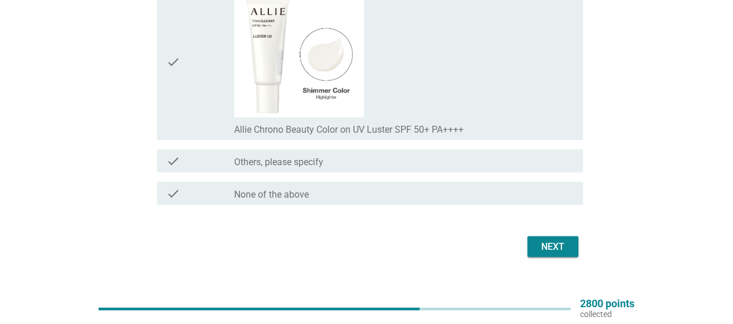
click at [524, 240] on div "Next" at bounding box center [366, 246] width 433 height 28
click at [548, 239] on div "Next" at bounding box center [552, 246] width 32 height 14
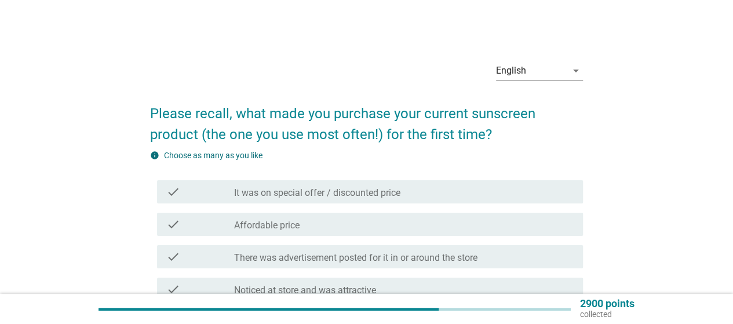
scroll to position [58, 0]
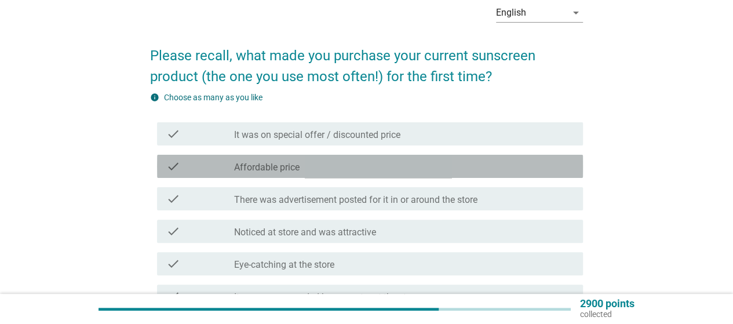
click at [521, 174] on div "check check_box_outline_blank Affordable price" at bounding box center [370, 166] width 426 height 23
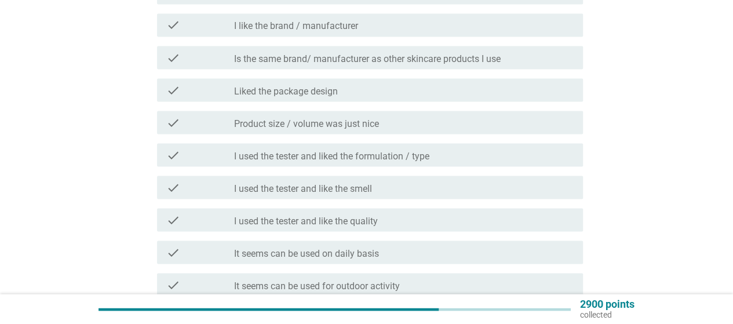
scroll to position [1100, 0]
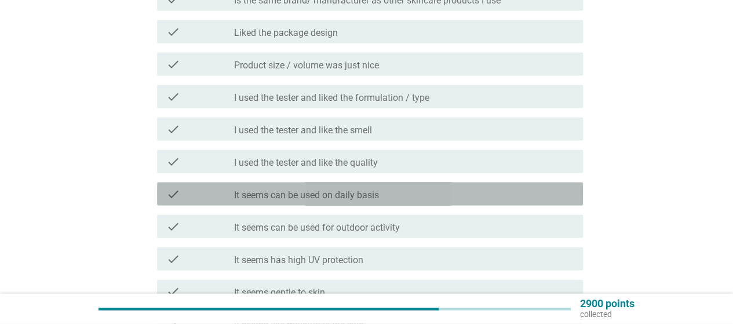
click at [388, 194] on div "check_box_outline_blank It seems can be used on daily basis" at bounding box center [403, 194] width 339 height 14
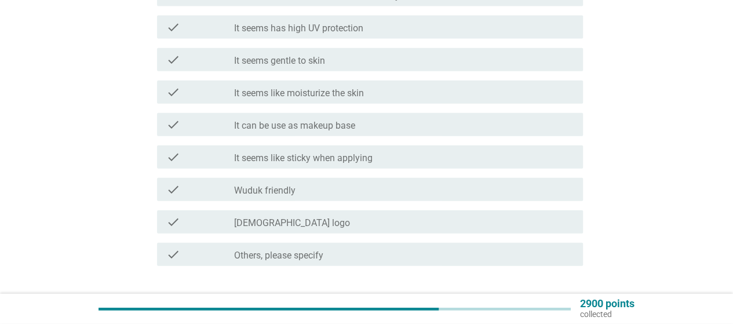
scroll to position [1390, 0]
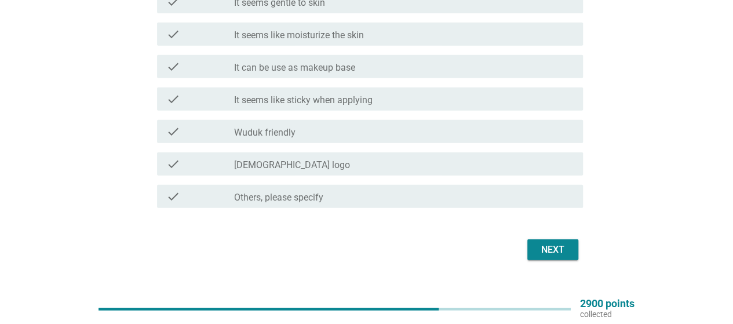
click at [561, 247] on div "Next" at bounding box center [552, 250] width 32 height 14
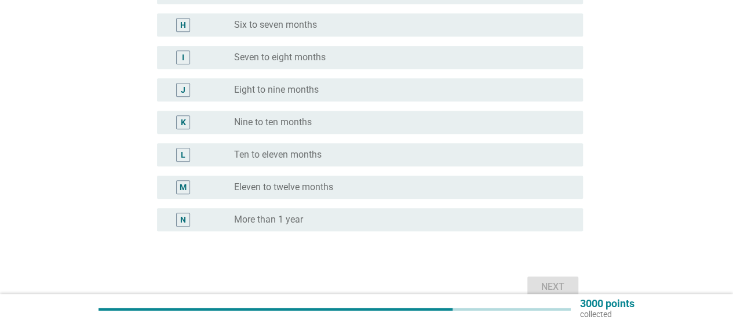
scroll to position [435, 0]
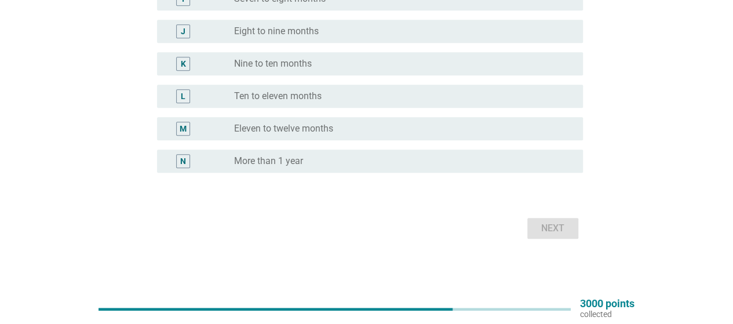
click at [339, 164] on div "radio_button_unchecked More than 1 year" at bounding box center [399, 161] width 330 height 12
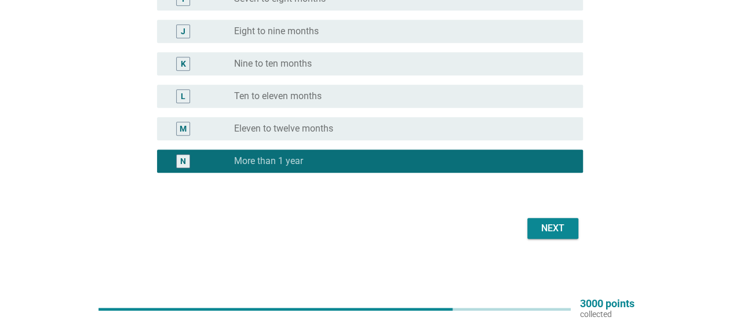
click at [548, 228] on div "Next" at bounding box center [552, 228] width 32 height 14
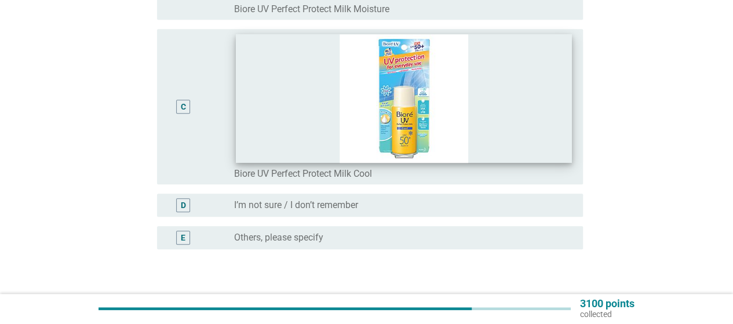
scroll to position [463, 0]
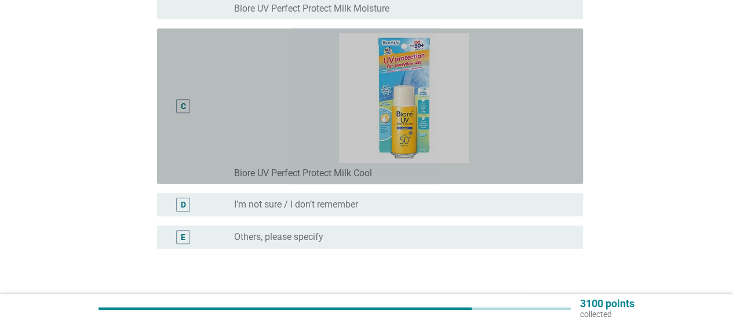
click at [174, 108] on div "C" at bounding box center [183, 106] width 34 height 146
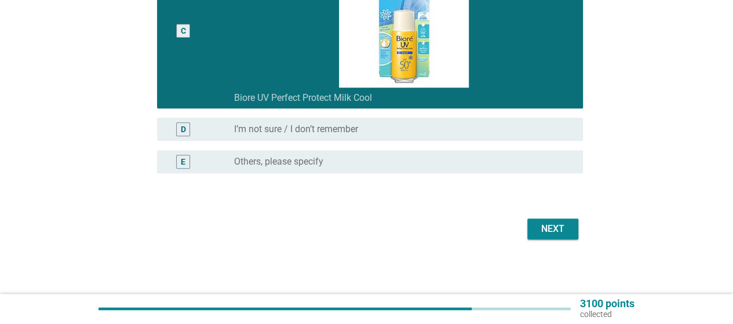
scroll to position [540, 0]
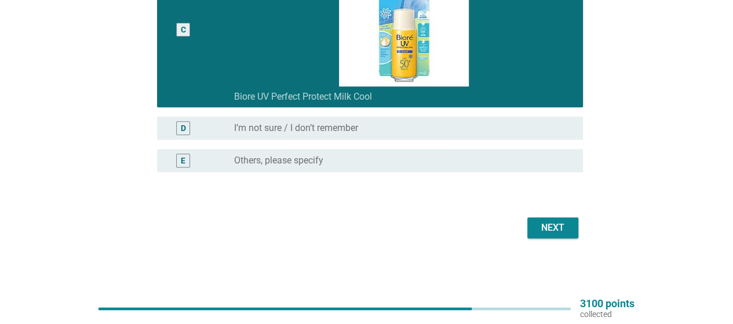
click at [553, 238] on div "Next" at bounding box center [366, 228] width 433 height 28
click at [554, 224] on div "Next" at bounding box center [552, 228] width 32 height 14
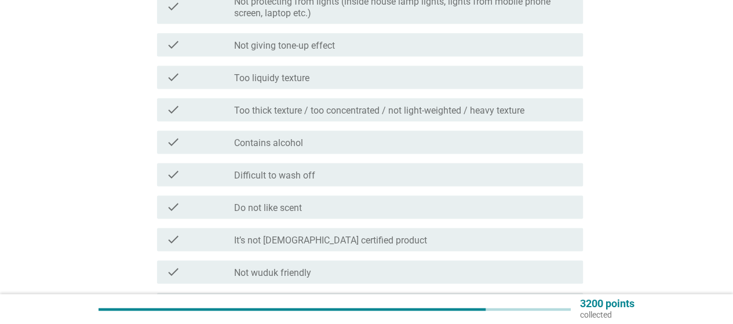
scroll to position [811, 0]
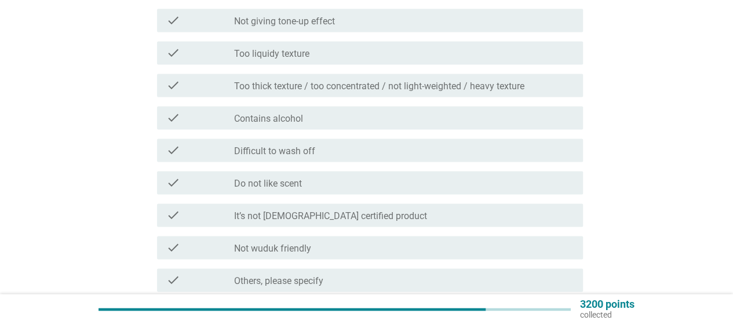
click at [456, 182] on div "check_box_outline_blank Do not like scent" at bounding box center [403, 182] width 339 height 14
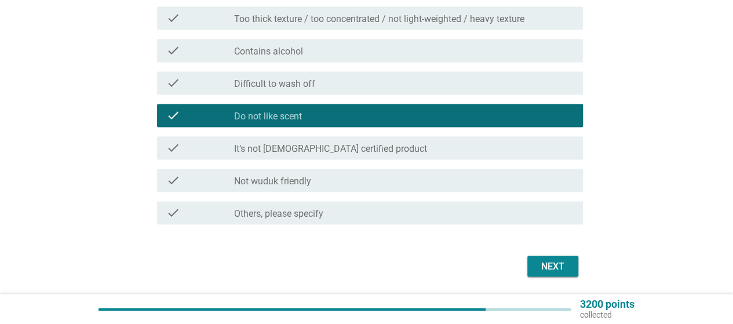
scroll to position [916, 0]
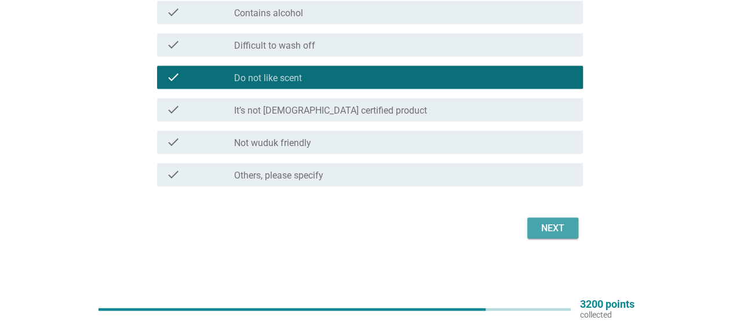
click at [566, 226] on div "Next" at bounding box center [552, 228] width 32 height 14
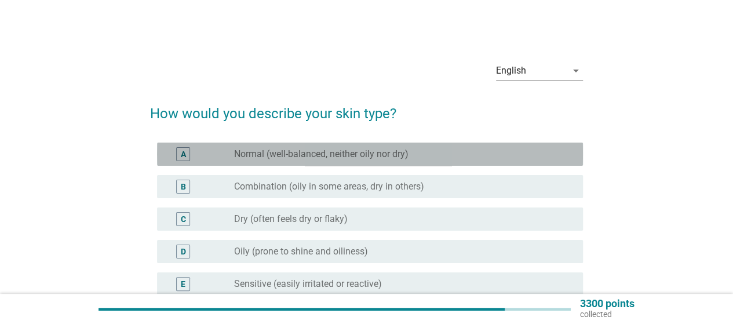
click at [446, 154] on div "radio_button_unchecked Normal (well-balanced, neither oily nor dry)" at bounding box center [399, 154] width 330 height 12
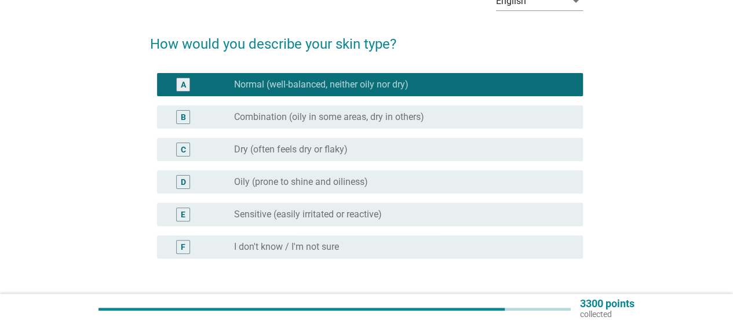
scroll to position [155, 0]
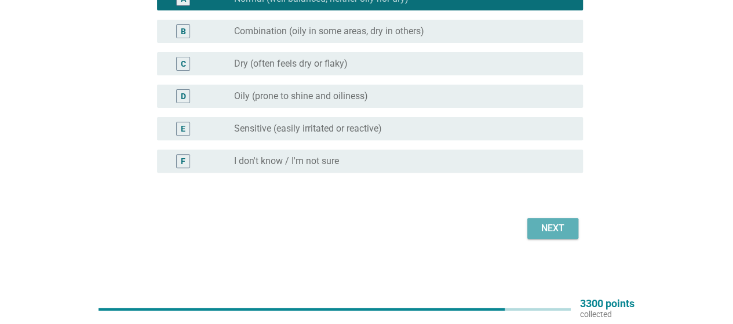
click at [554, 238] on button "Next" at bounding box center [552, 228] width 51 height 21
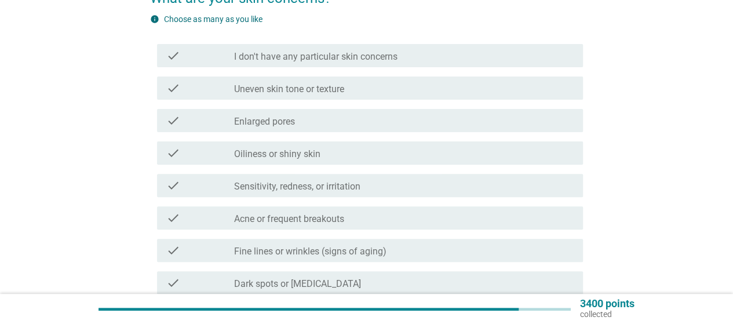
scroll to position [116, 0]
click at [417, 90] on div "check_box_outline_blank Uneven skin tone or texture" at bounding box center [403, 87] width 339 height 14
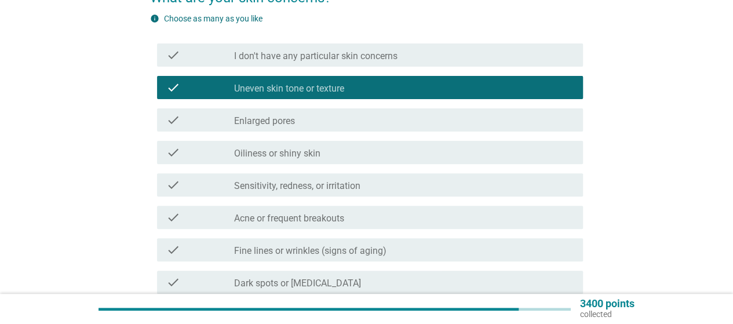
scroll to position [174, 0]
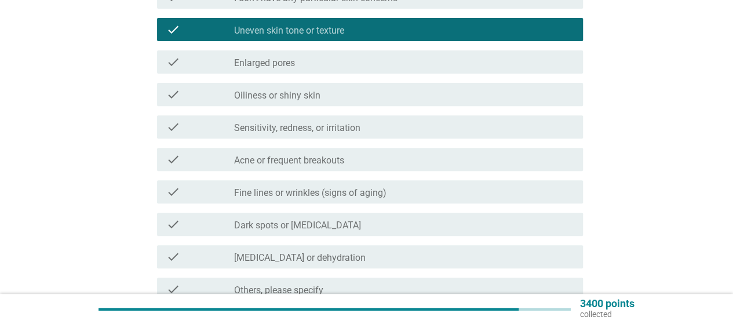
click at [474, 217] on div "check check_box_outline_blank Dark spots or [MEDICAL_DATA]" at bounding box center [370, 224] width 426 height 23
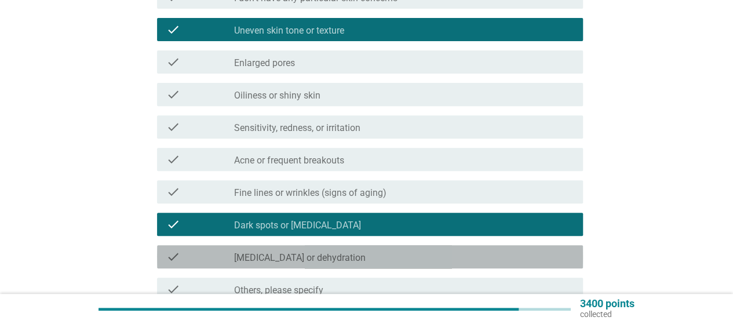
click at [267, 257] on label "[MEDICAL_DATA] or dehydration" at bounding box center [299, 258] width 131 height 12
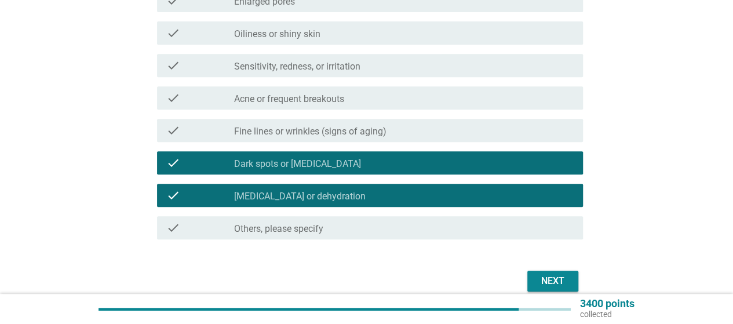
scroll to position [288, 0]
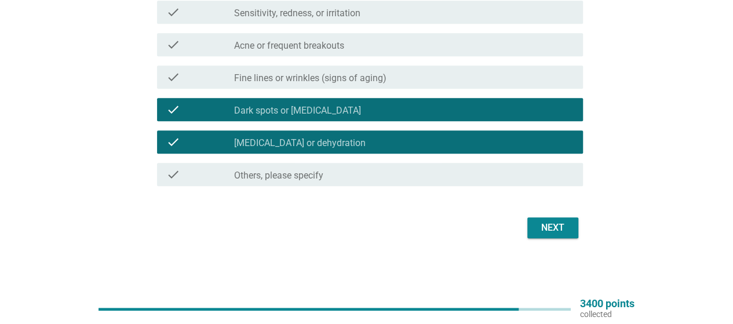
click at [567, 225] on div "Next" at bounding box center [552, 228] width 32 height 14
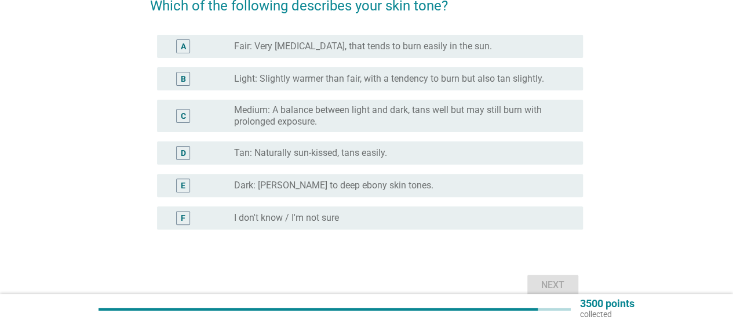
scroll to position [116, 0]
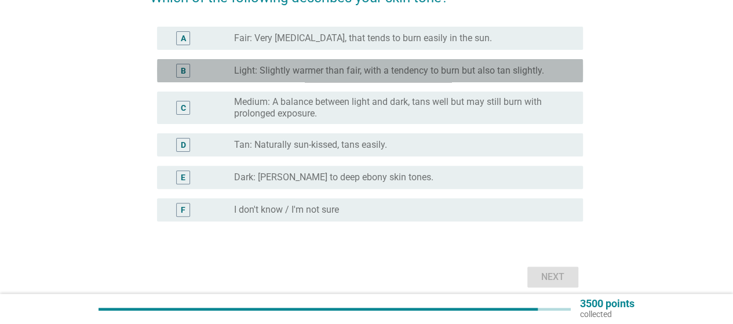
click at [530, 72] on label "Light: Slightly warmer than fair, with a tendency to burn but also tan slightly." at bounding box center [389, 71] width 310 height 12
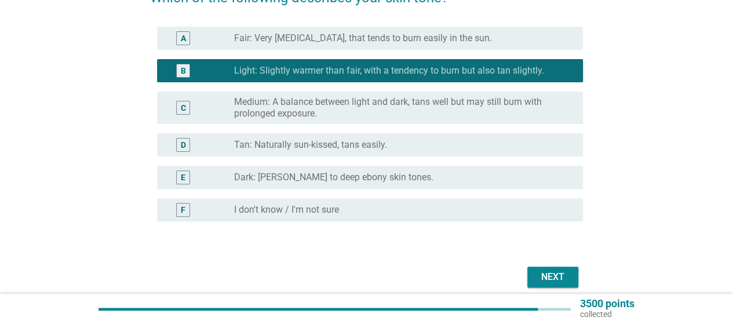
click at [528, 115] on label "Medium: A balance between light and dark, tans well but may still burn with pro…" at bounding box center [399, 107] width 330 height 23
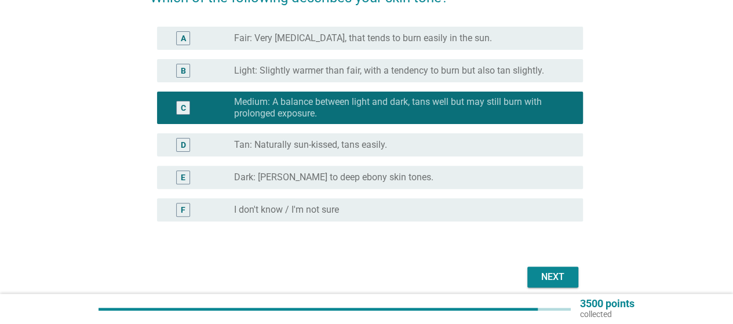
click at [537, 70] on label "Light: Slightly warmer than fair, with a tendency to burn but also tan slightly." at bounding box center [389, 71] width 310 height 12
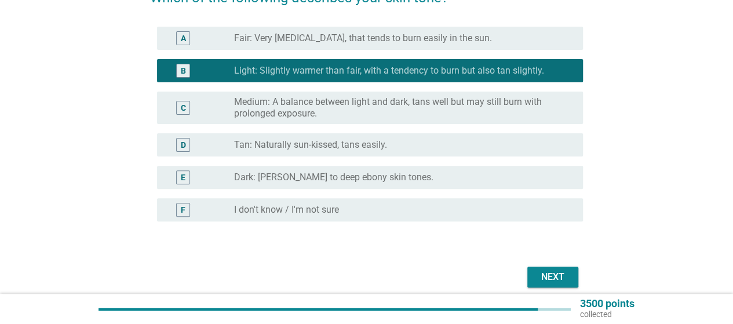
click at [551, 268] on button "Next" at bounding box center [552, 276] width 51 height 21
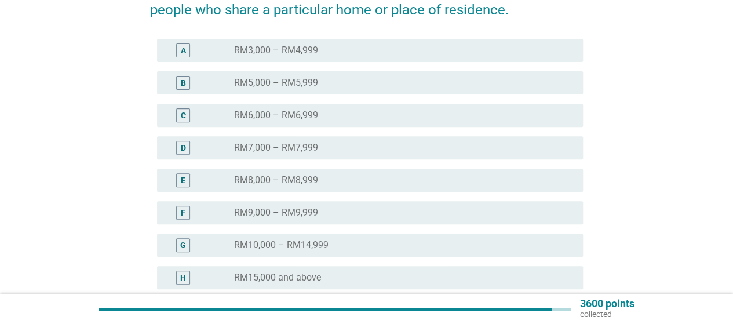
scroll to position [283, 0]
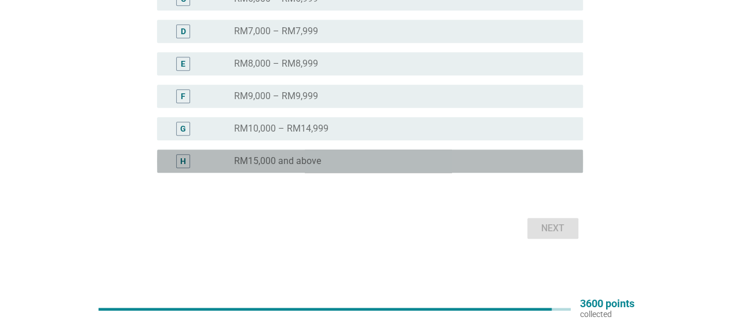
click at [431, 160] on div "radio_button_unchecked RM15,000 and above" at bounding box center [399, 161] width 330 height 12
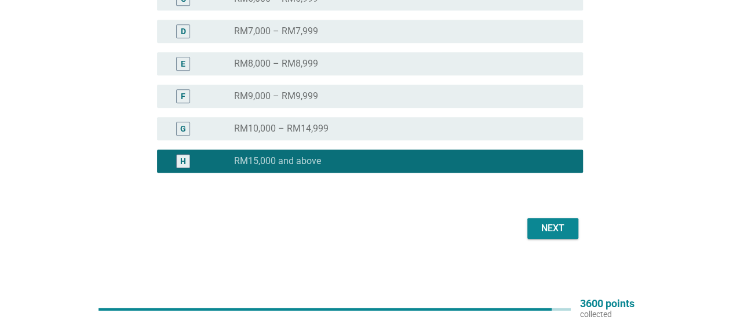
click at [426, 127] on div "radio_button_unchecked RM10,000 – RM14,999" at bounding box center [399, 129] width 330 height 12
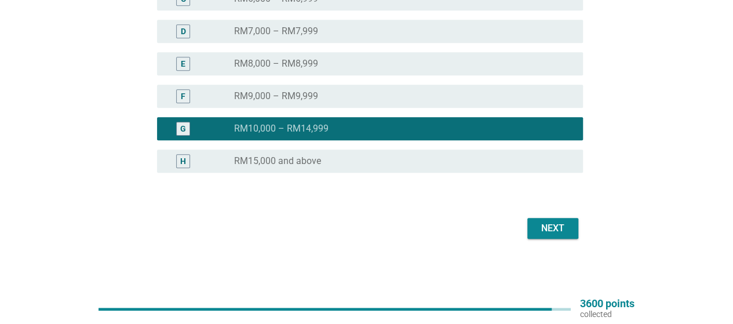
click at [563, 241] on div "Next" at bounding box center [366, 228] width 433 height 28
click at [563, 226] on div "Next" at bounding box center [552, 228] width 32 height 14
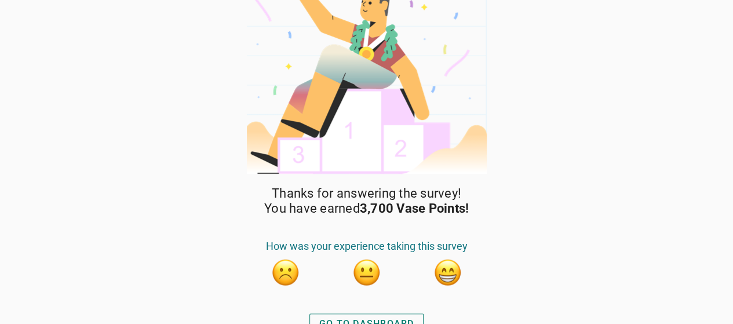
scroll to position [43, 0]
